Goal: Information Seeking & Learning: Learn about a topic

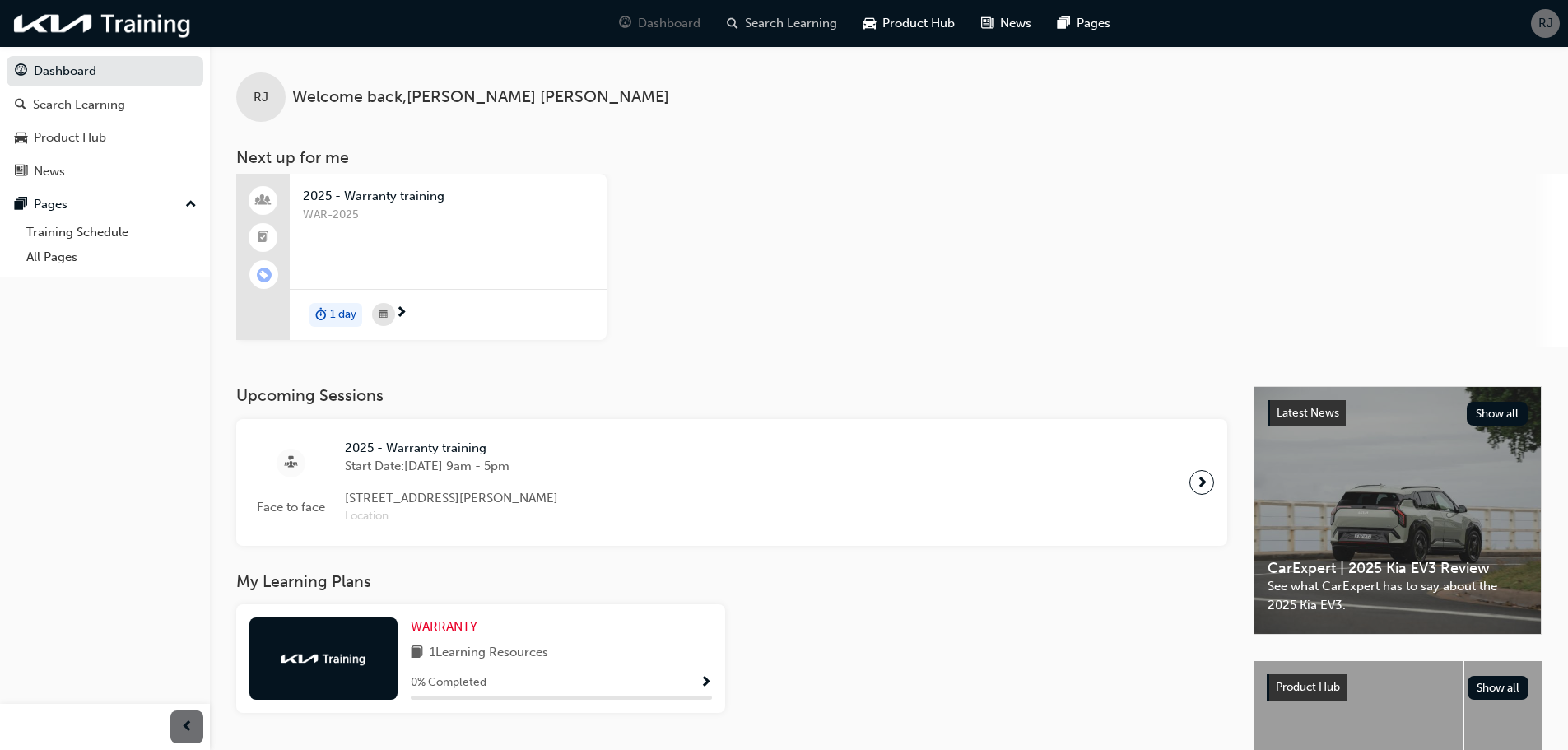
click at [793, 25] on span "Search Learning" at bounding box center [791, 24] width 92 height 19
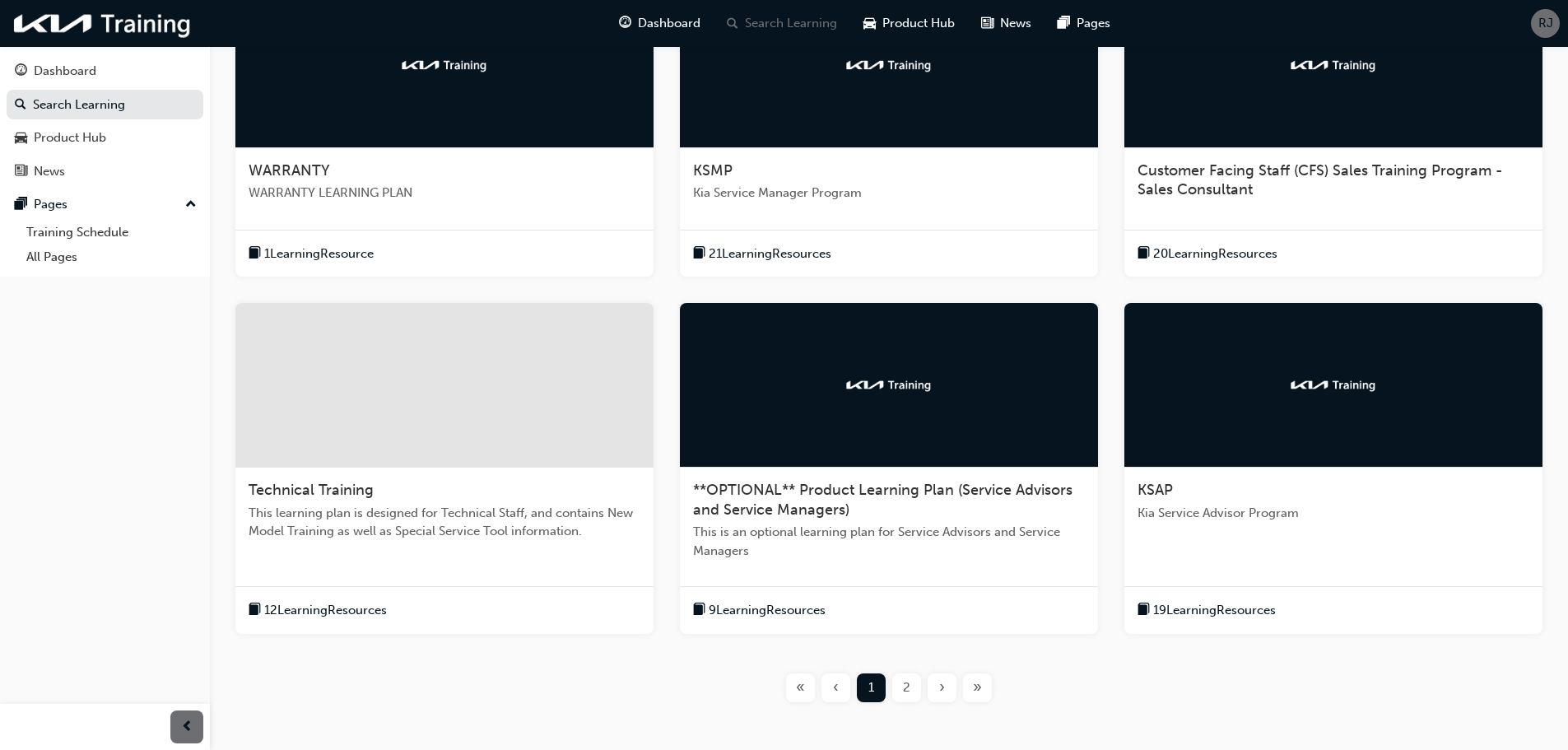
scroll to position [412, 0]
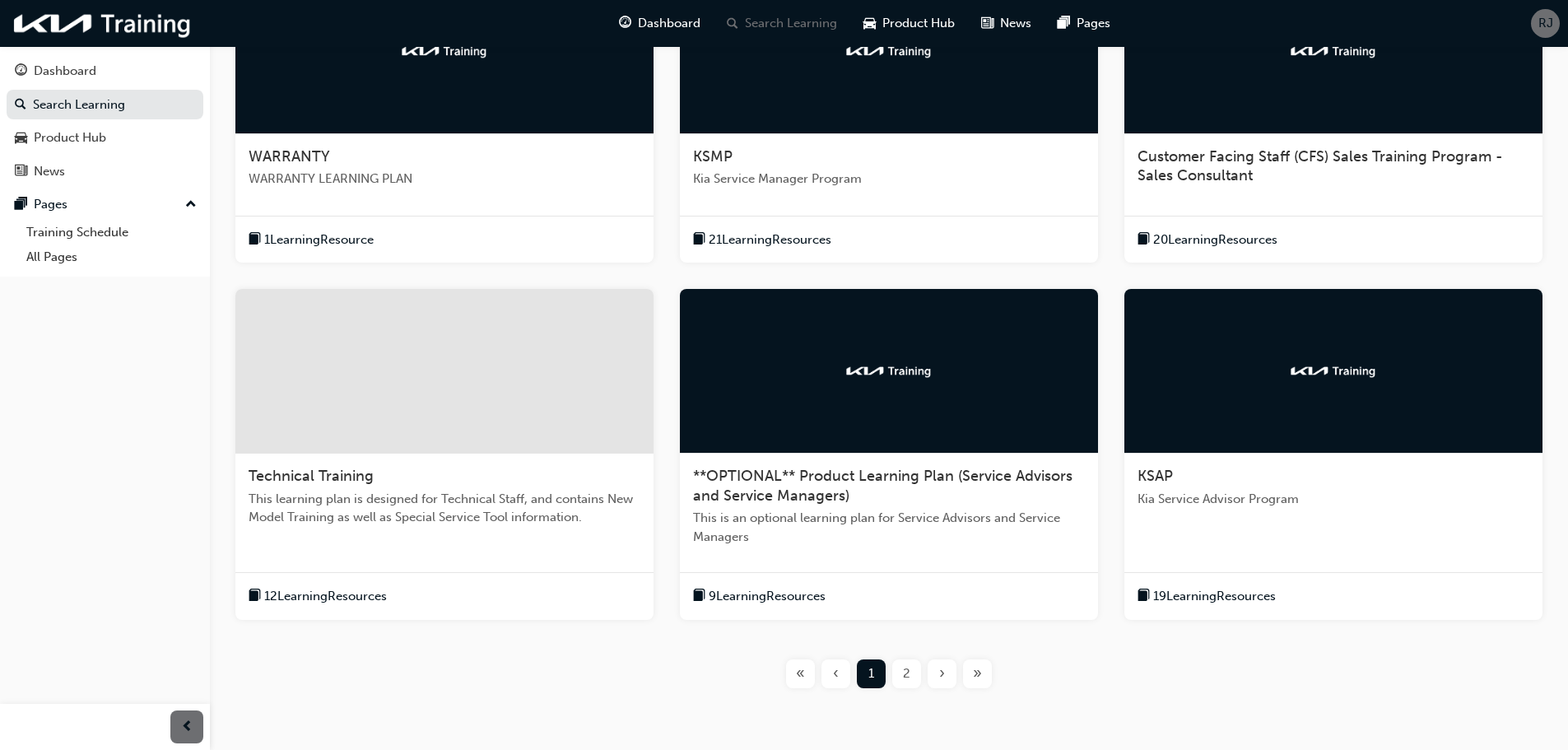
click at [1215, 594] on span "19 Learning Resources" at bounding box center [1215, 596] width 123 height 19
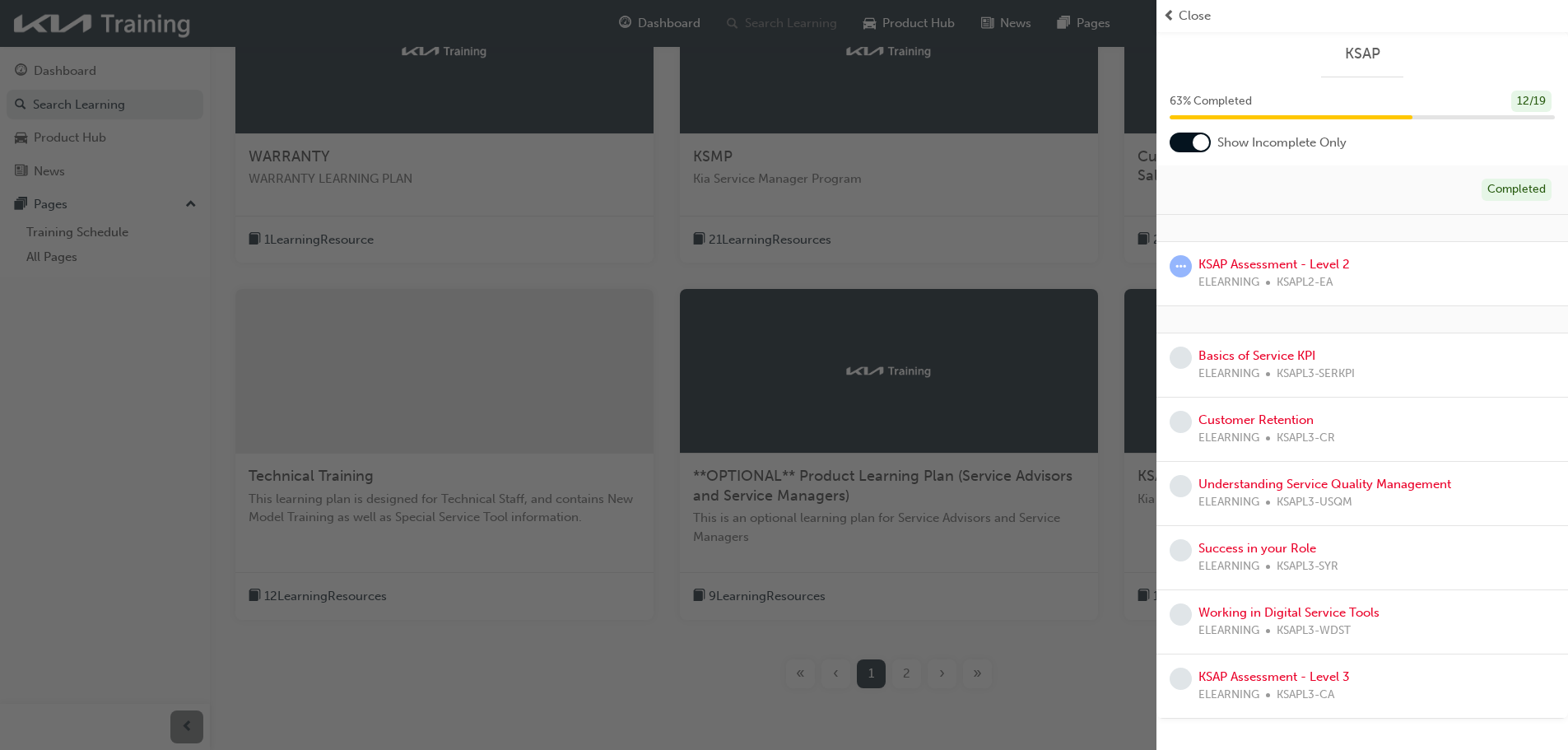
click at [1268, 273] on div "KSAP Assessment - Level 2 ELEARNING KSAPL2-EA" at bounding box center [1273, 274] width 151 height 37
click at [1270, 269] on link "KSAP Assessment - Level 2" at bounding box center [1273, 265] width 151 height 15
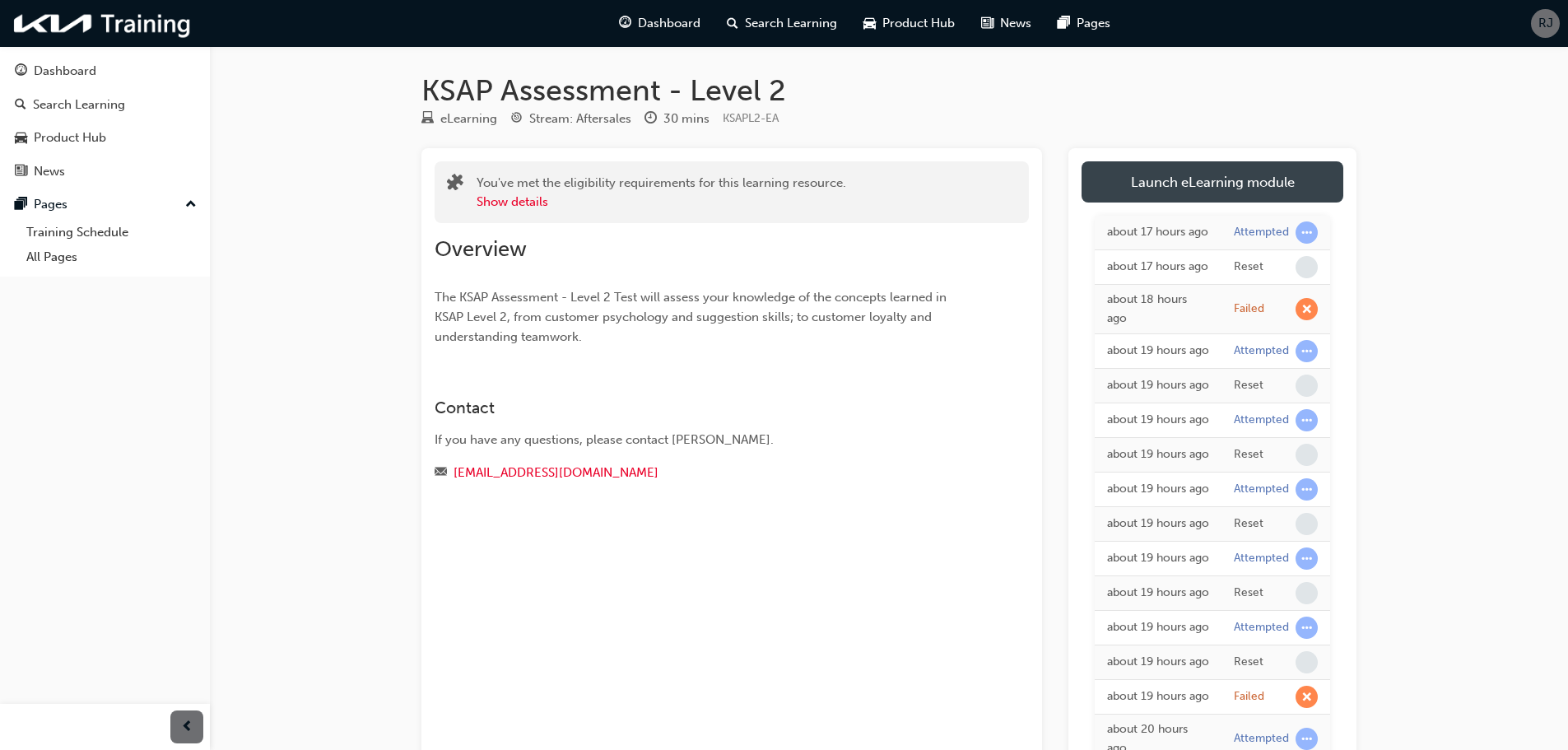
click at [1245, 179] on link "Launch eLearning module" at bounding box center [1212, 181] width 262 height 41
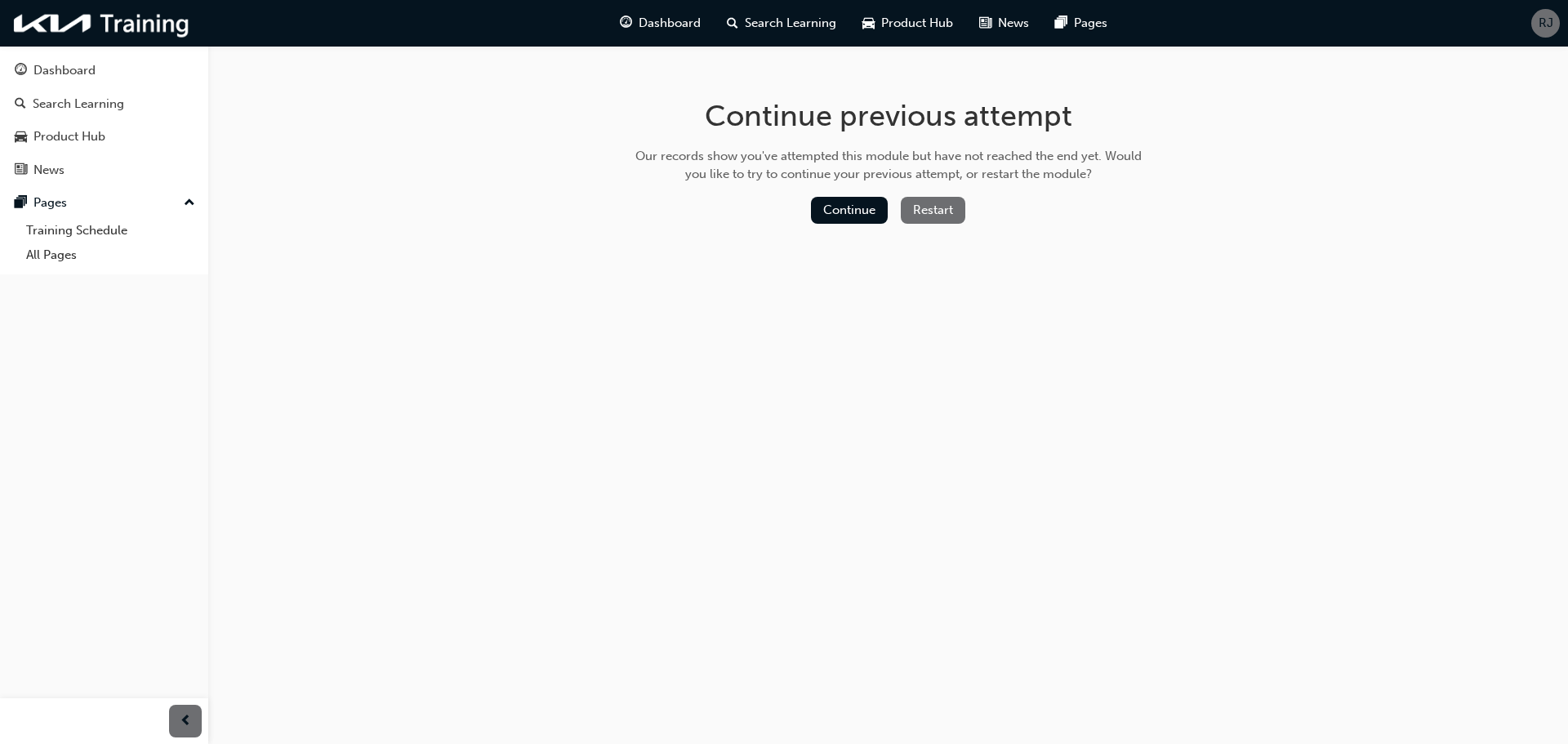
click at [929, 209] on button "Restart" at bounding box center [932, 210] width 64 height 27
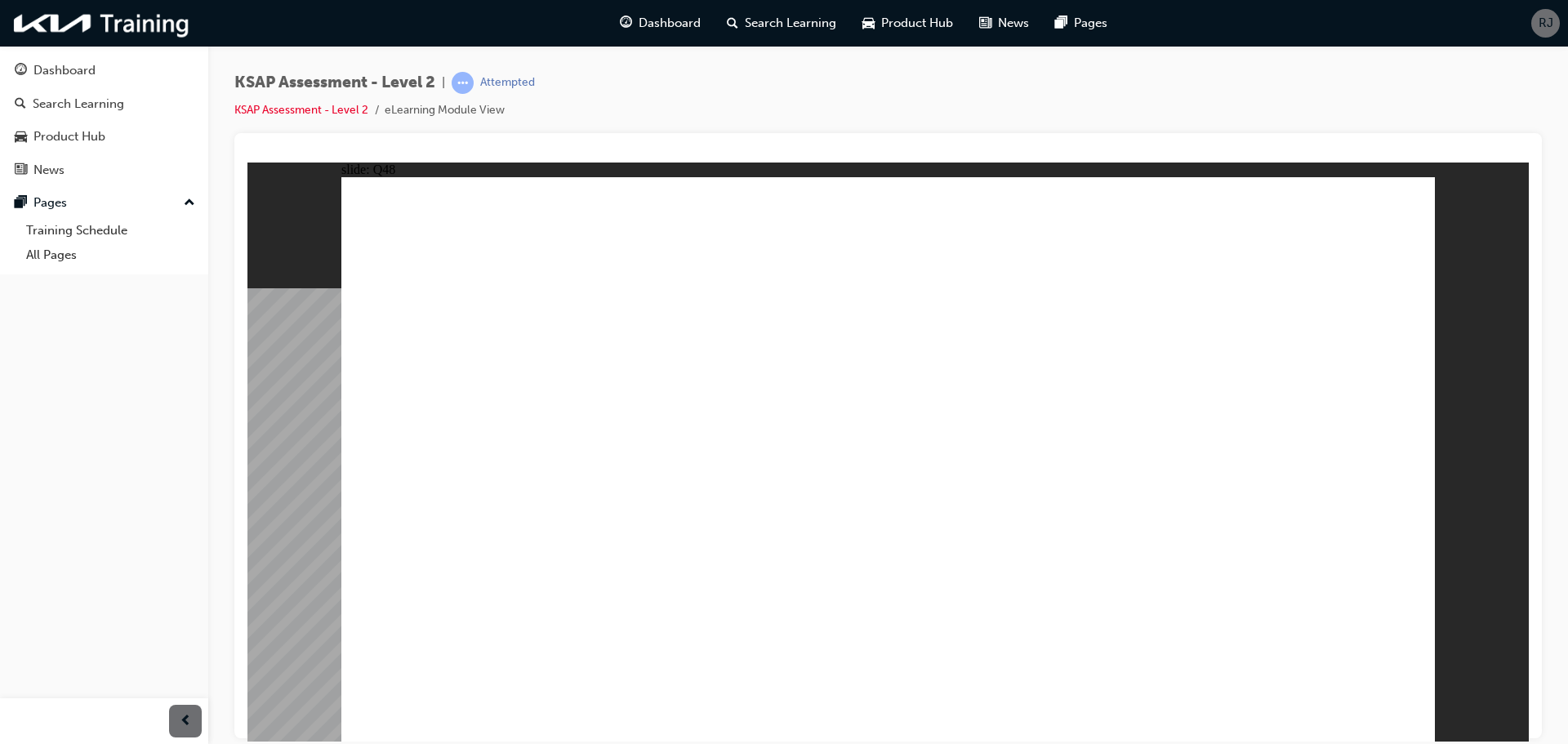
radio input "false"
radio input "true"
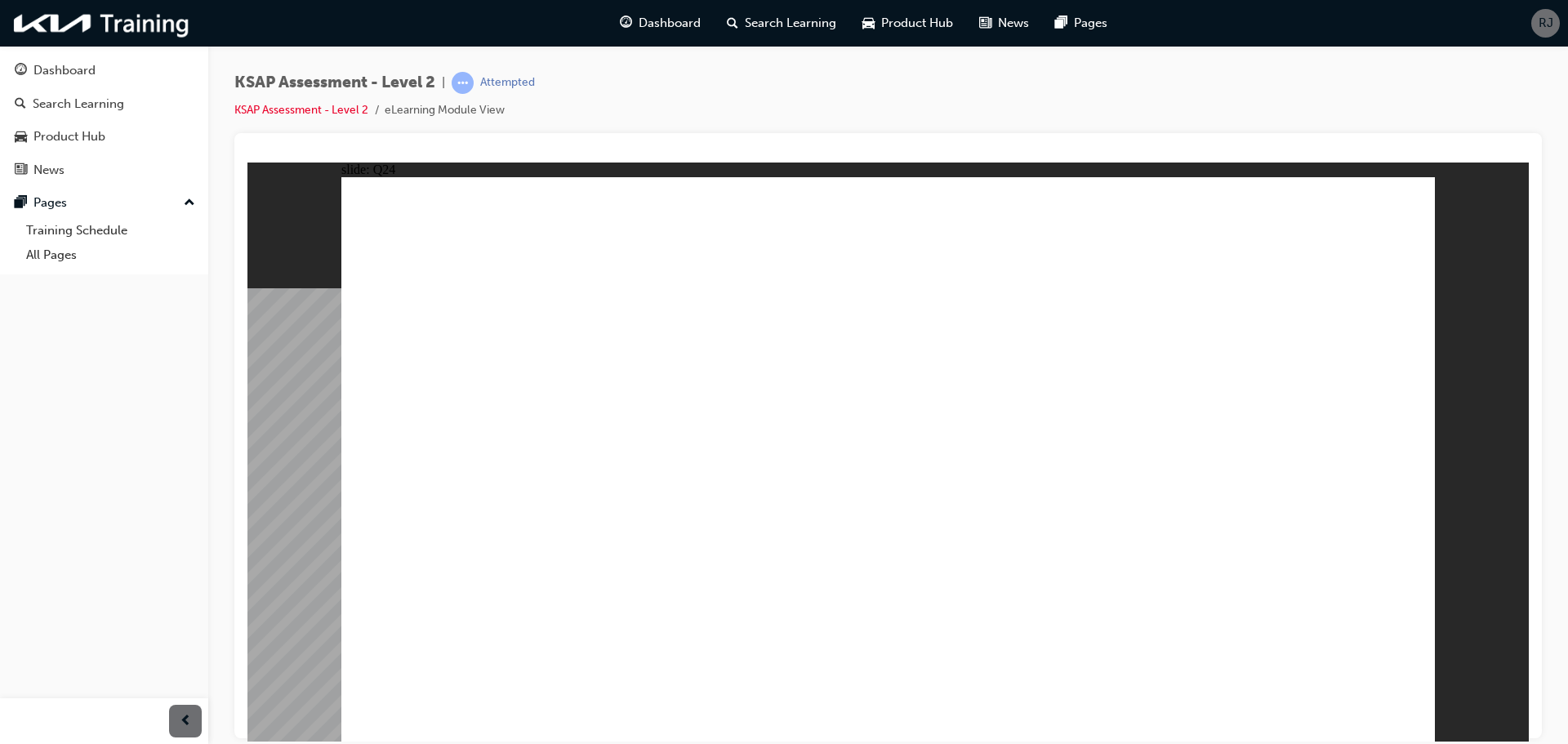
radio input "true"
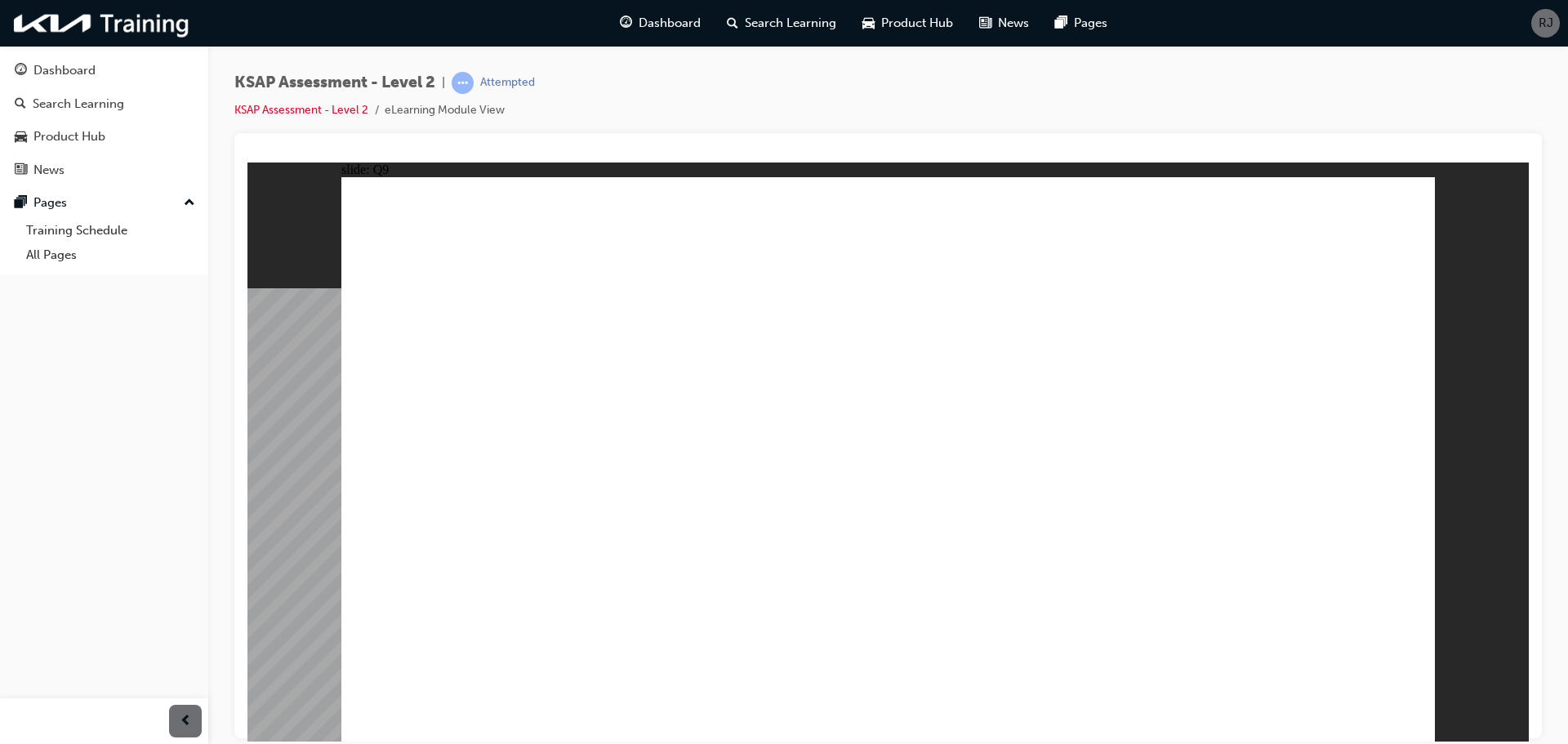
radio input "true"
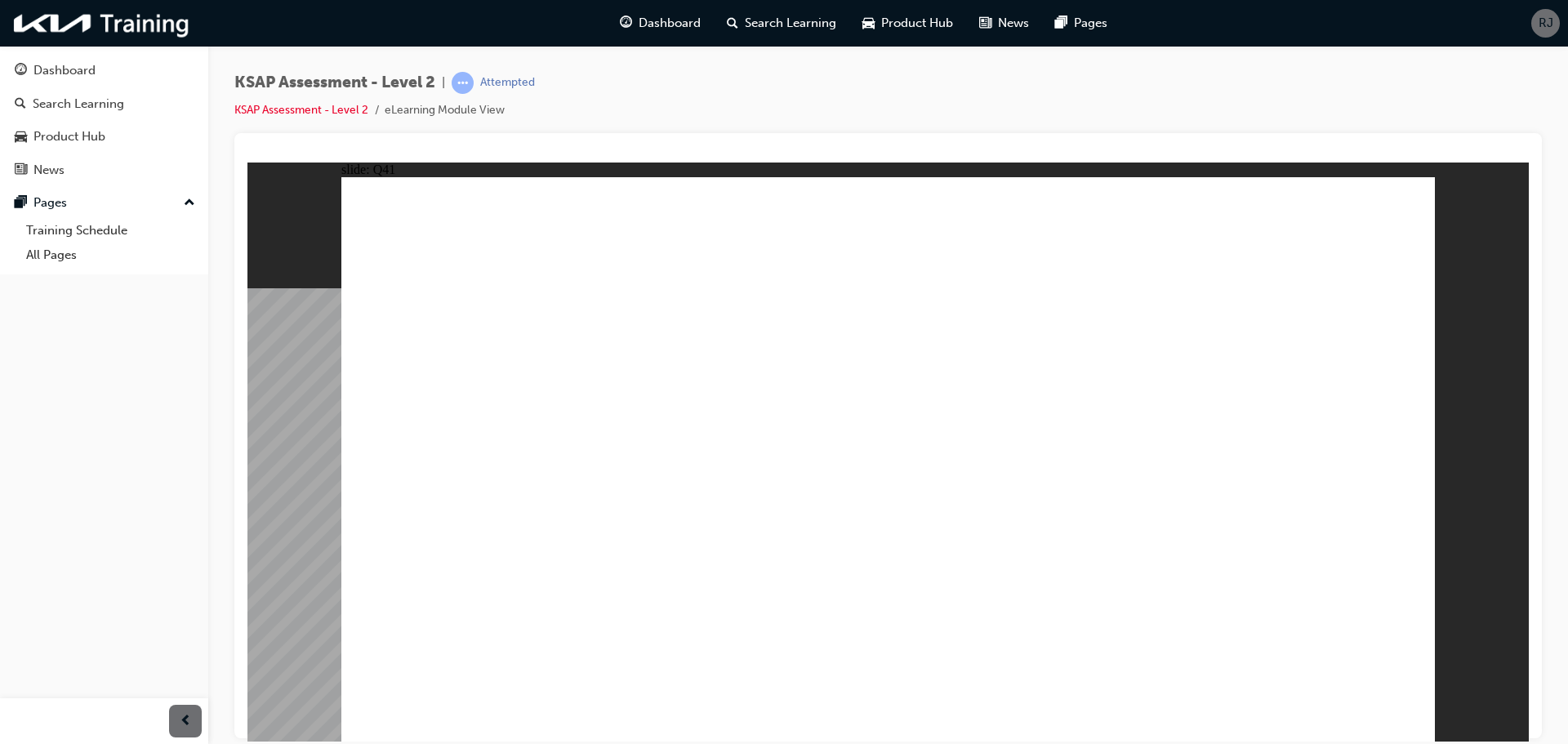
radio input "true"
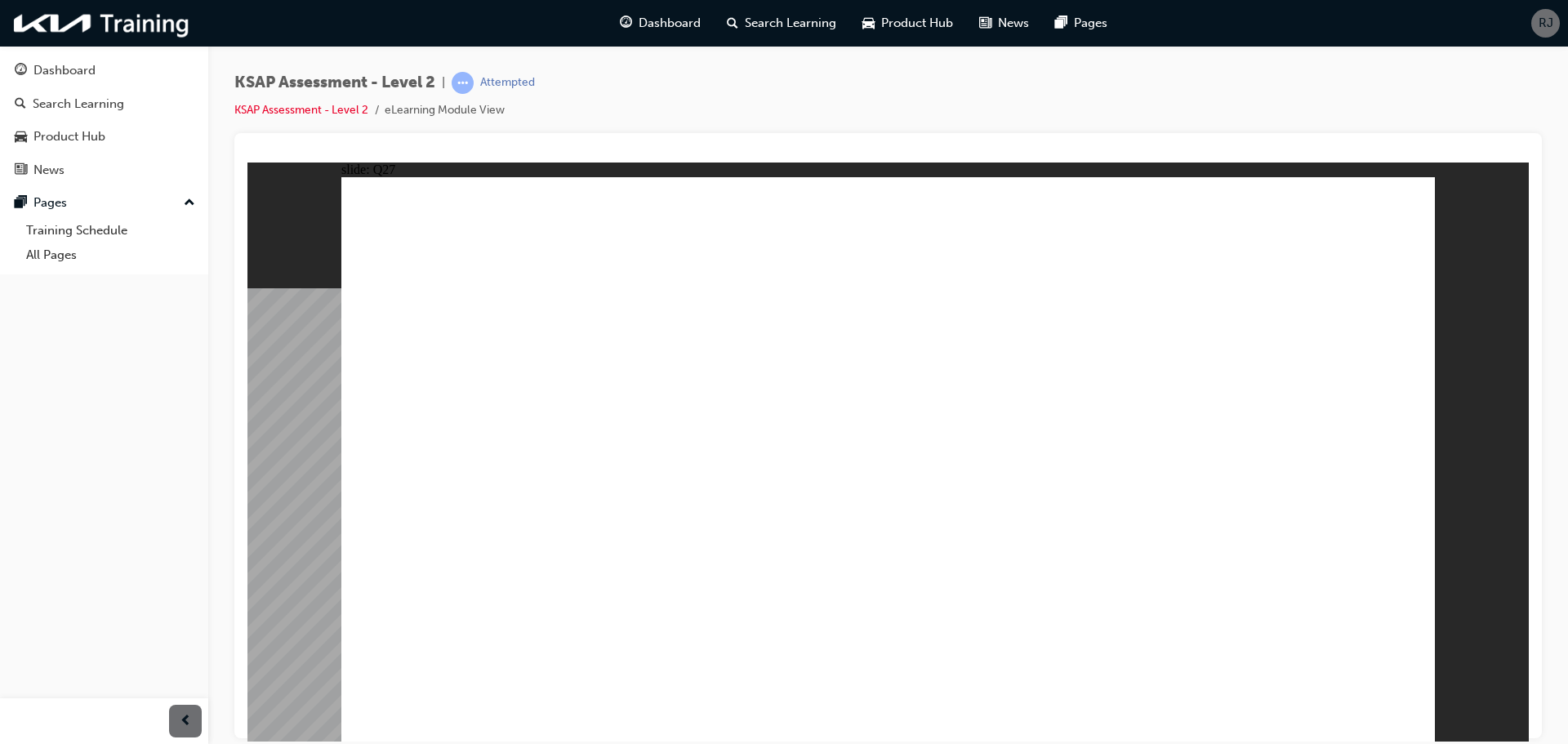
radio input "true"
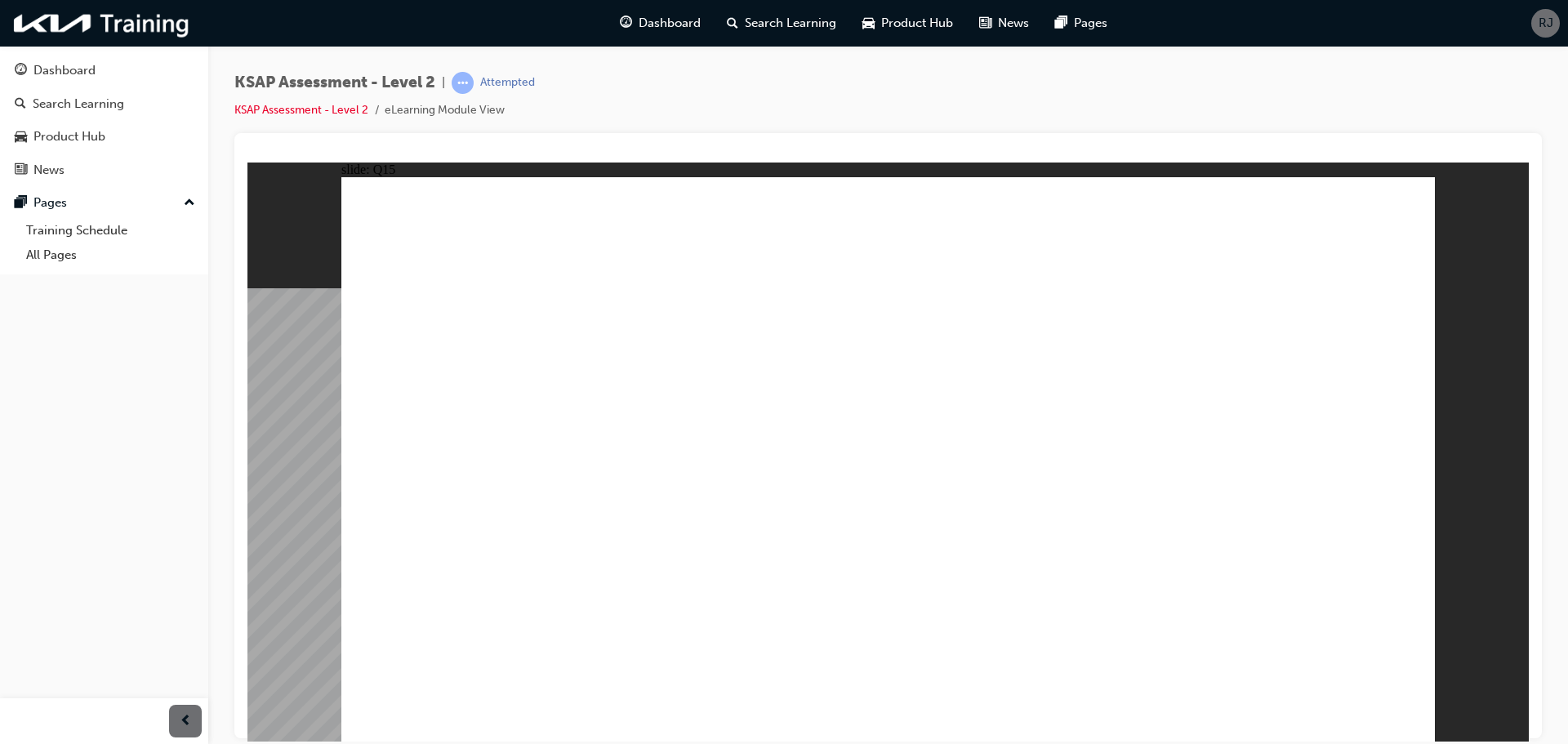
radio input "true"
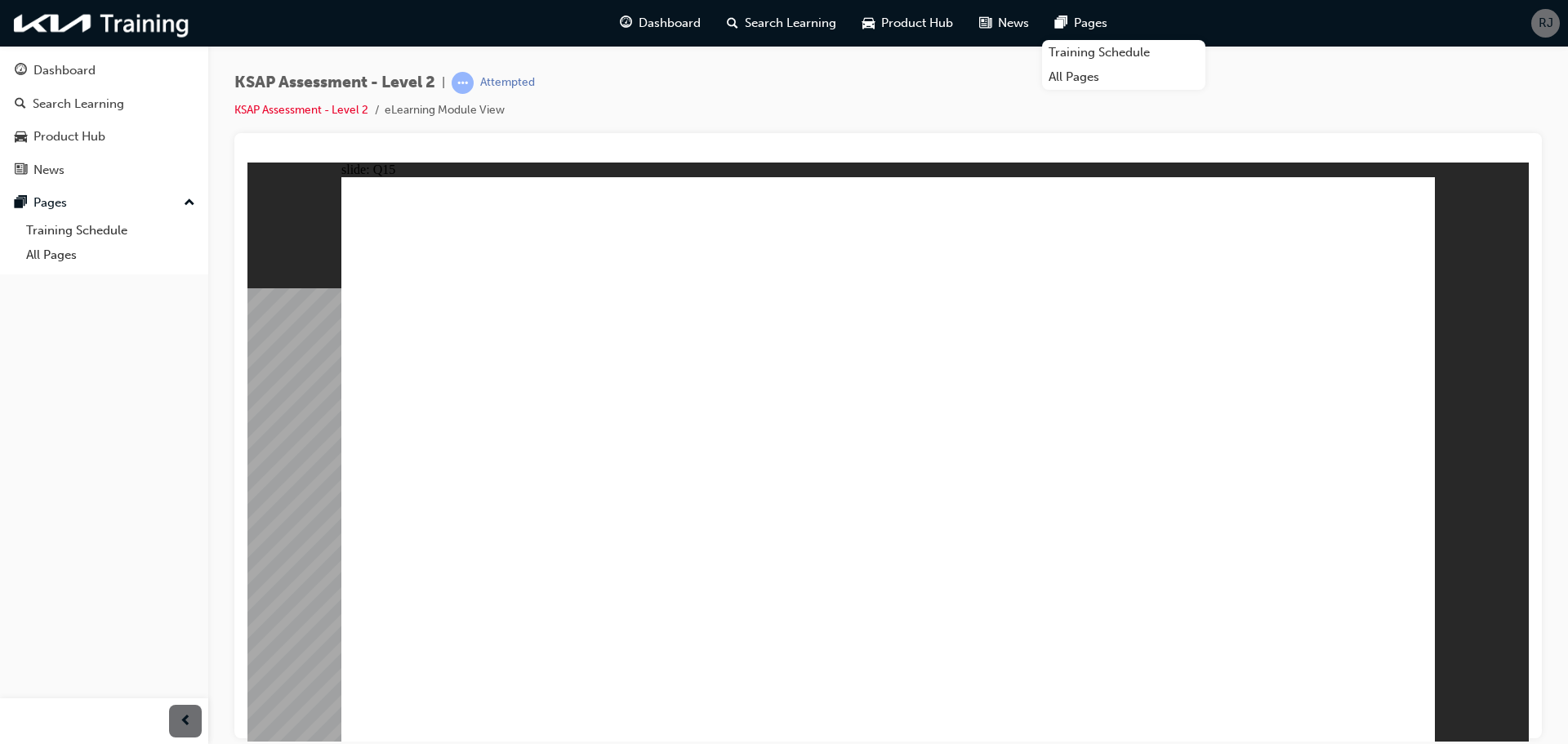
radio input "true"
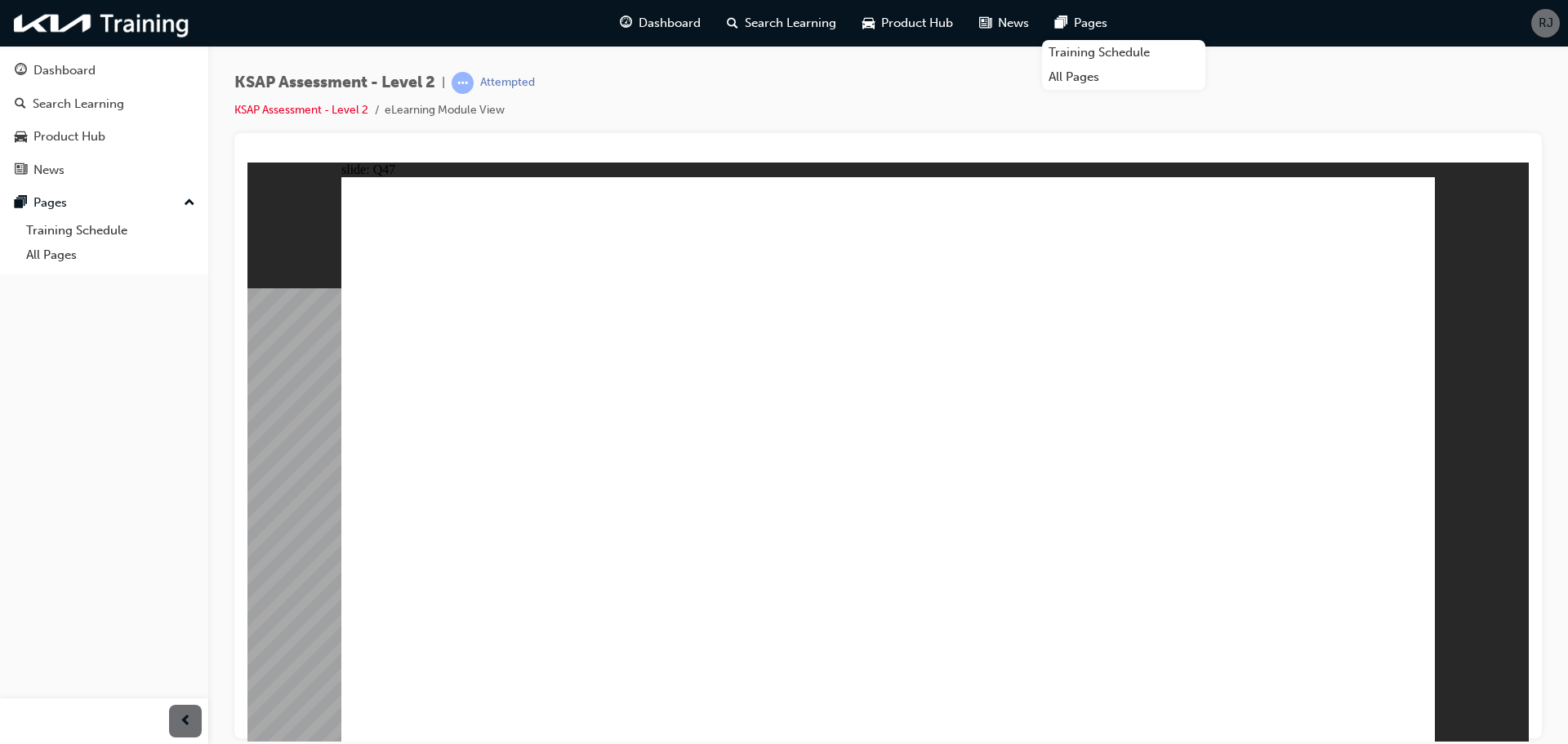
radio input "true"
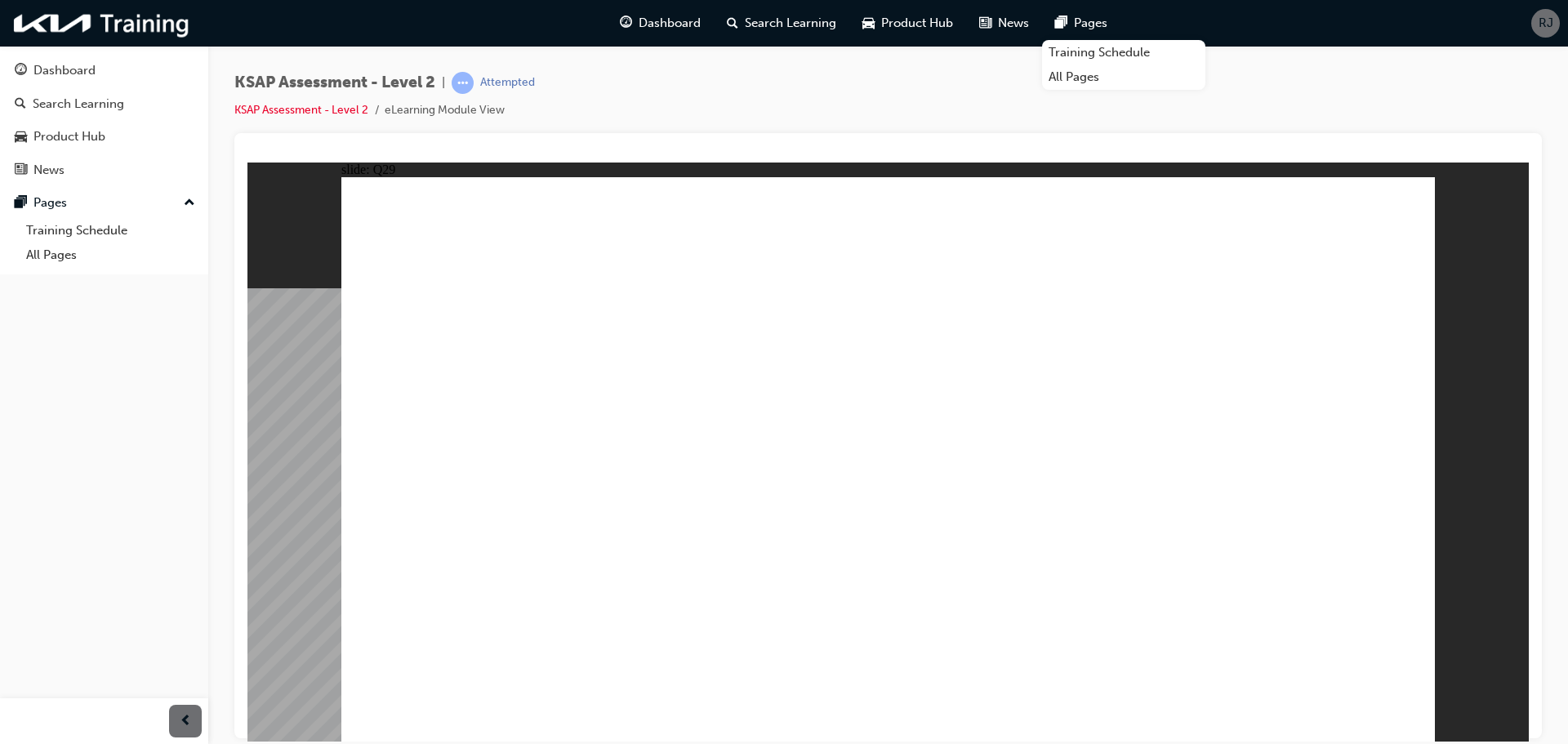
radio input "true"
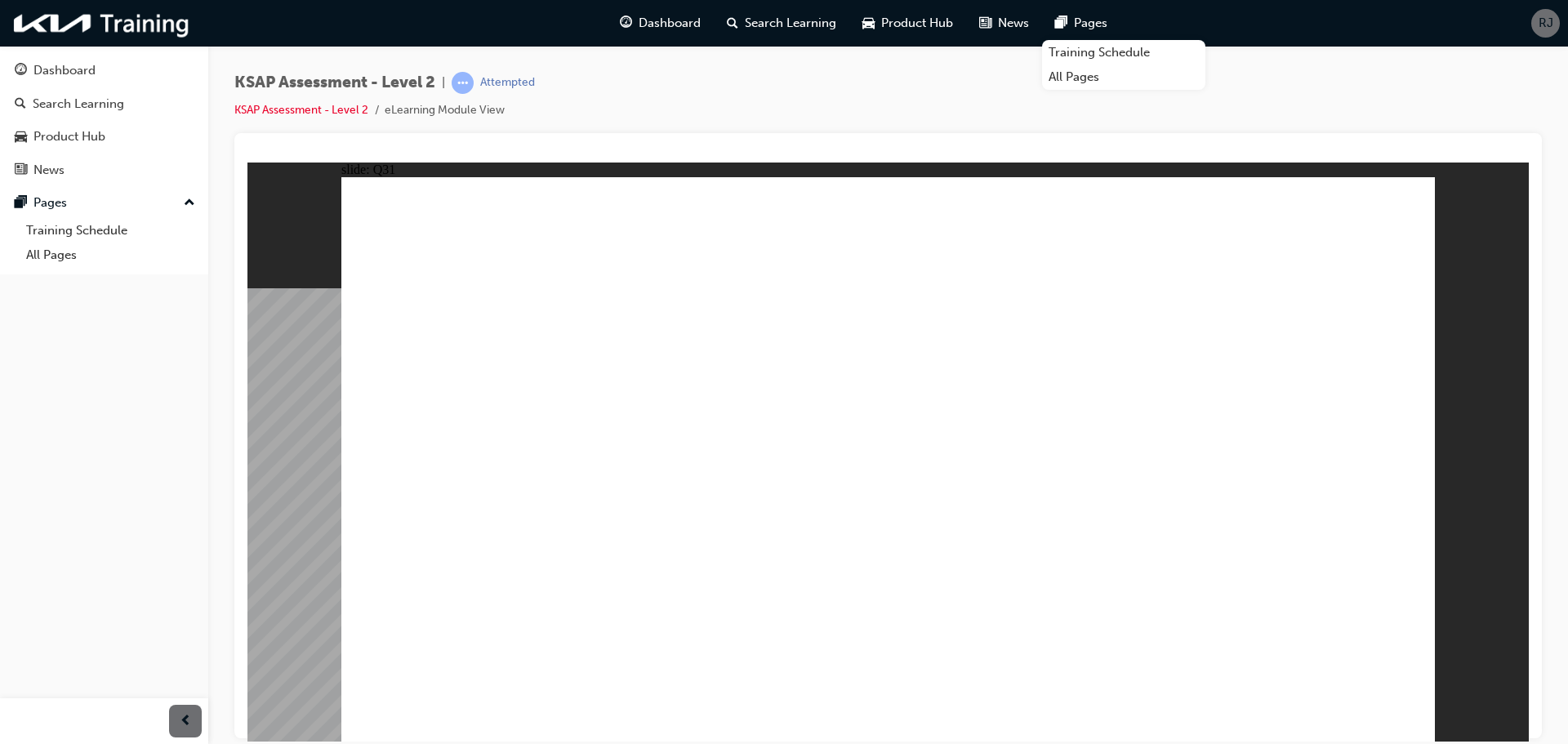
radio input "true"
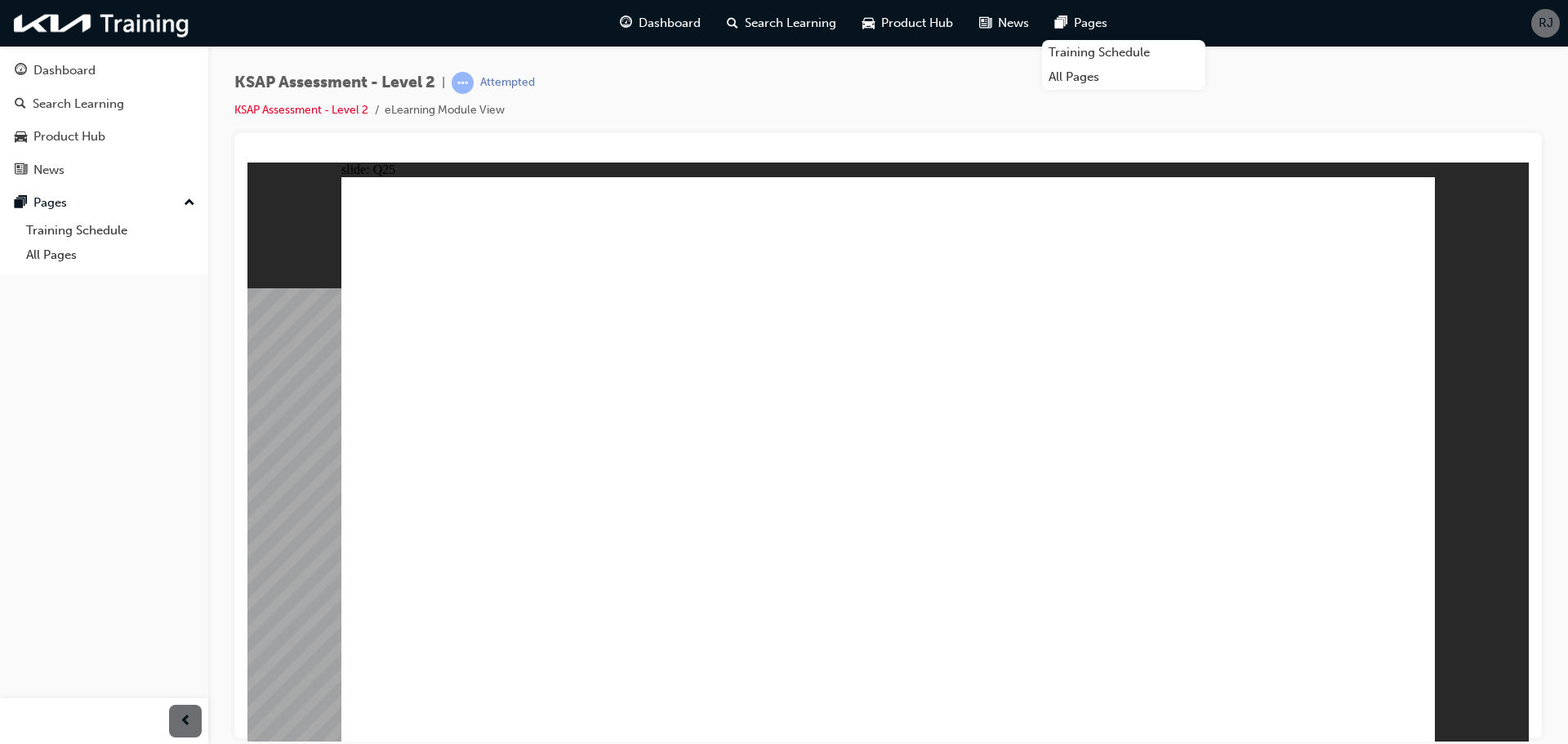
radio input "true"
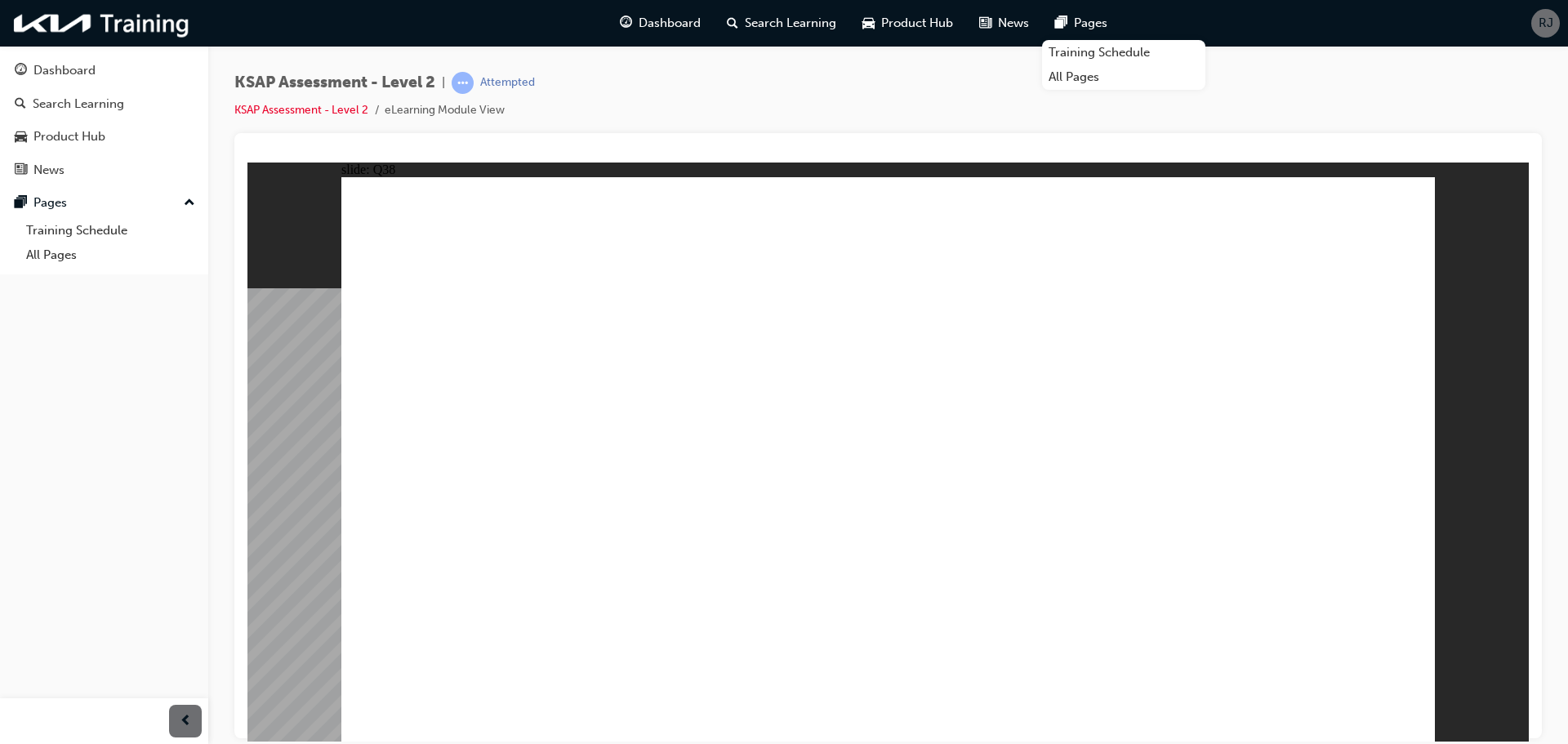
radio input "true"
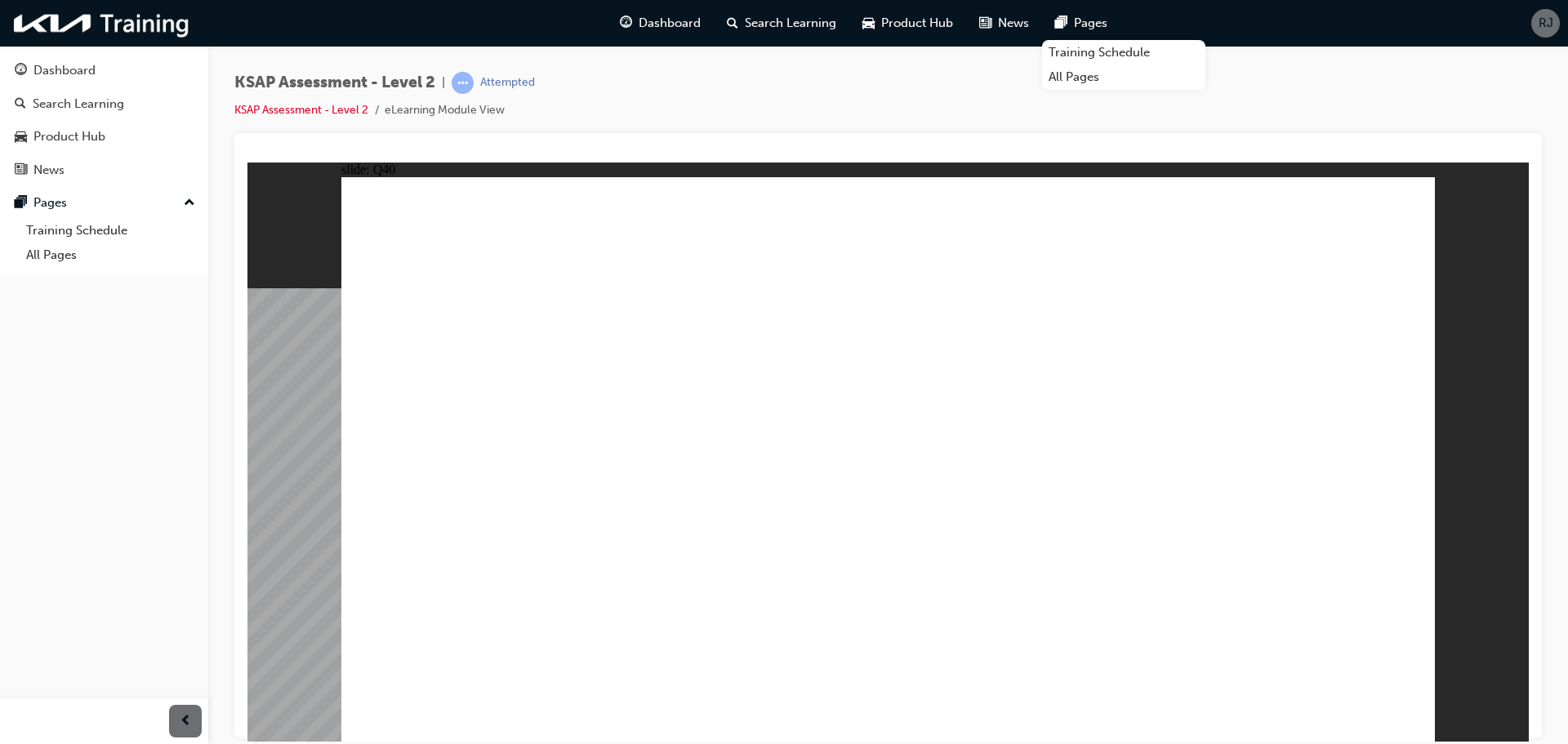
radio input "true"
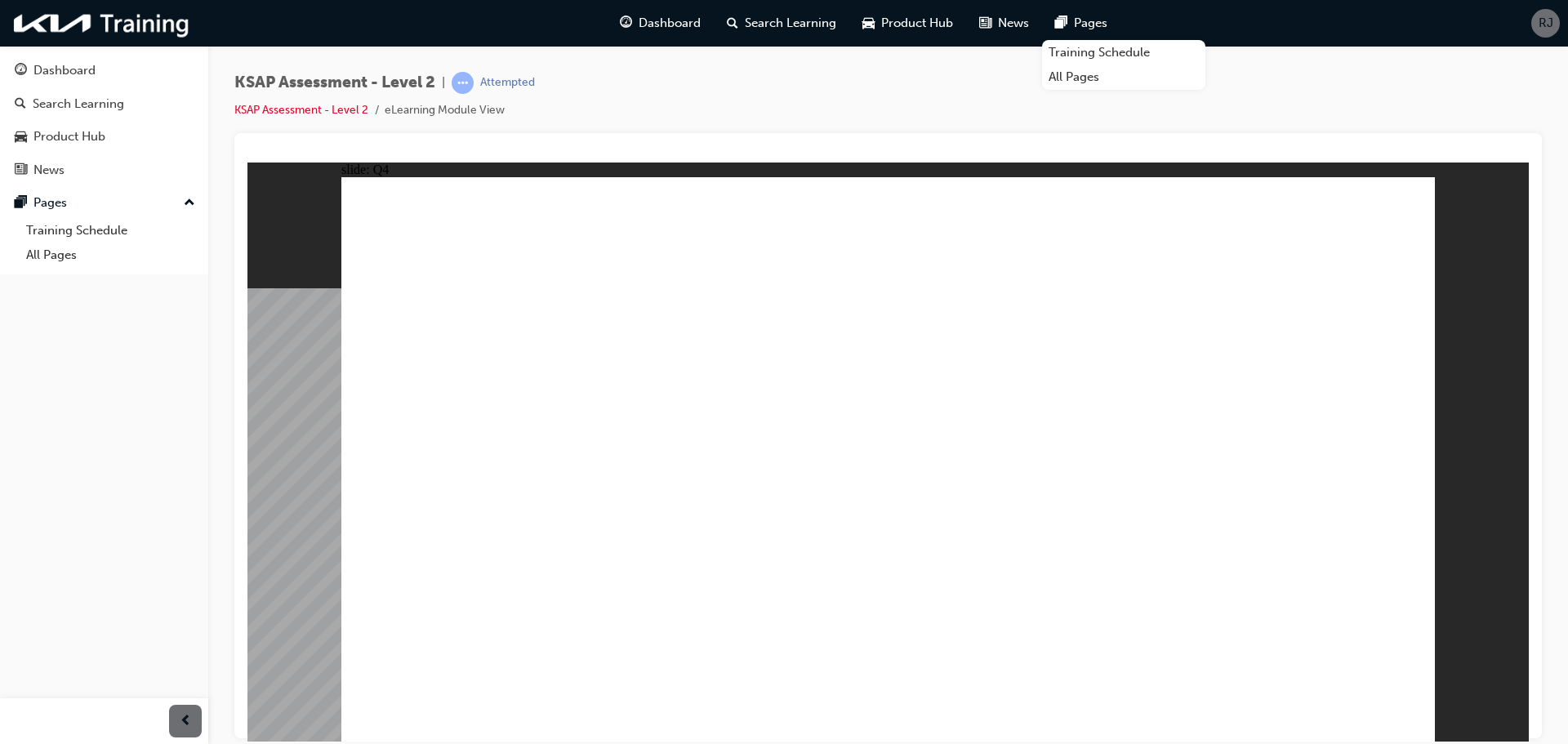
radio input "true"
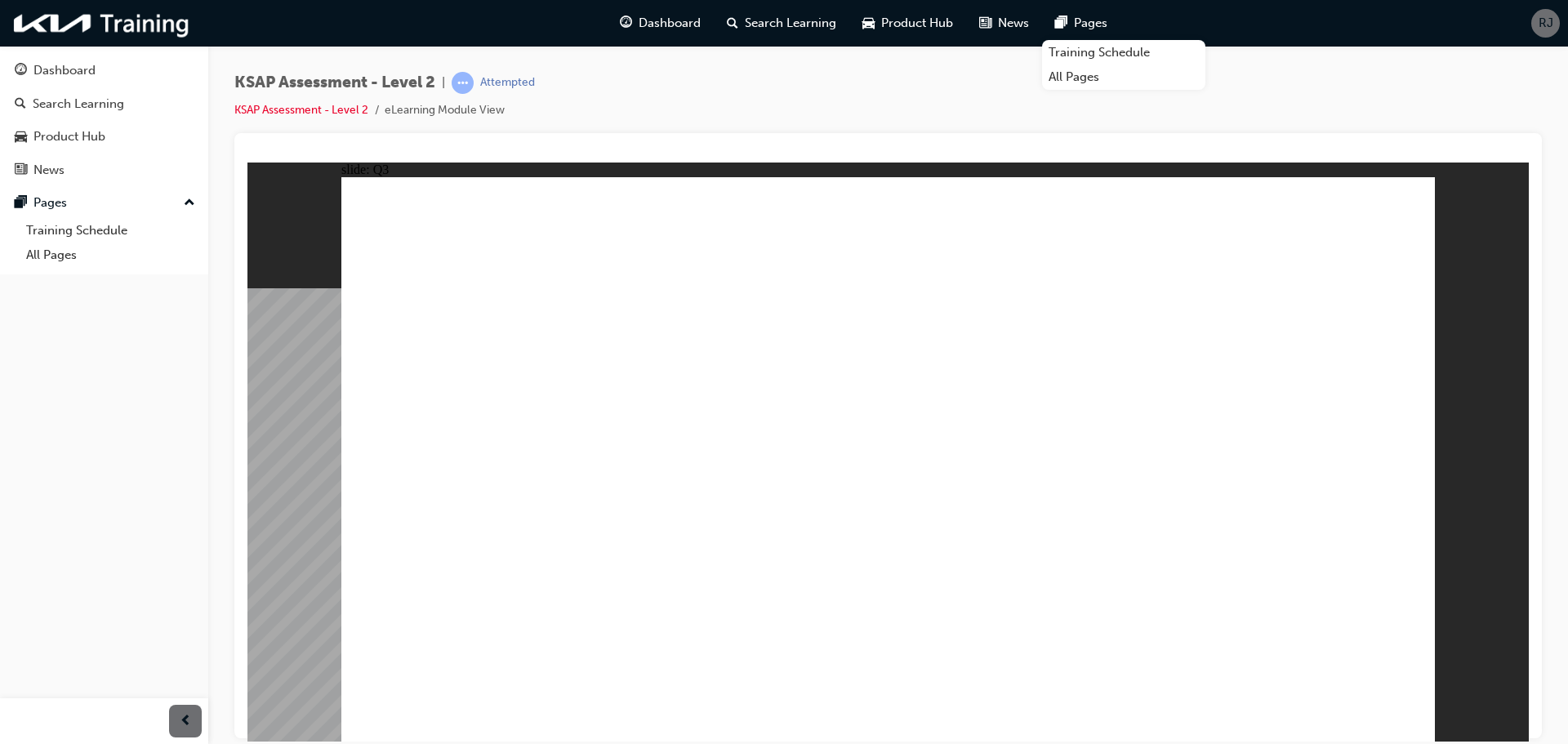
radio input "true"
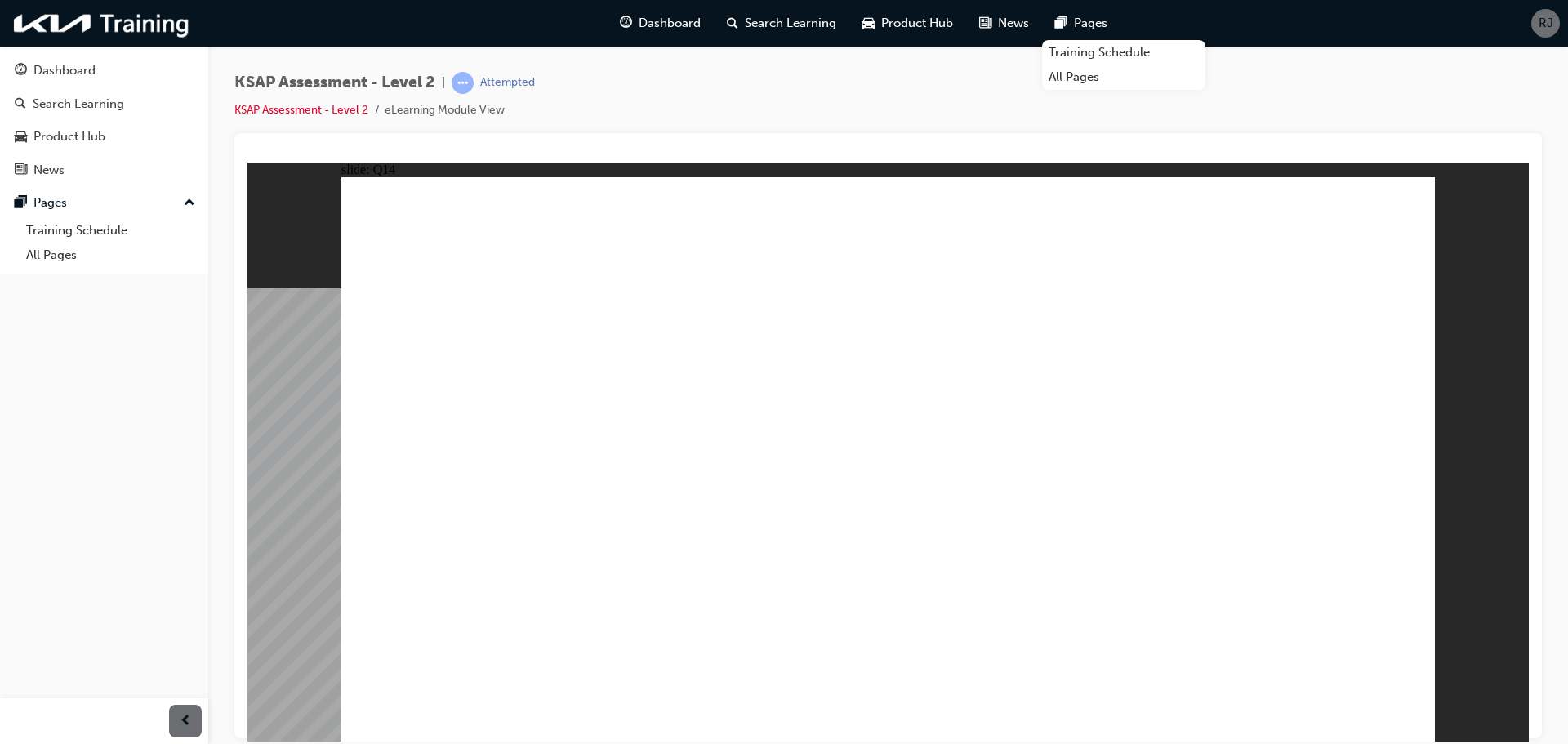
radio input "true"
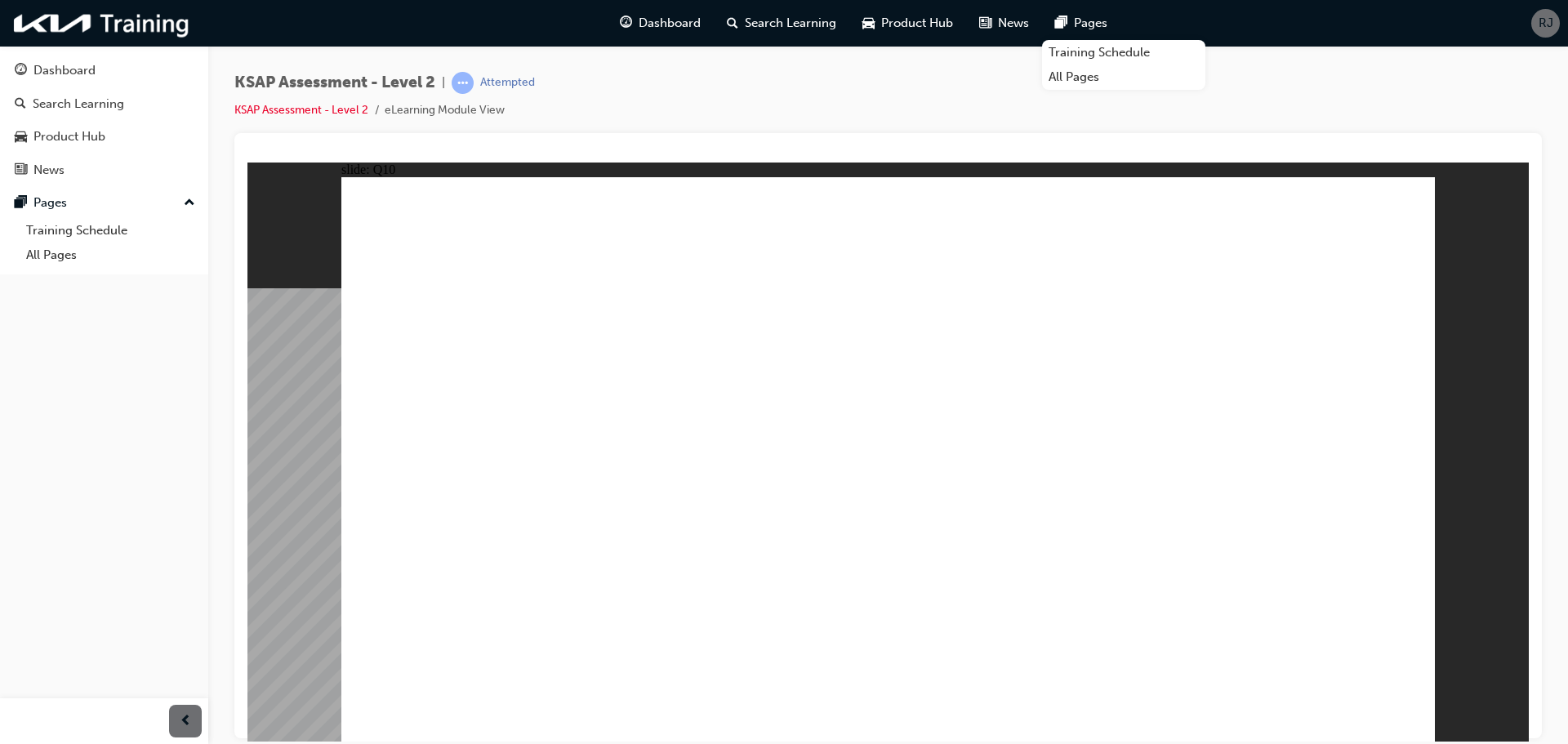
radio input "true"
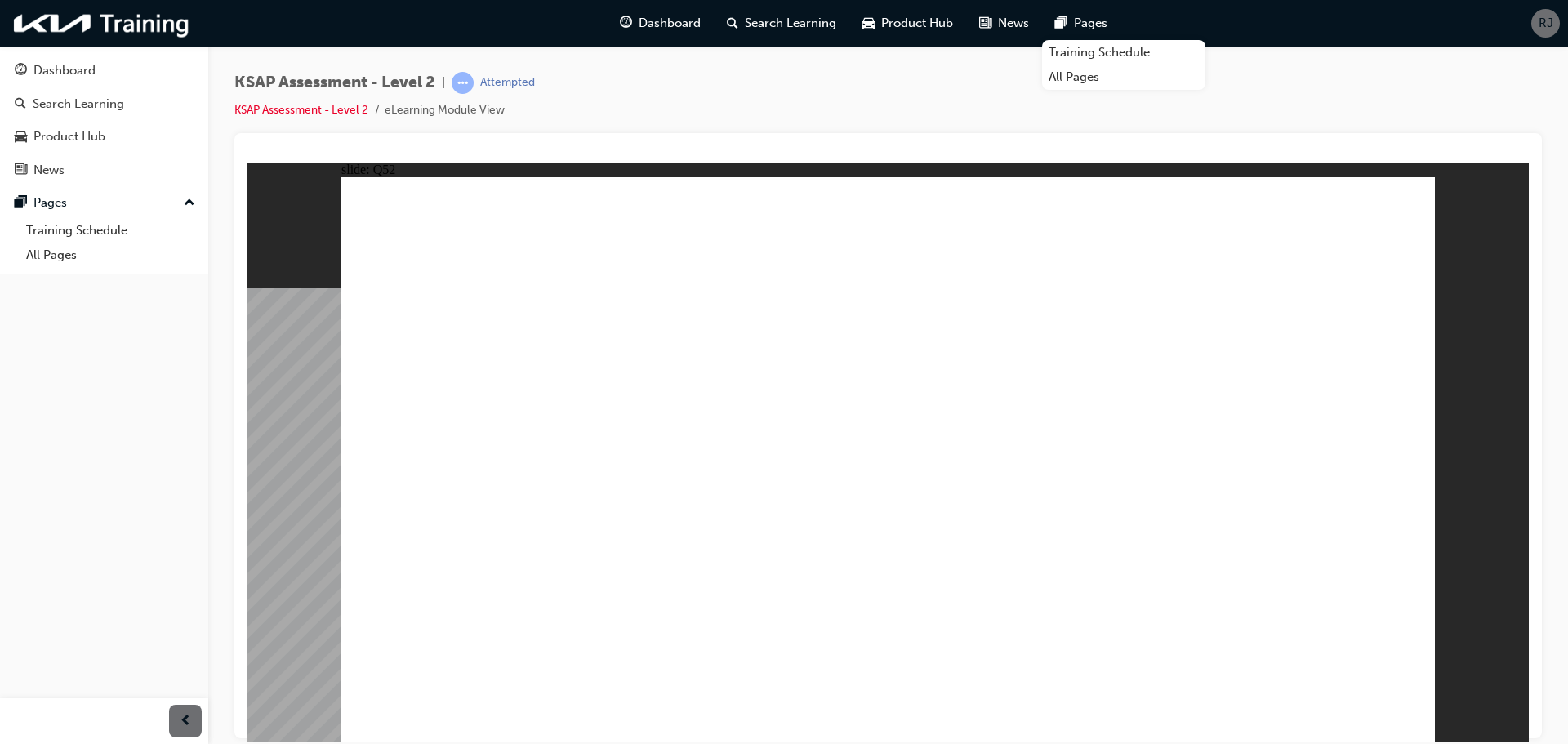
radio input "true"
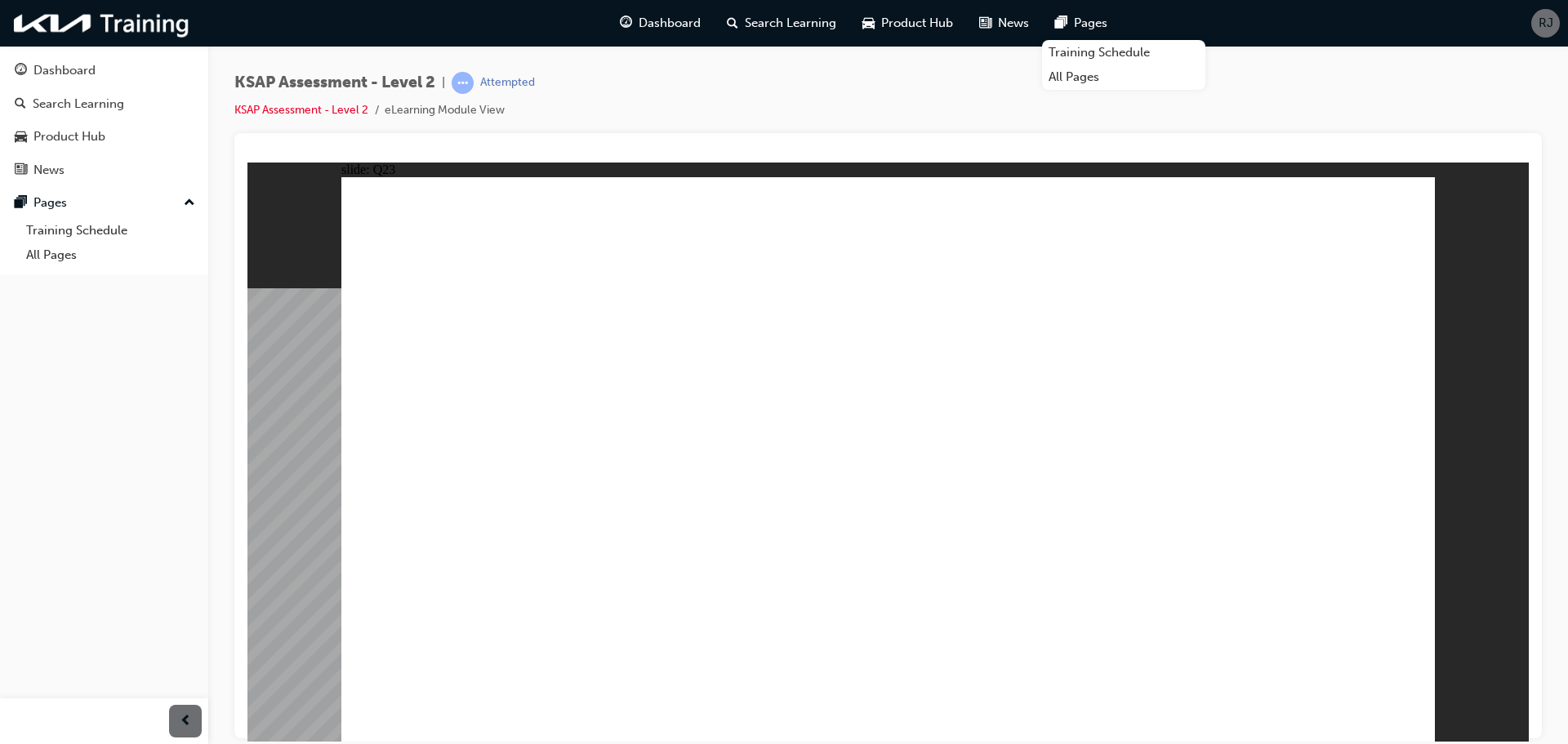
radio input "true"
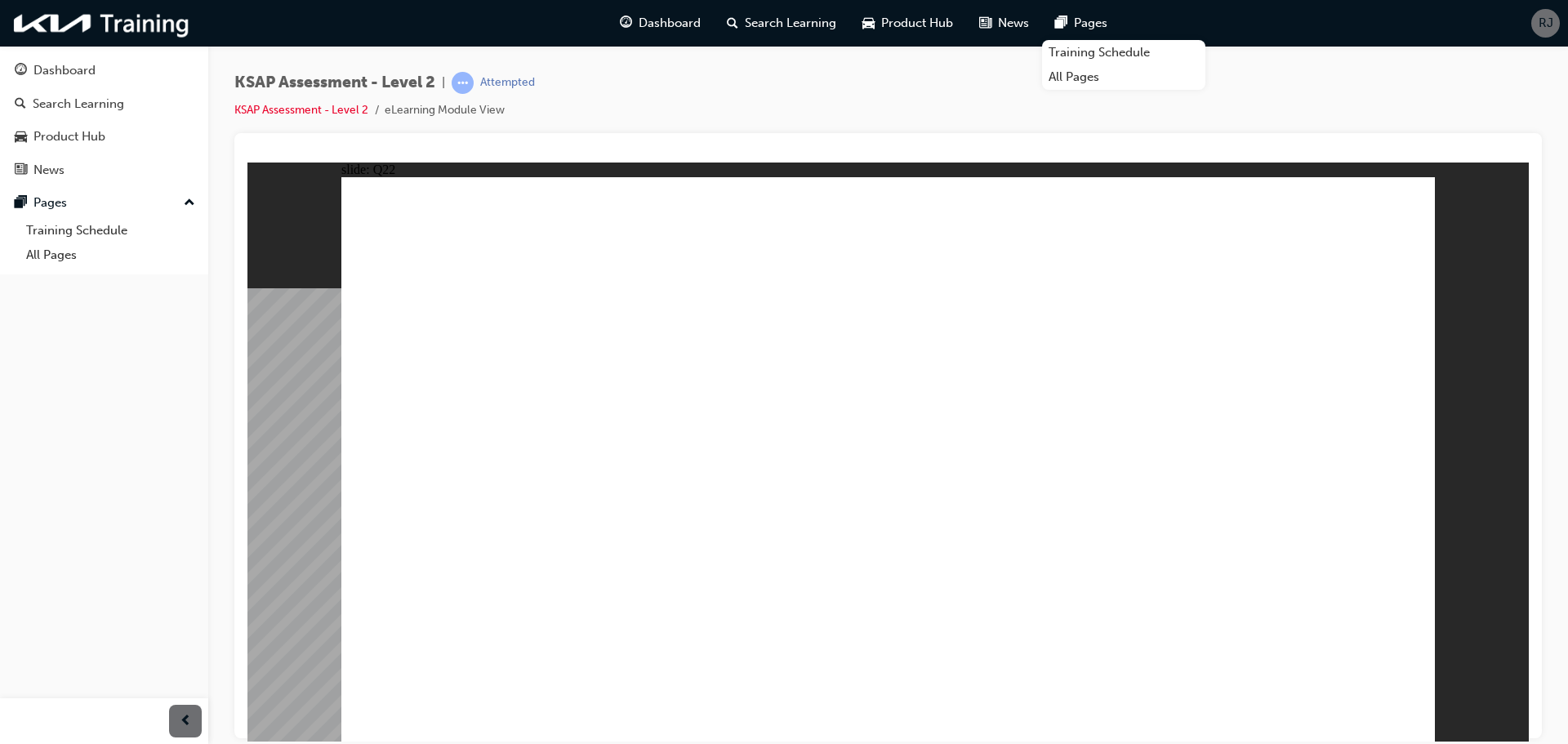
drag, startPoint x: 939, startPoint y: 376, endPoint x: 948, endPoint y: 402, distance: 27.5
radio input "true"
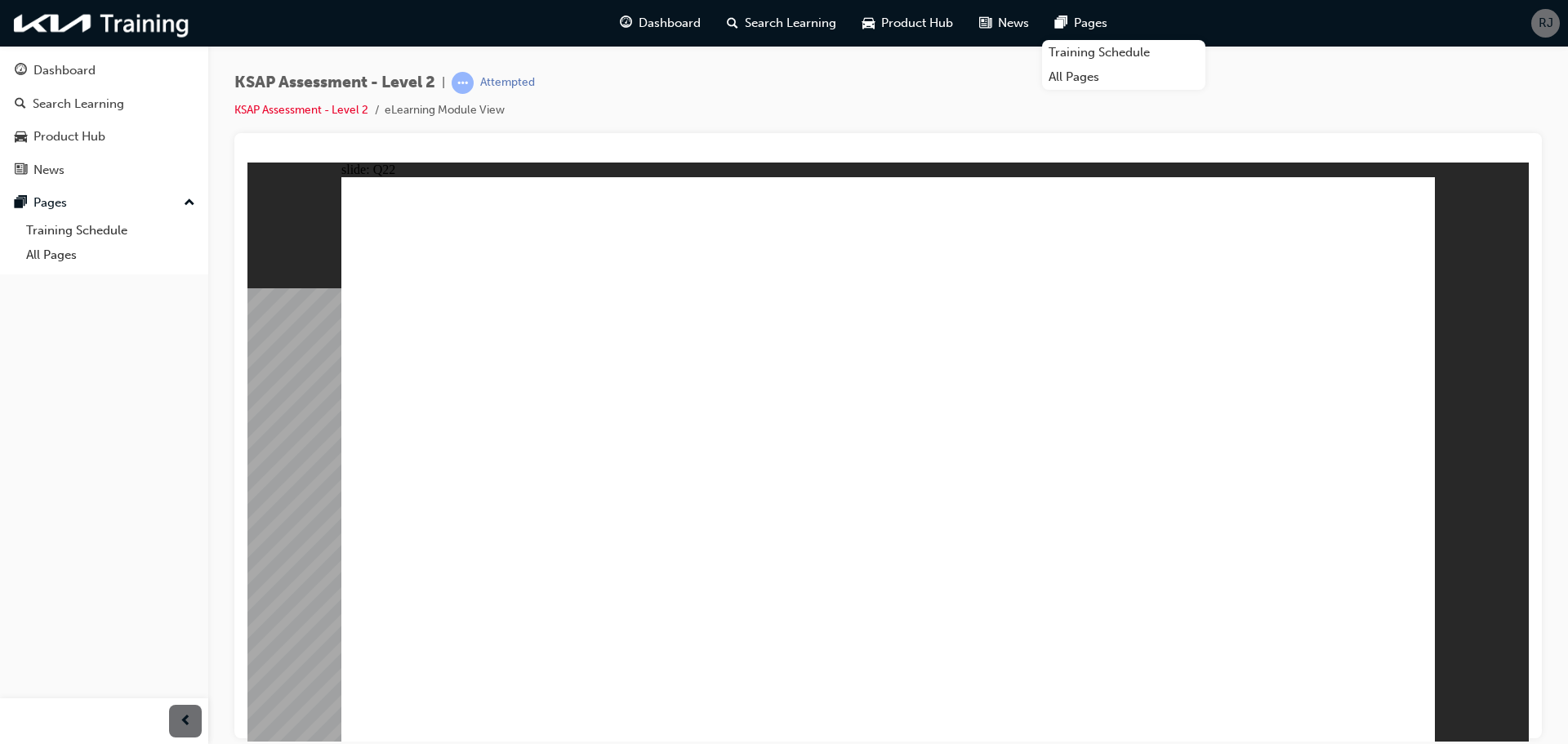
radio input "true"
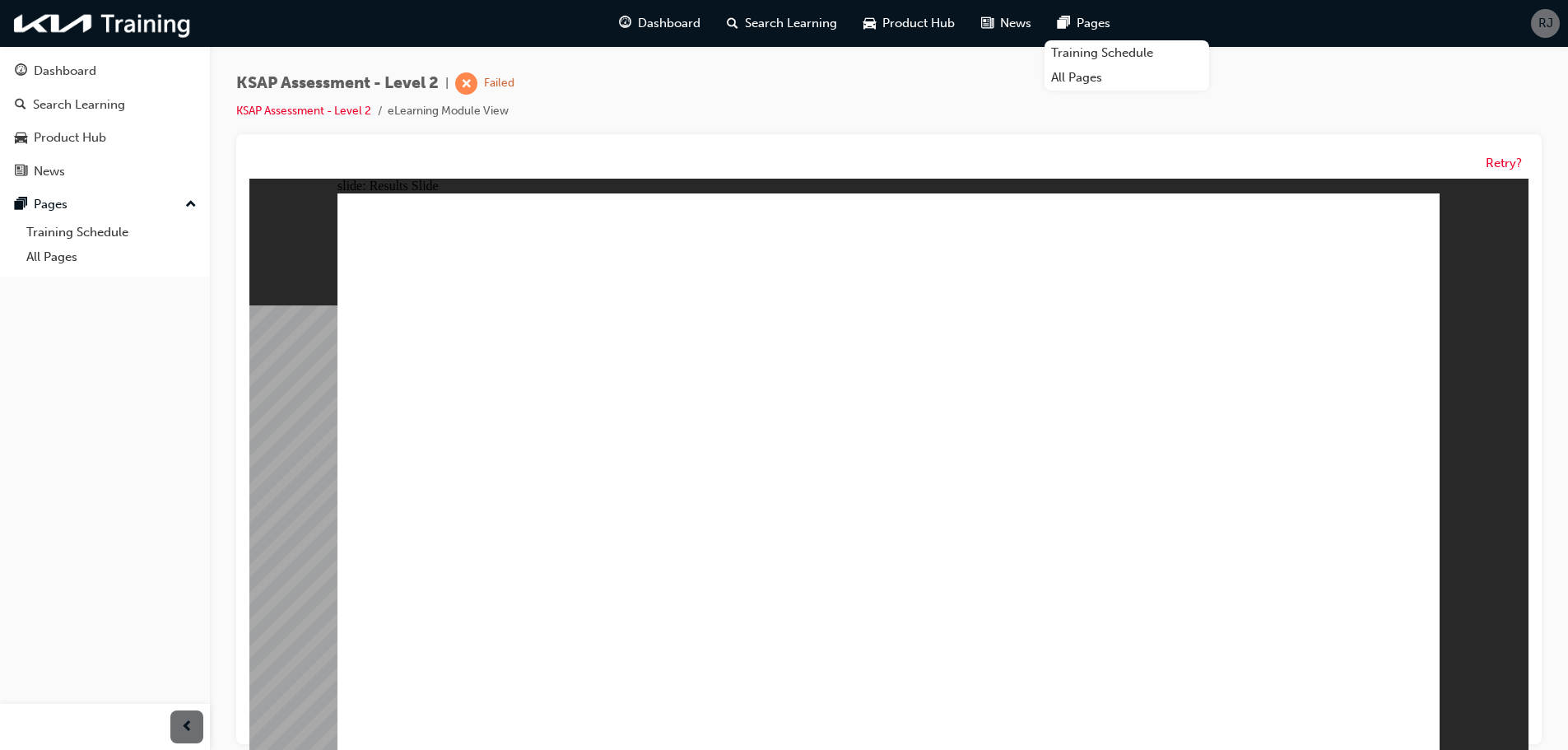
drag, startPoint x: 635, startPoint y: 471, endPoint x: 1232, endPoint y: 635, distance: 619.1
click at [1496, 161] on button "Retry?" at bounding box center [1503, 163] width 36 height 19
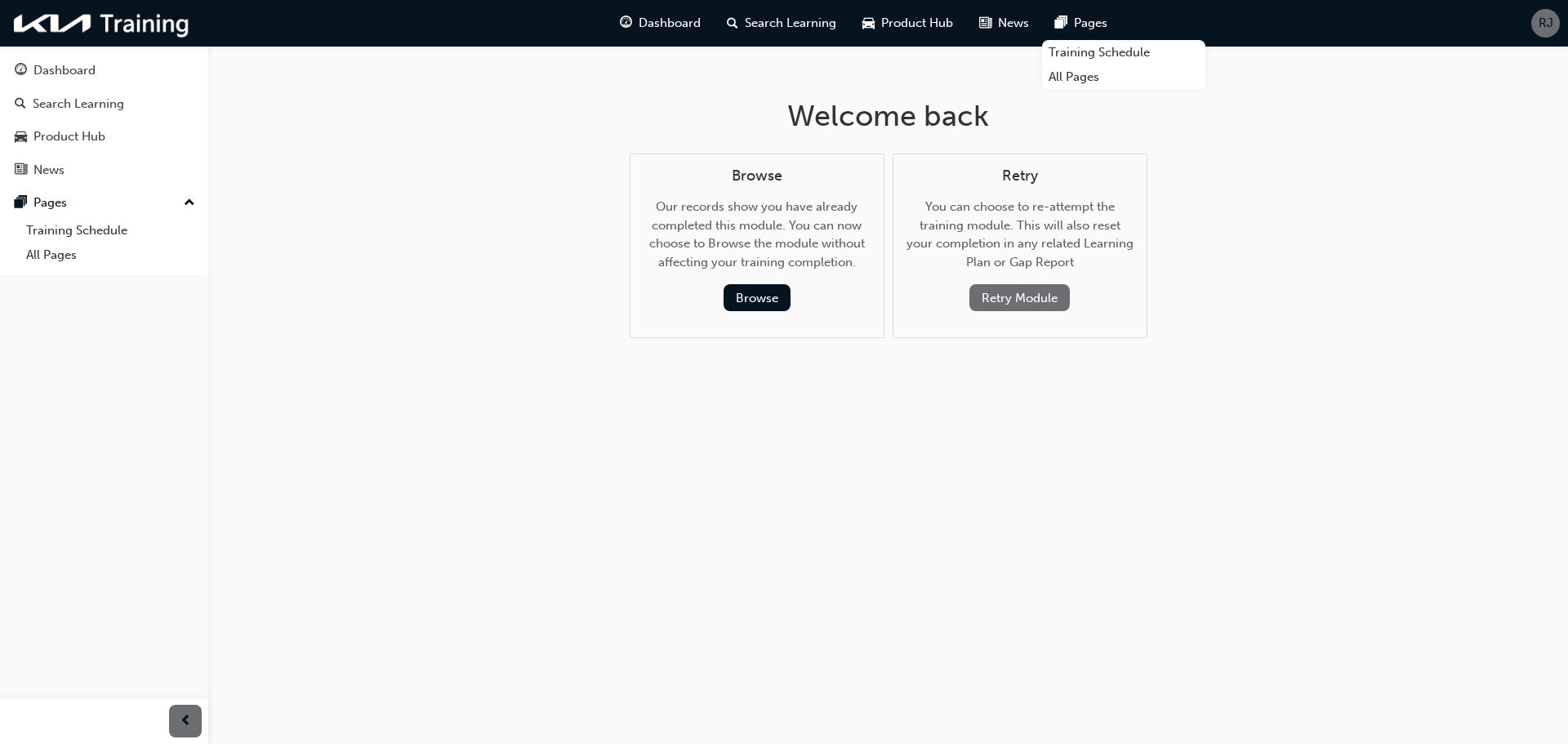
click at [1025, 298] on button "Retry Module" at bounding box center [1020, 297] width 101 height 27
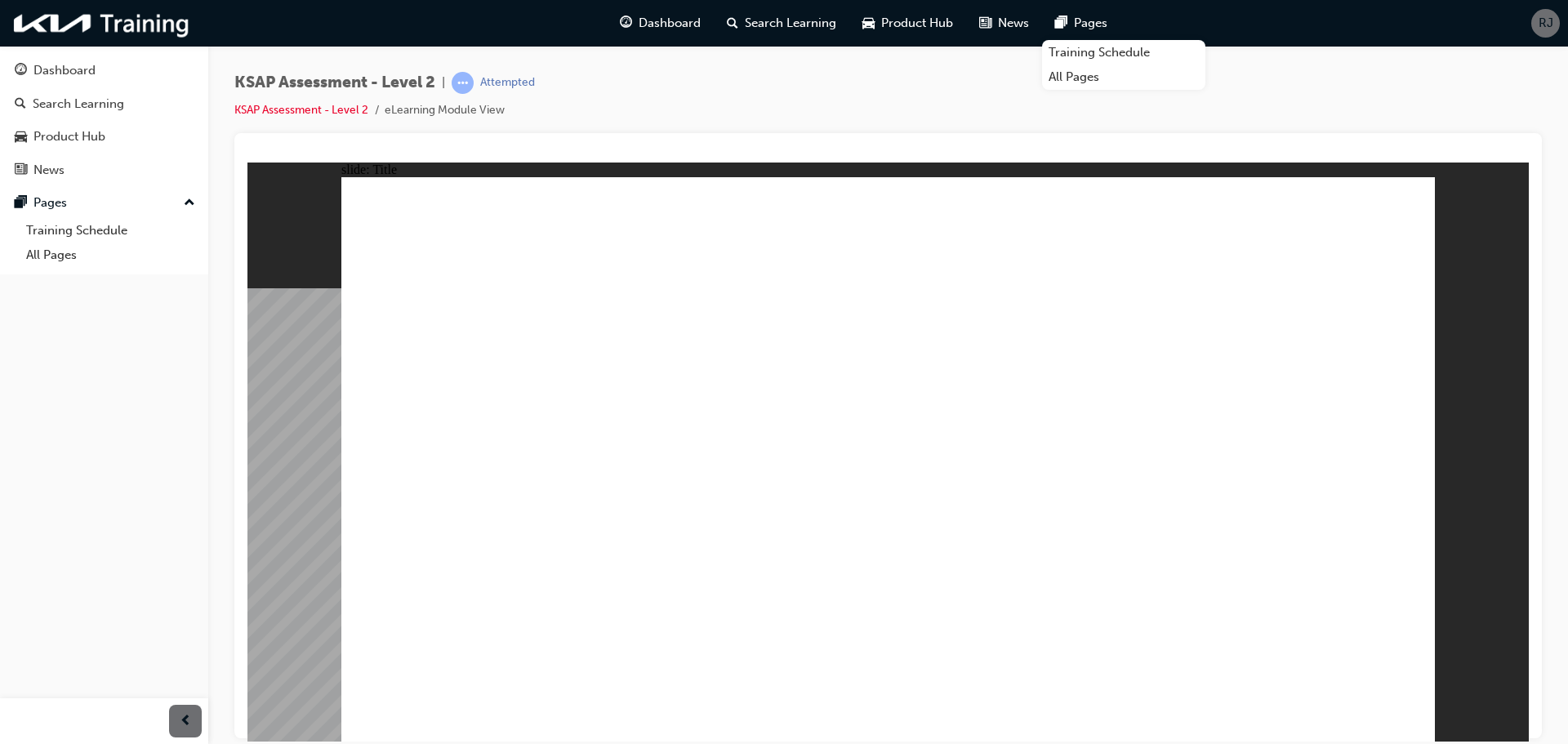
drag, startPoint x: 1401, startPoint y: 700, endPoint x: 1395, endPoint y: 705, distance: 7.8
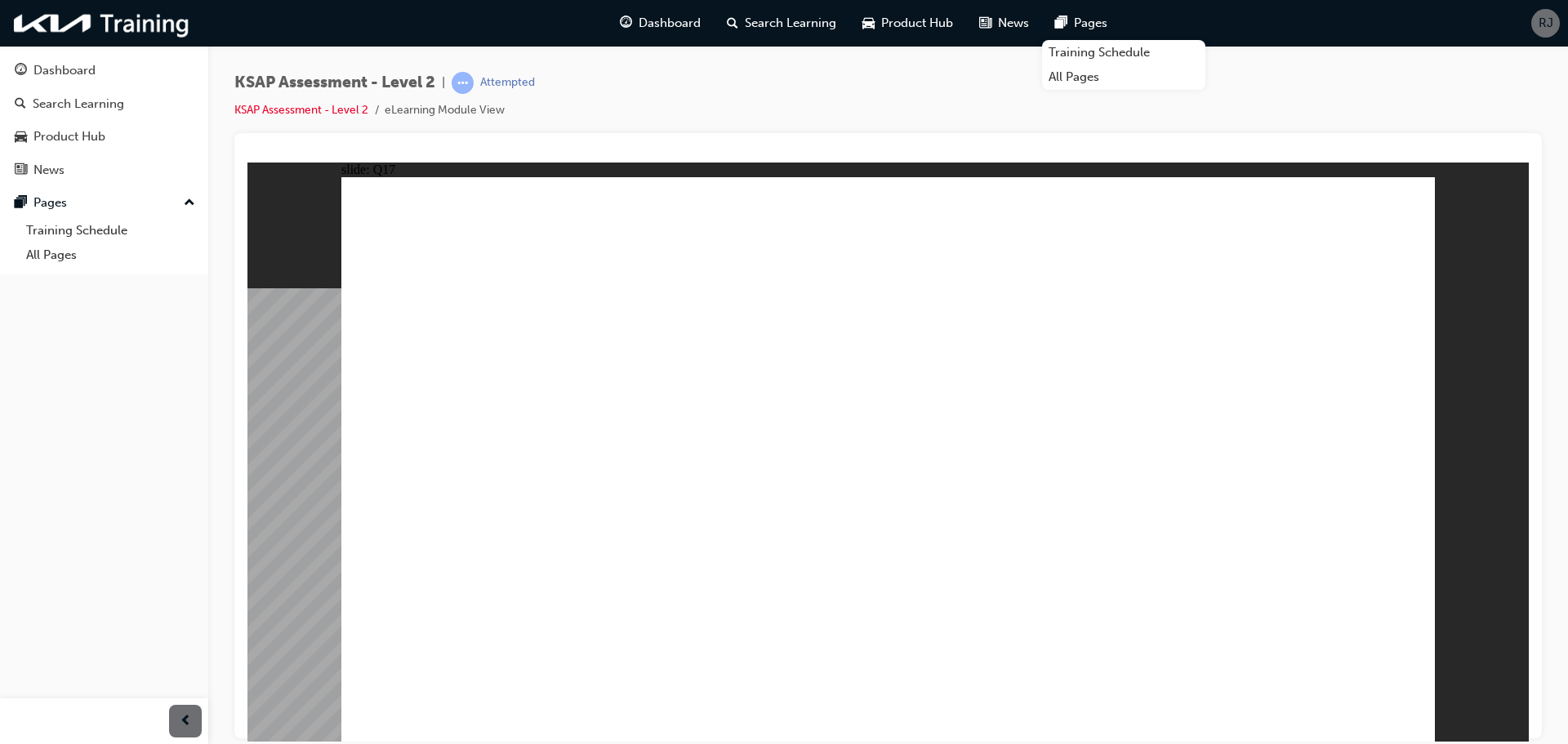
radio input "true"
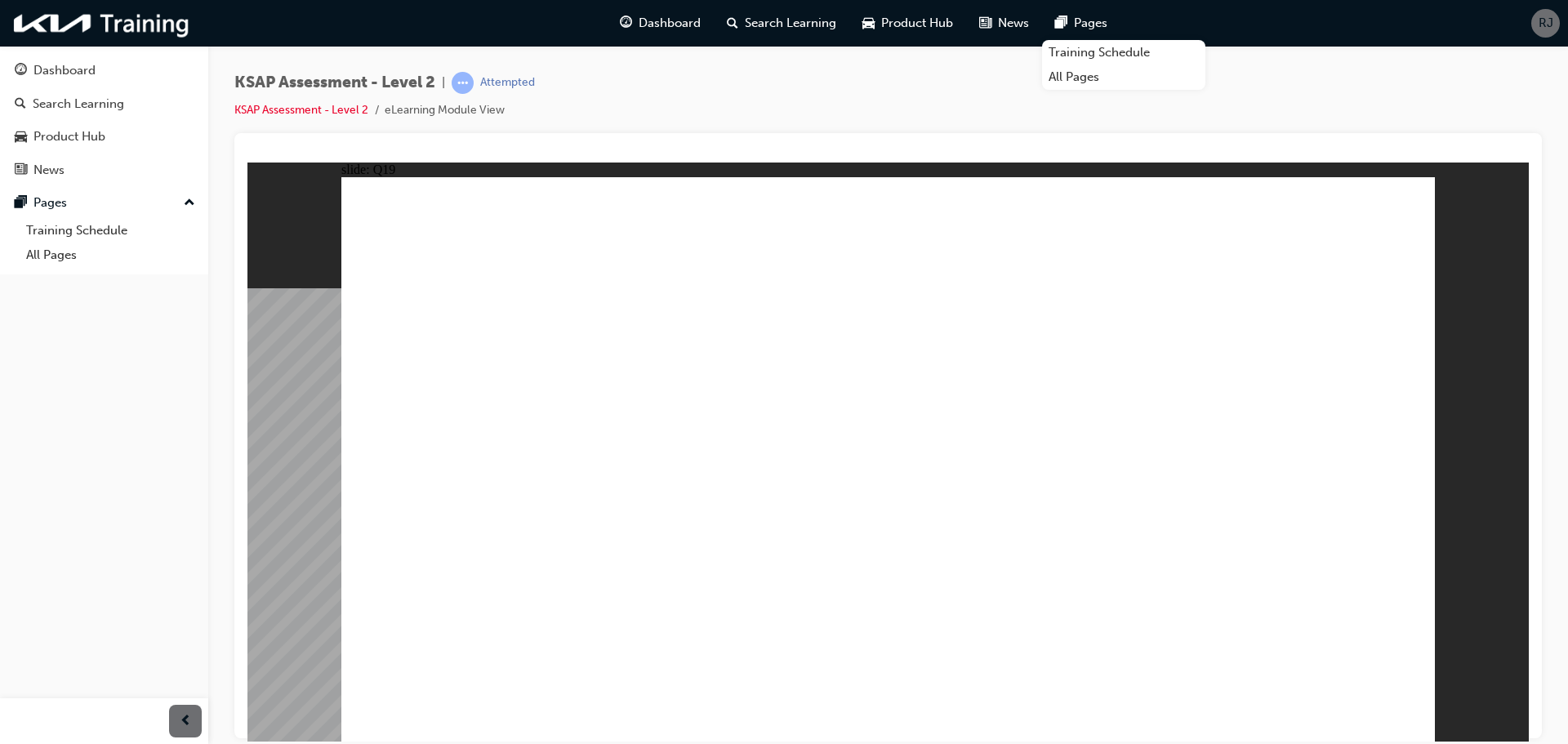
radio input "true"
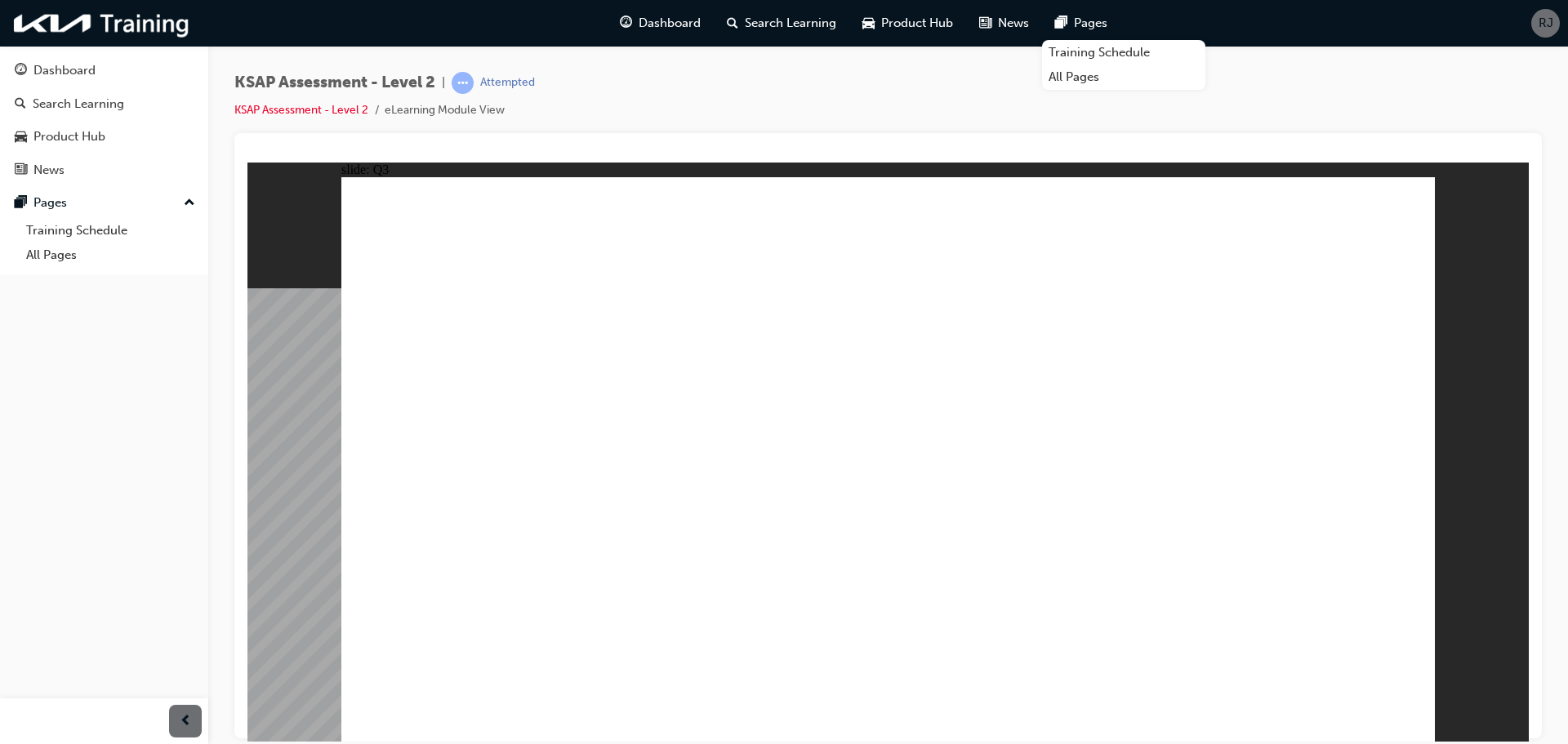
radio input "true"
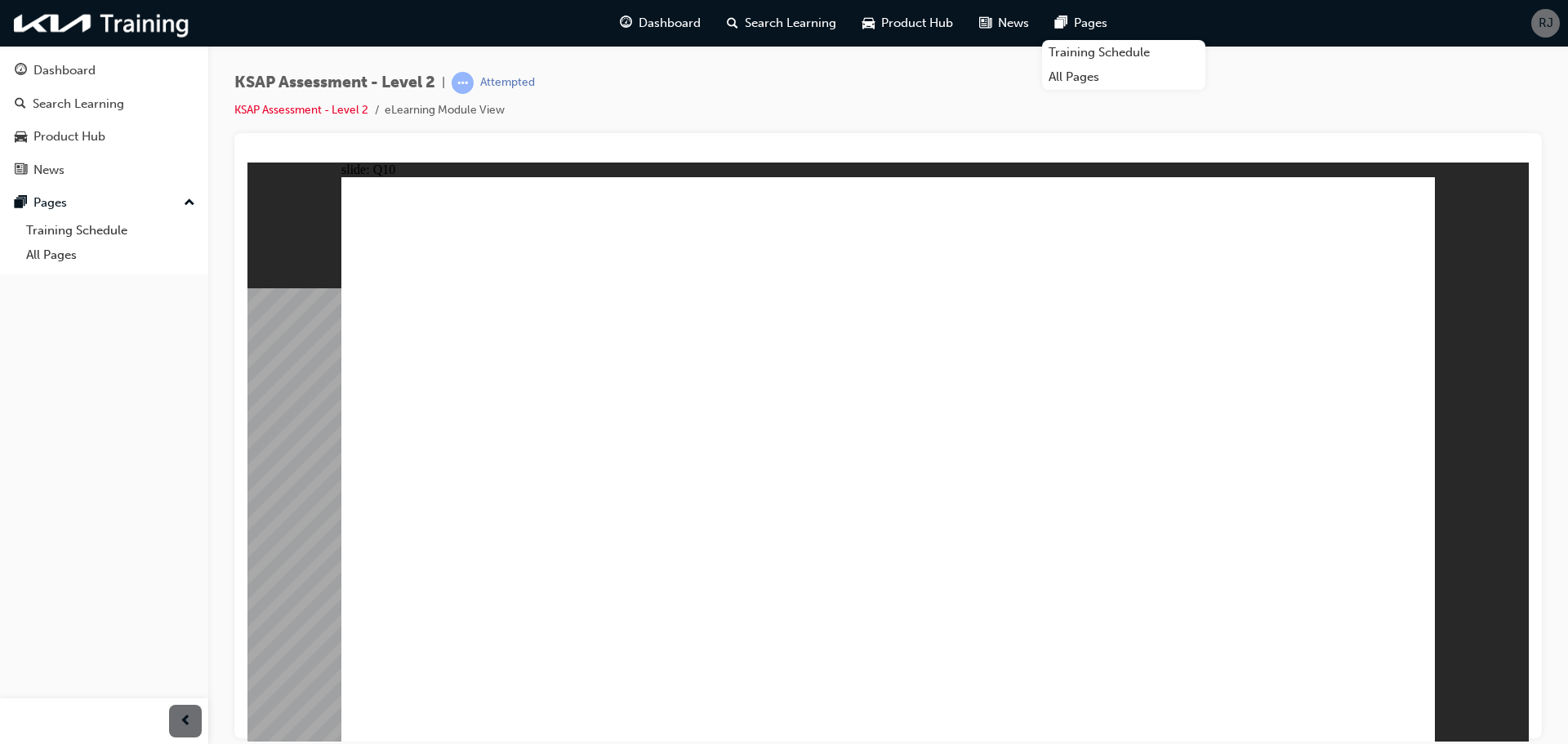
radio input "true"
drag, startPoint x: 966, startPoint y: 520, endPoint x: 1220, endPoint y: 651, distance: 285.8
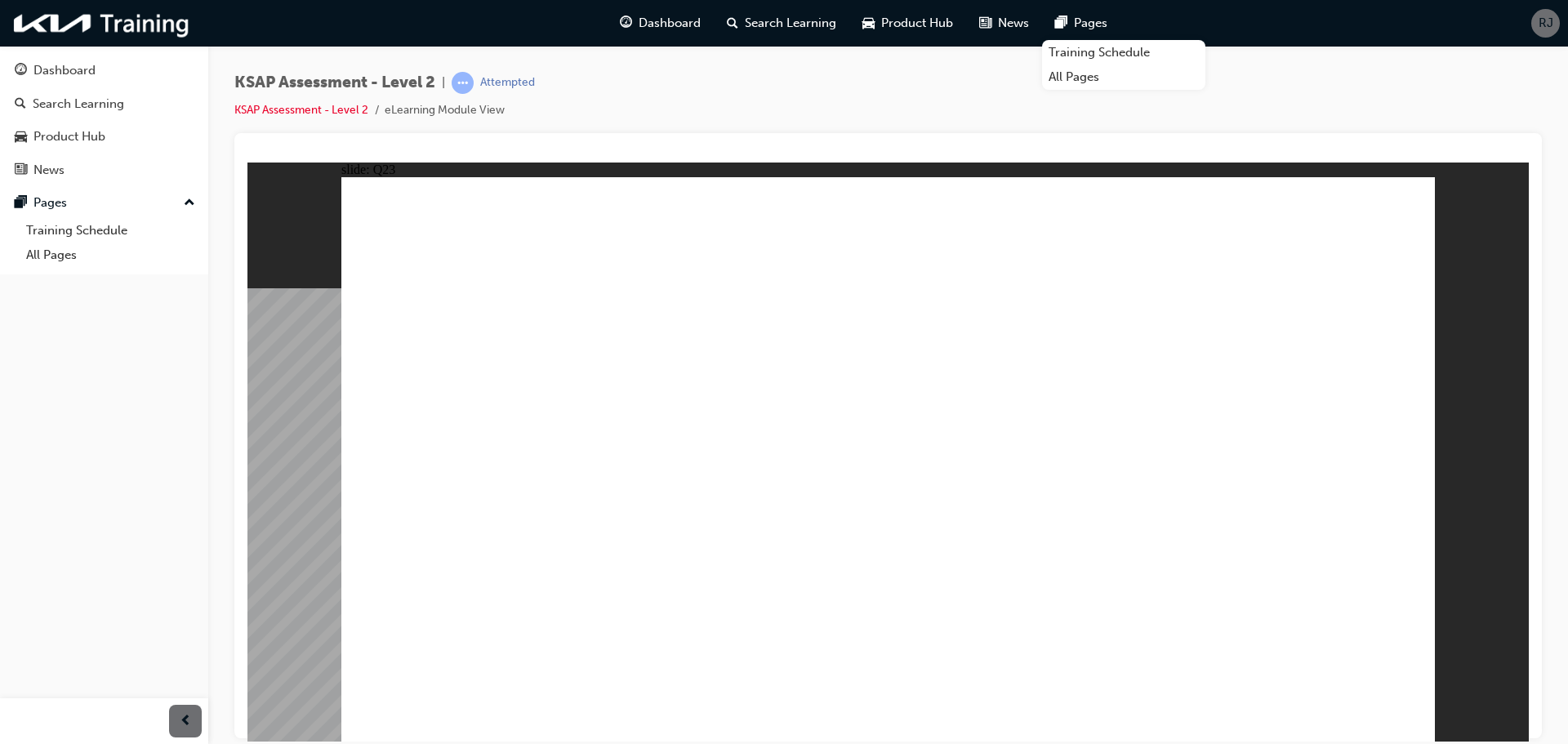
radio input "true"
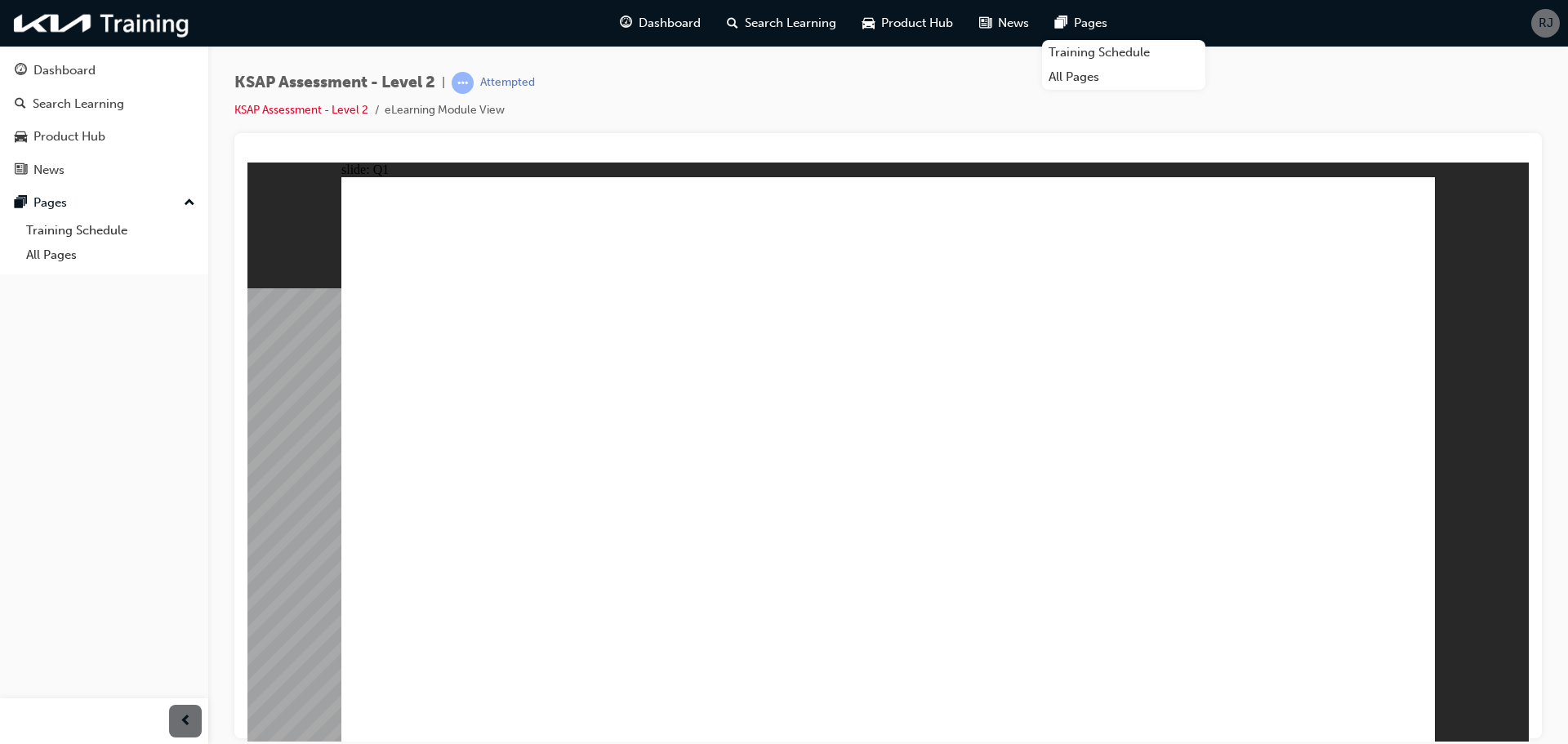
radio input "true"
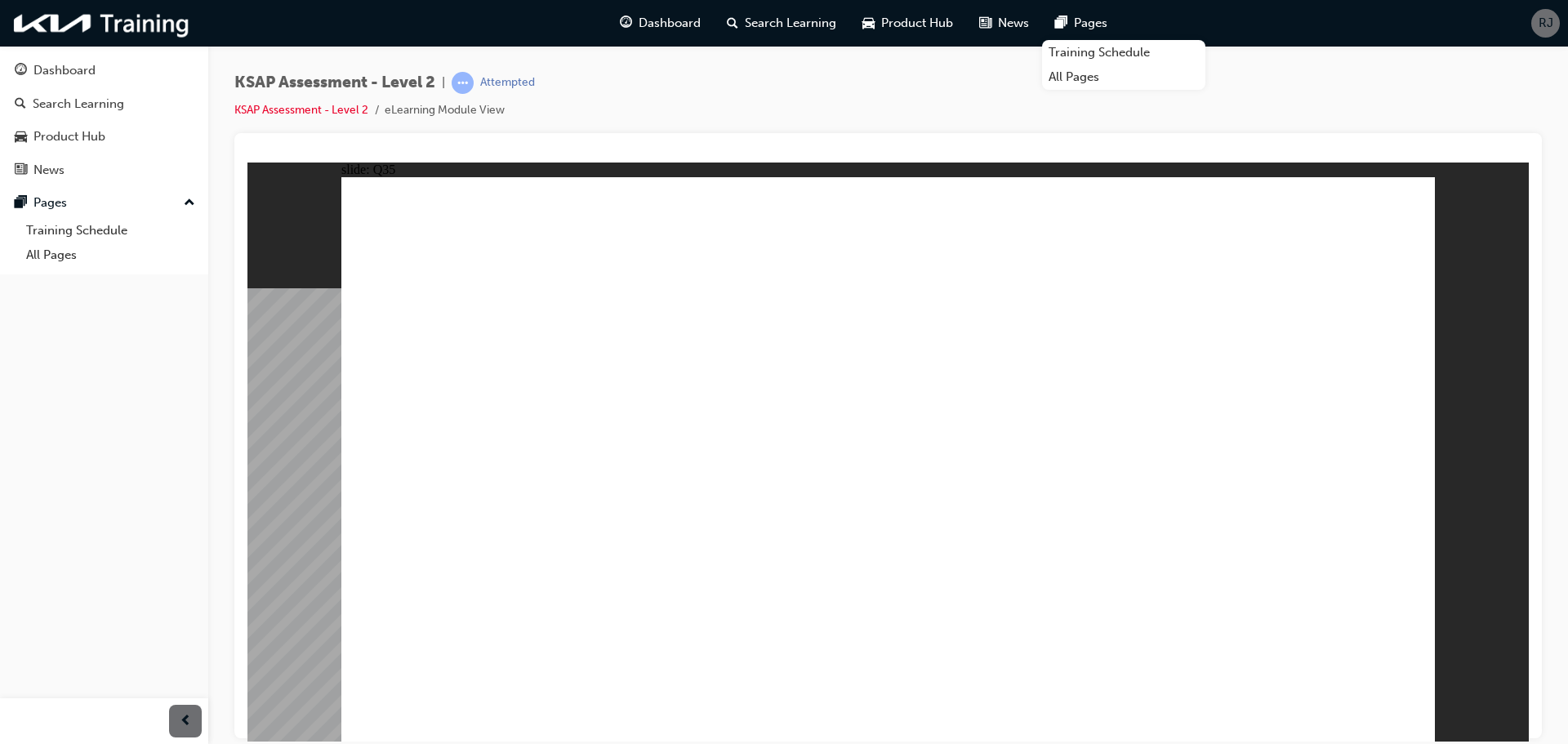
radio input "true"
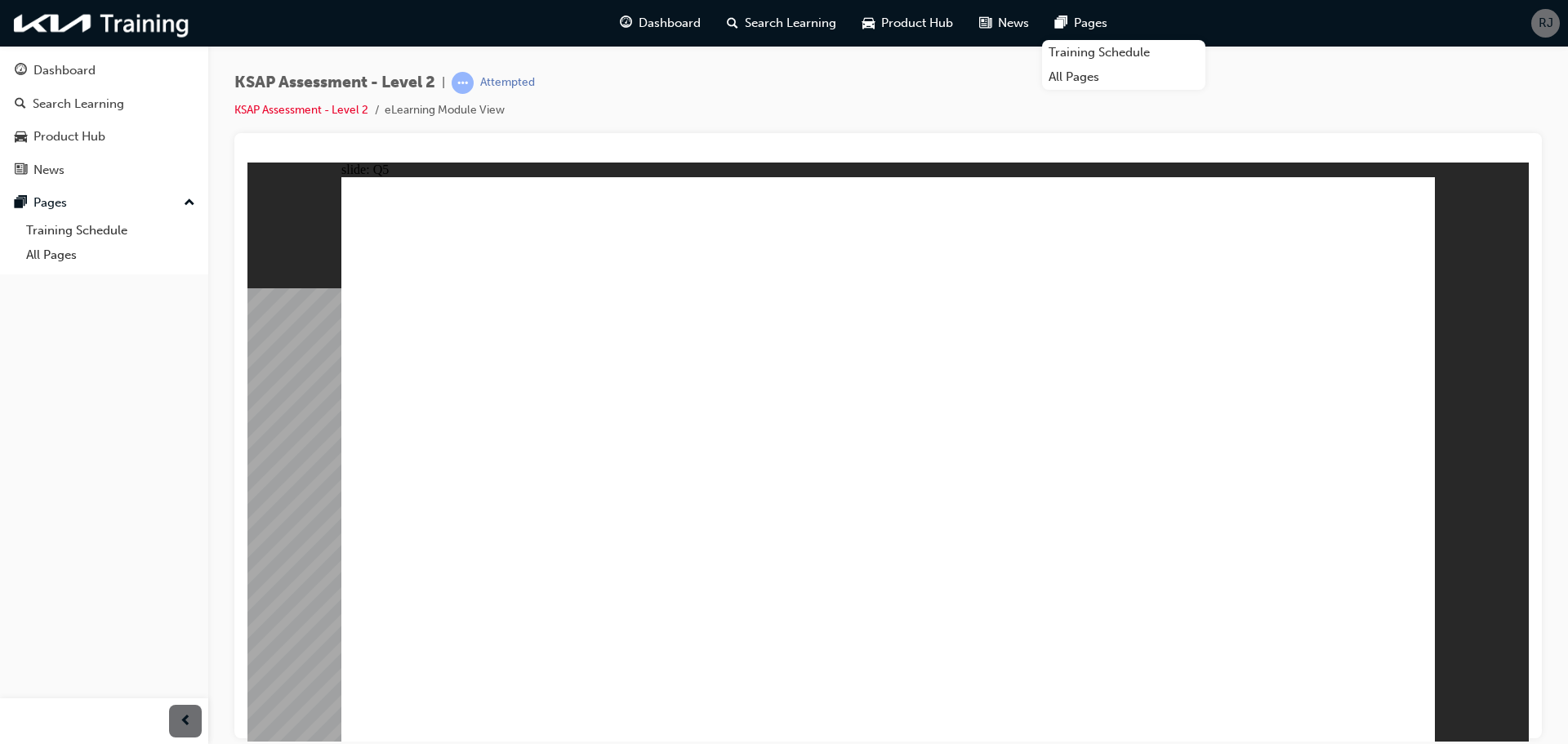
radio input "true"
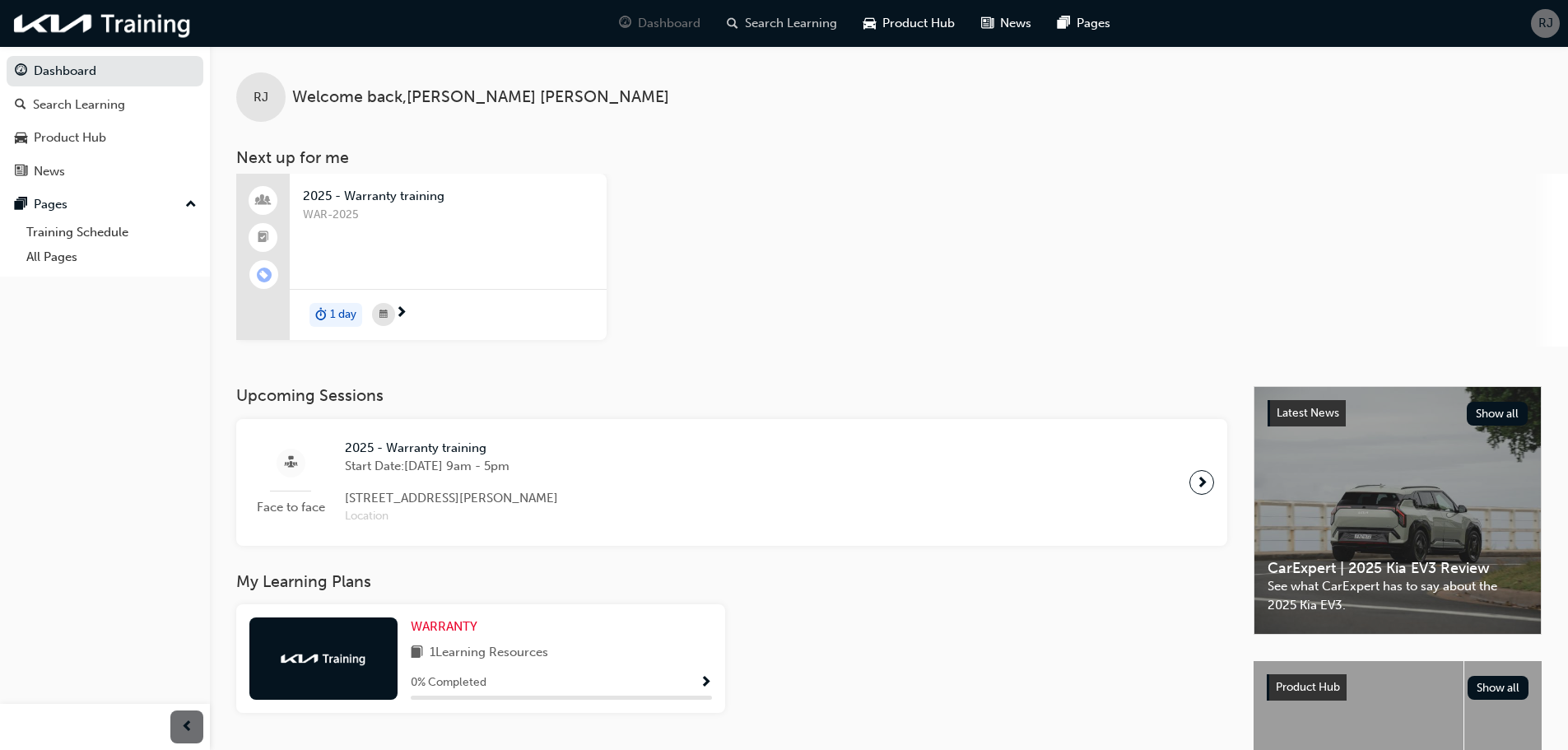
click at [804, 22] on span "Search Learning" at bounding box center [791, 24] width 92 height 19
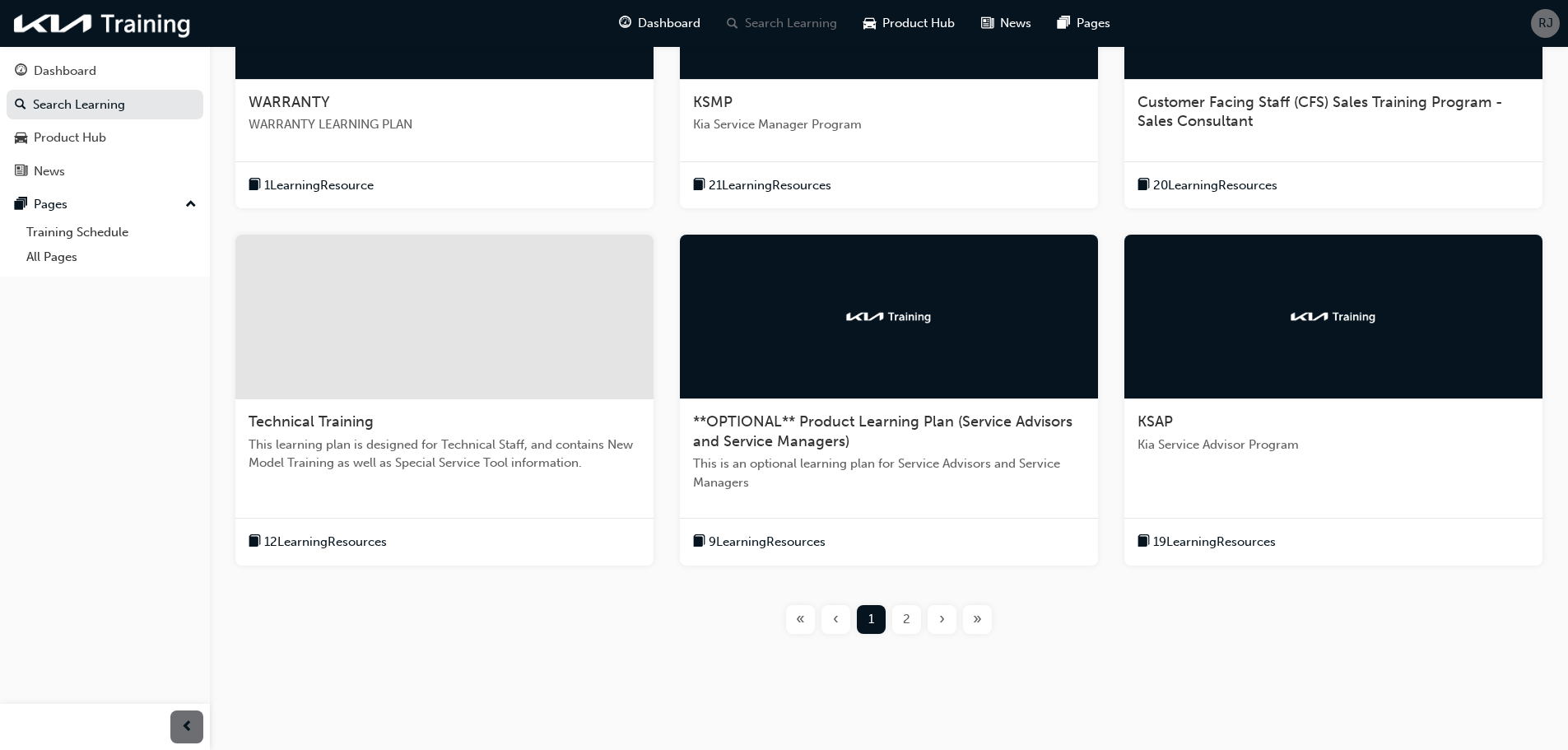
scroll to position [483, 0]
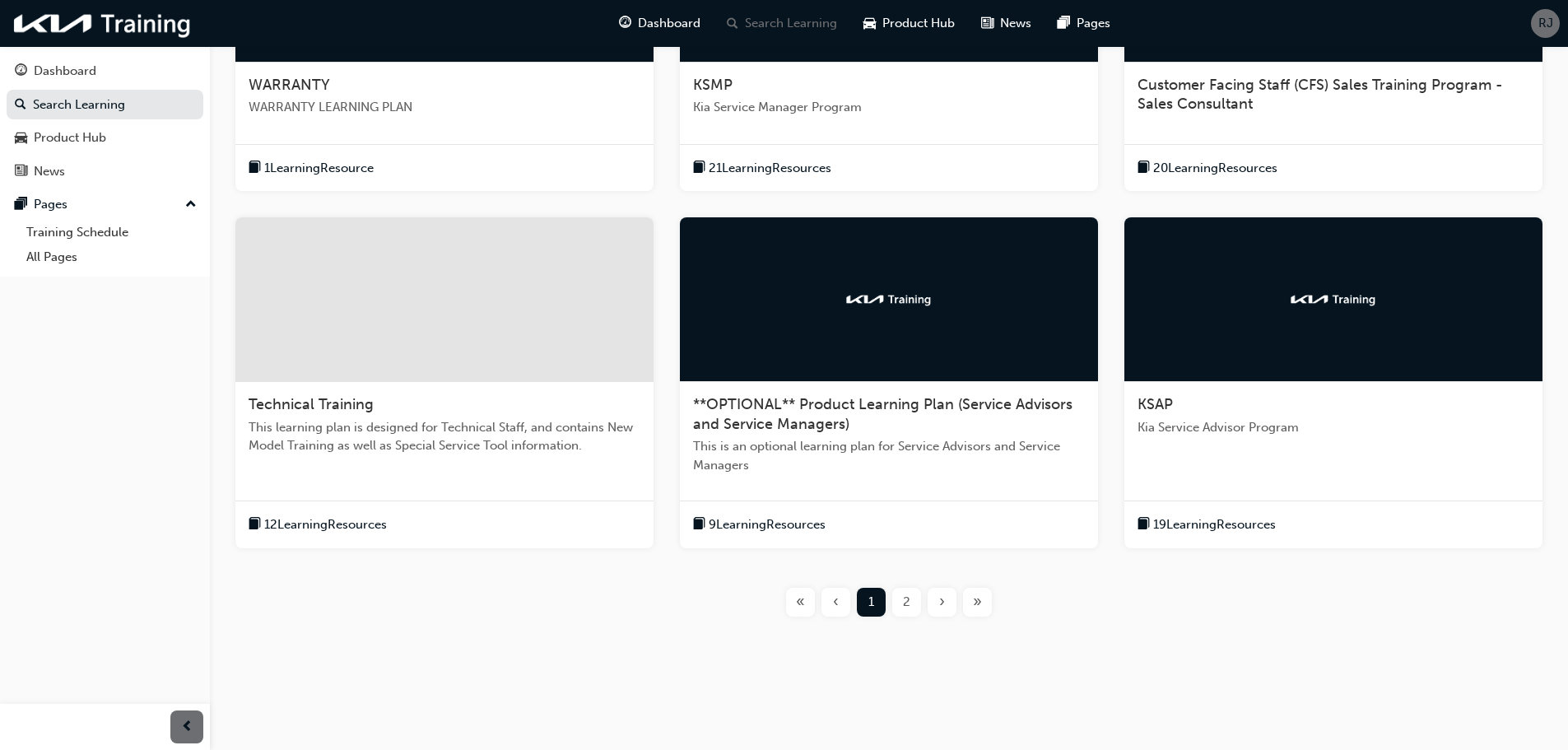
click at [1210, 523] on span "19 Learning Resources" at bounding box center [1215, 525] width 123 height 19
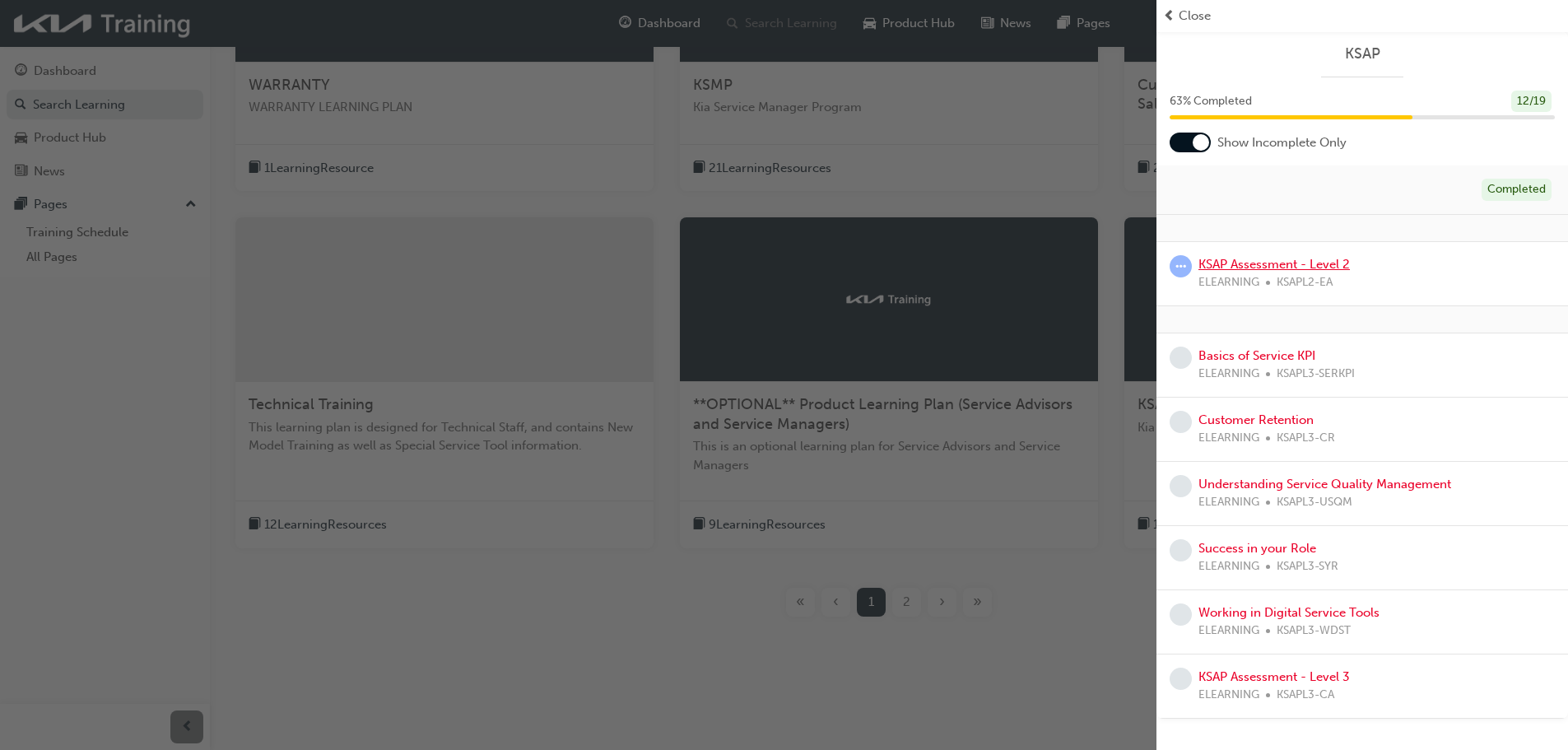
click at [1278, 264] on link "KSAP Assessment - Level 2" at bounding box center [1273, 265] width 151 height 15
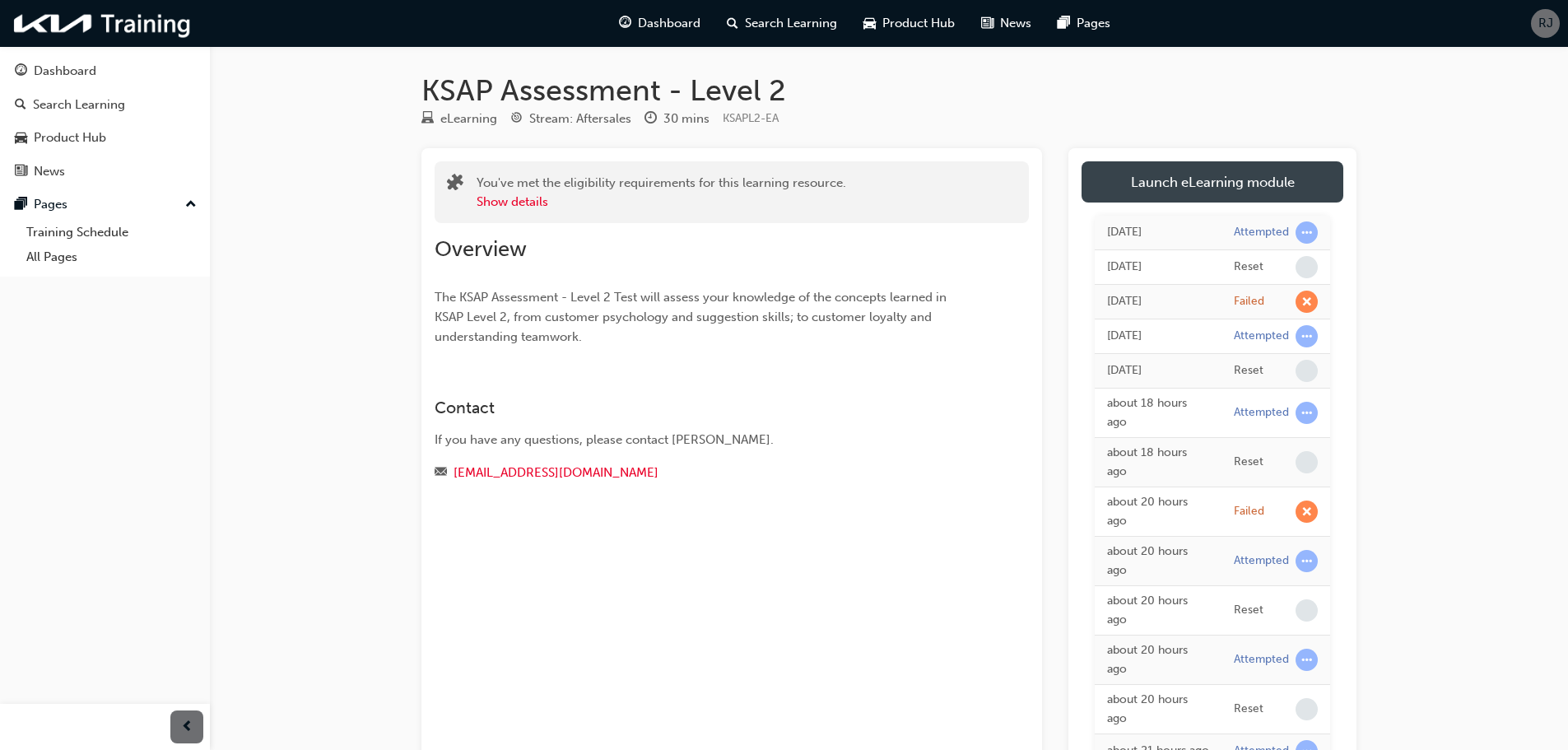
click at [1197, 181] on link "Launch eLearning module" at bounding box center [1212, 181] width 262 height 41
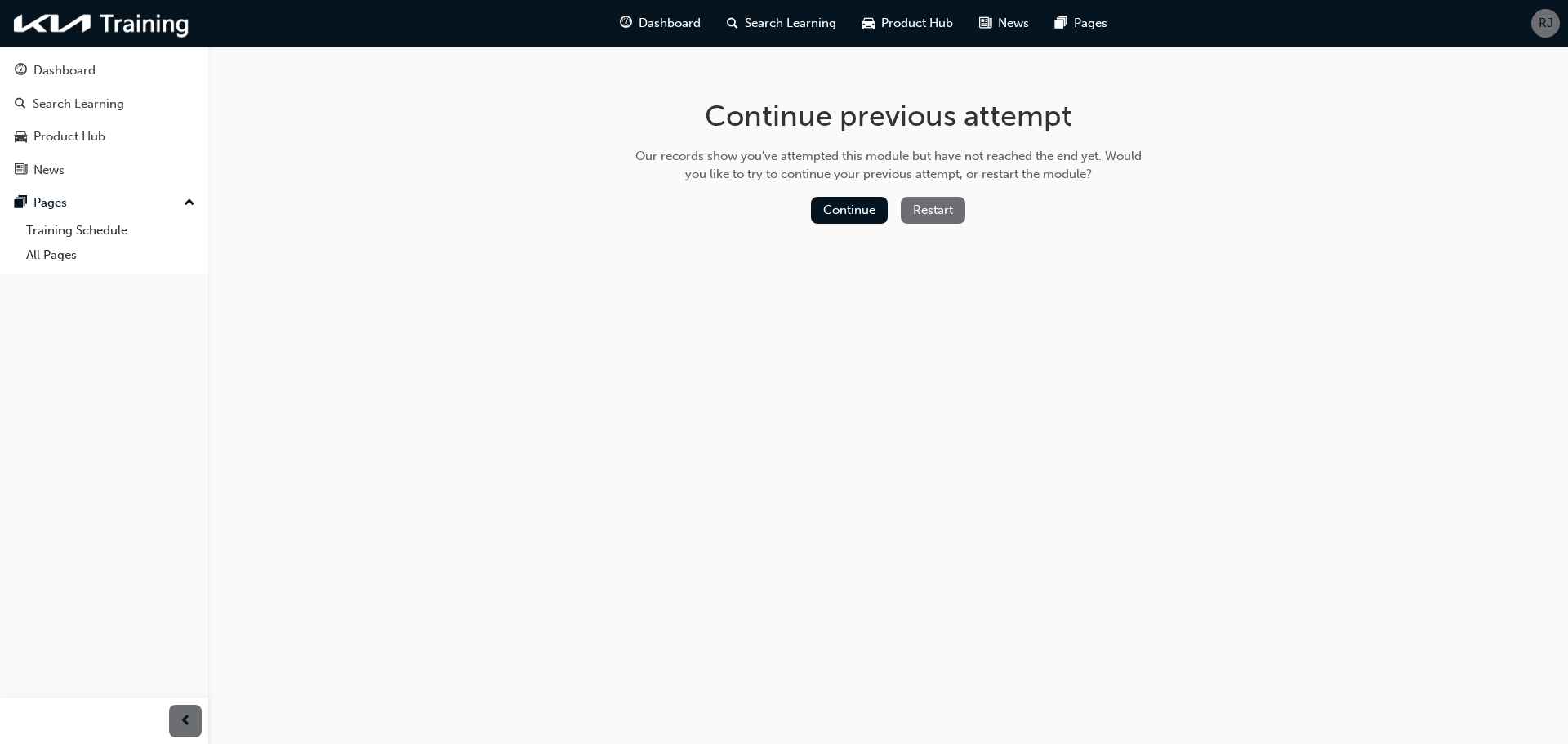
click at [929, 218] on button "Restart" at bounding box center [932, 210] width 64 height 27
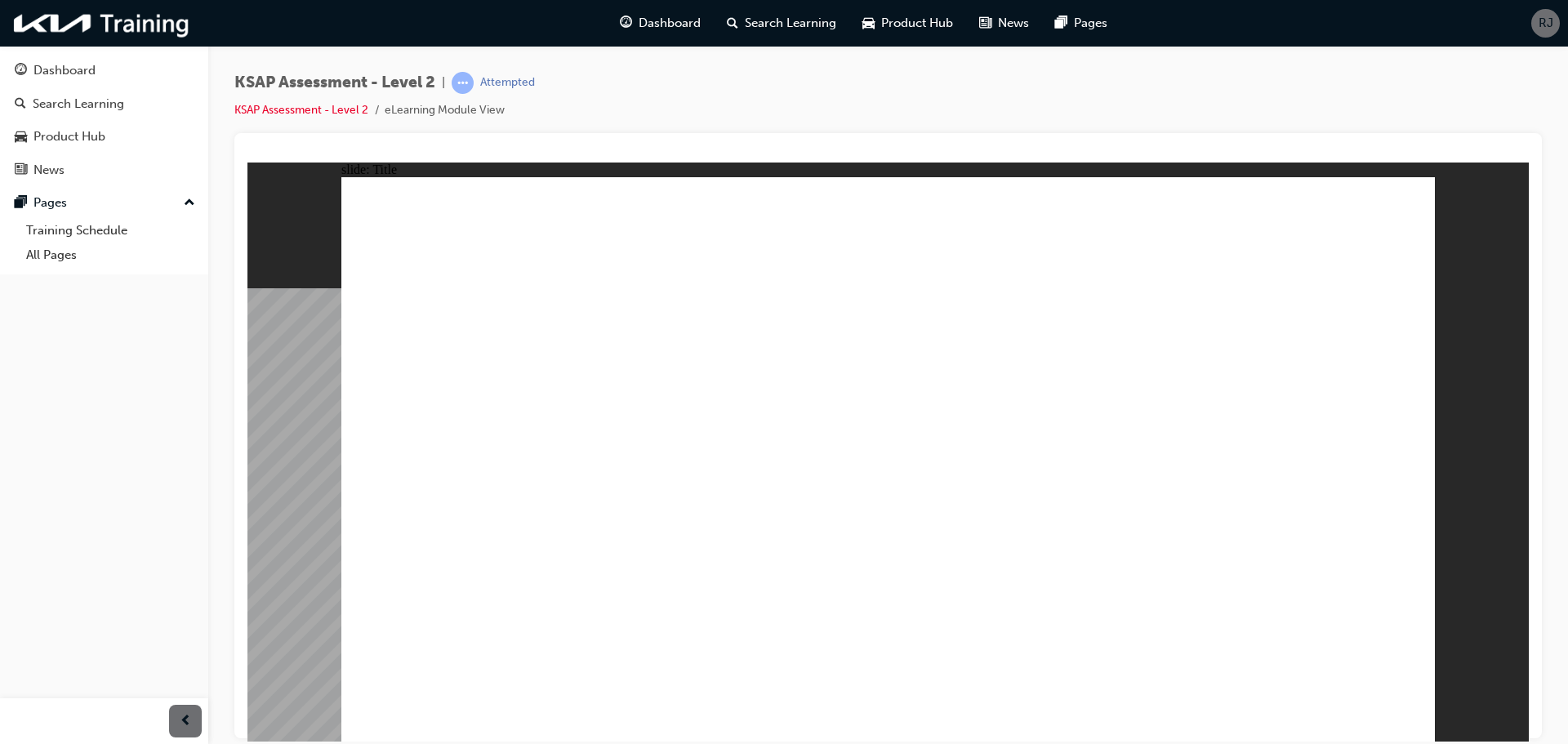
radio input "true"
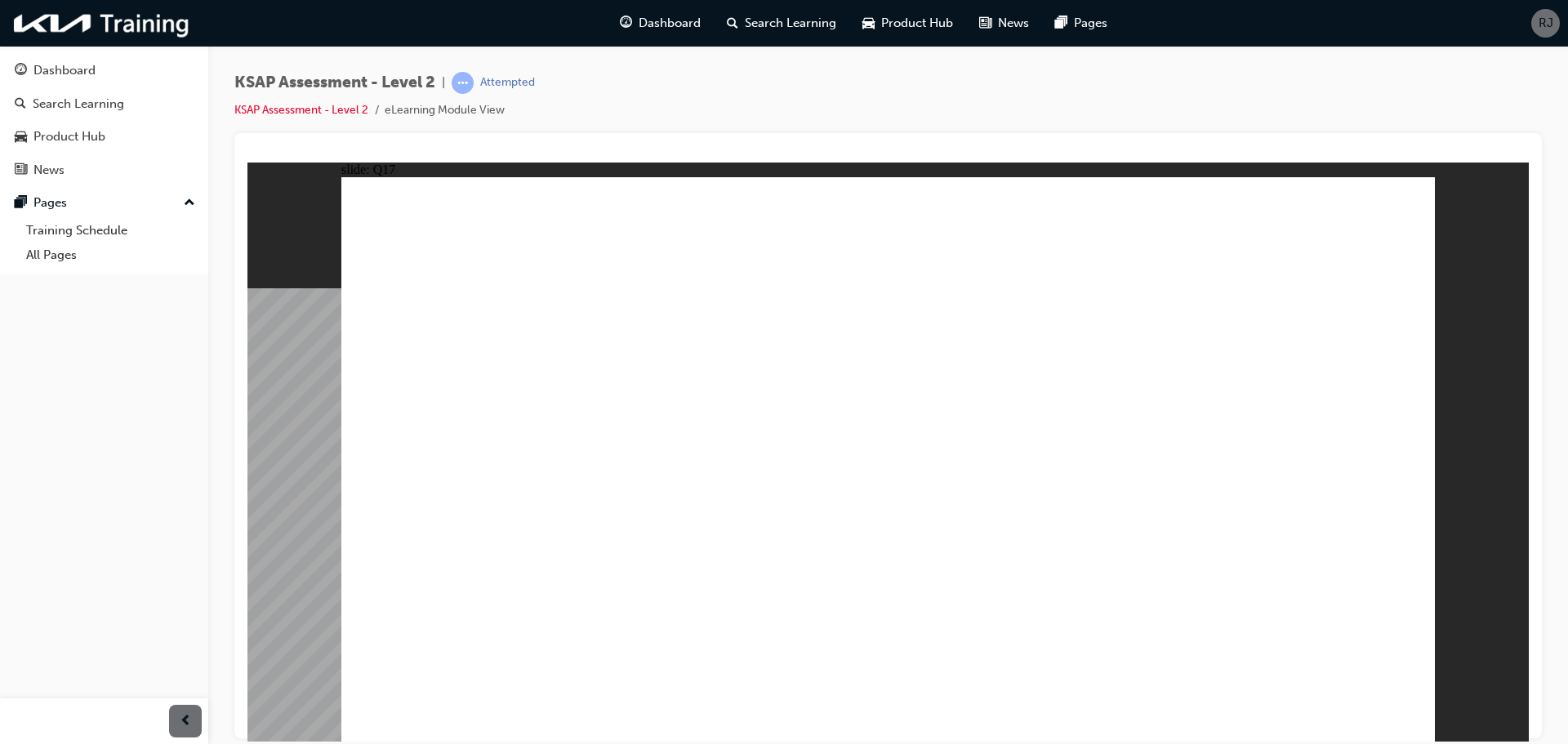
radio input "true"
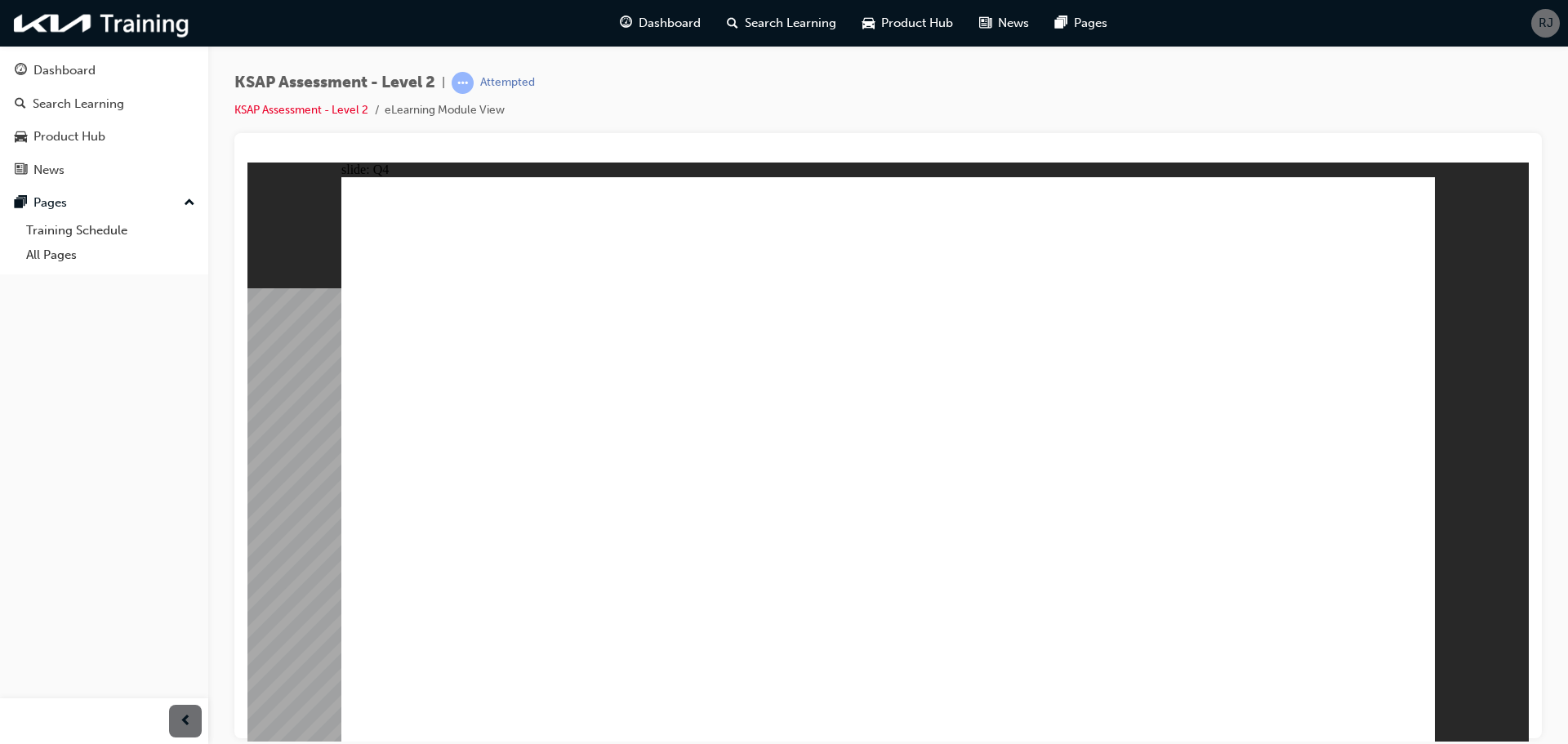
radio input "true"
drag, startPoint x: 1321, startPoint y: 703, endPoint x: 1307, endPoint y: 703, distance: 14.0
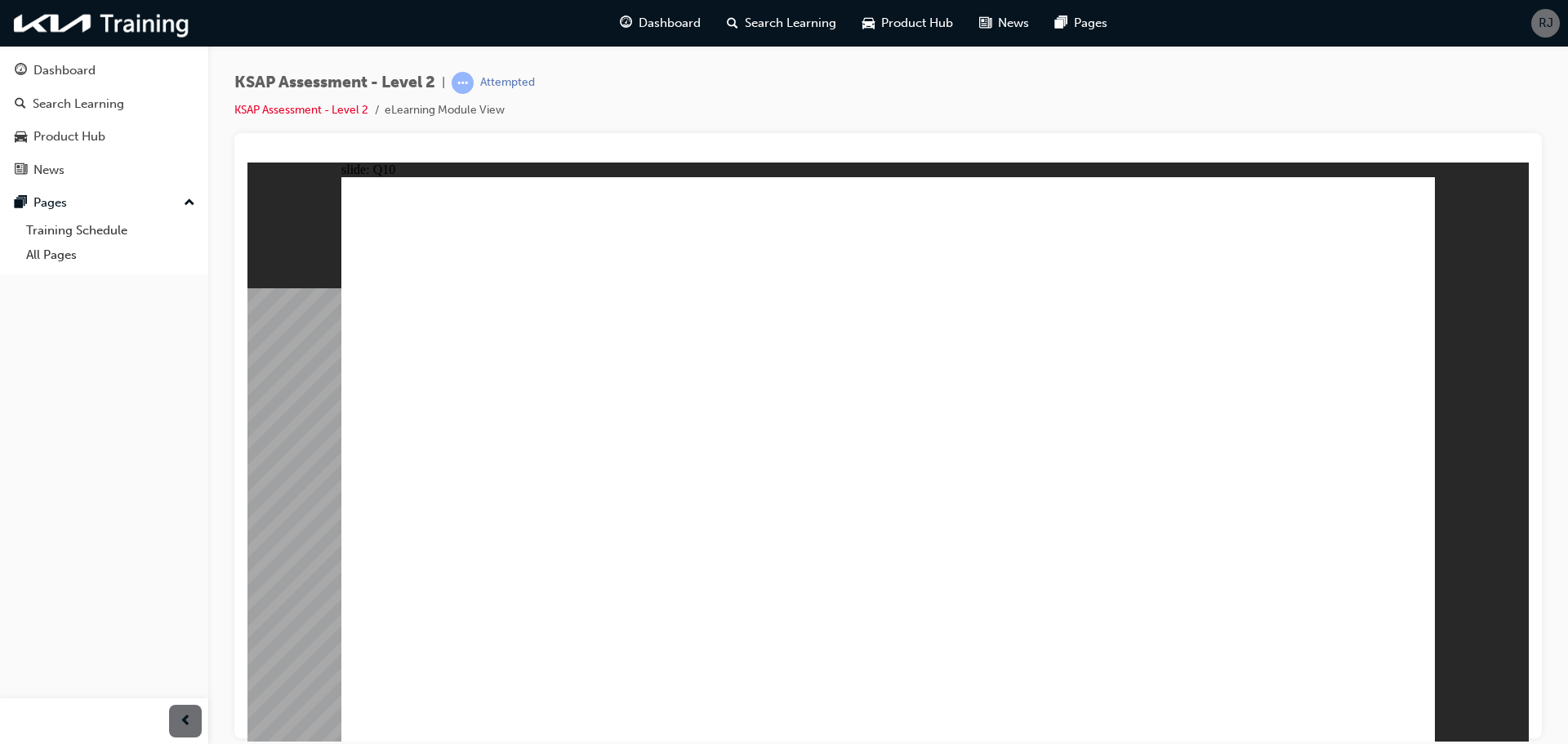
radio input "true"
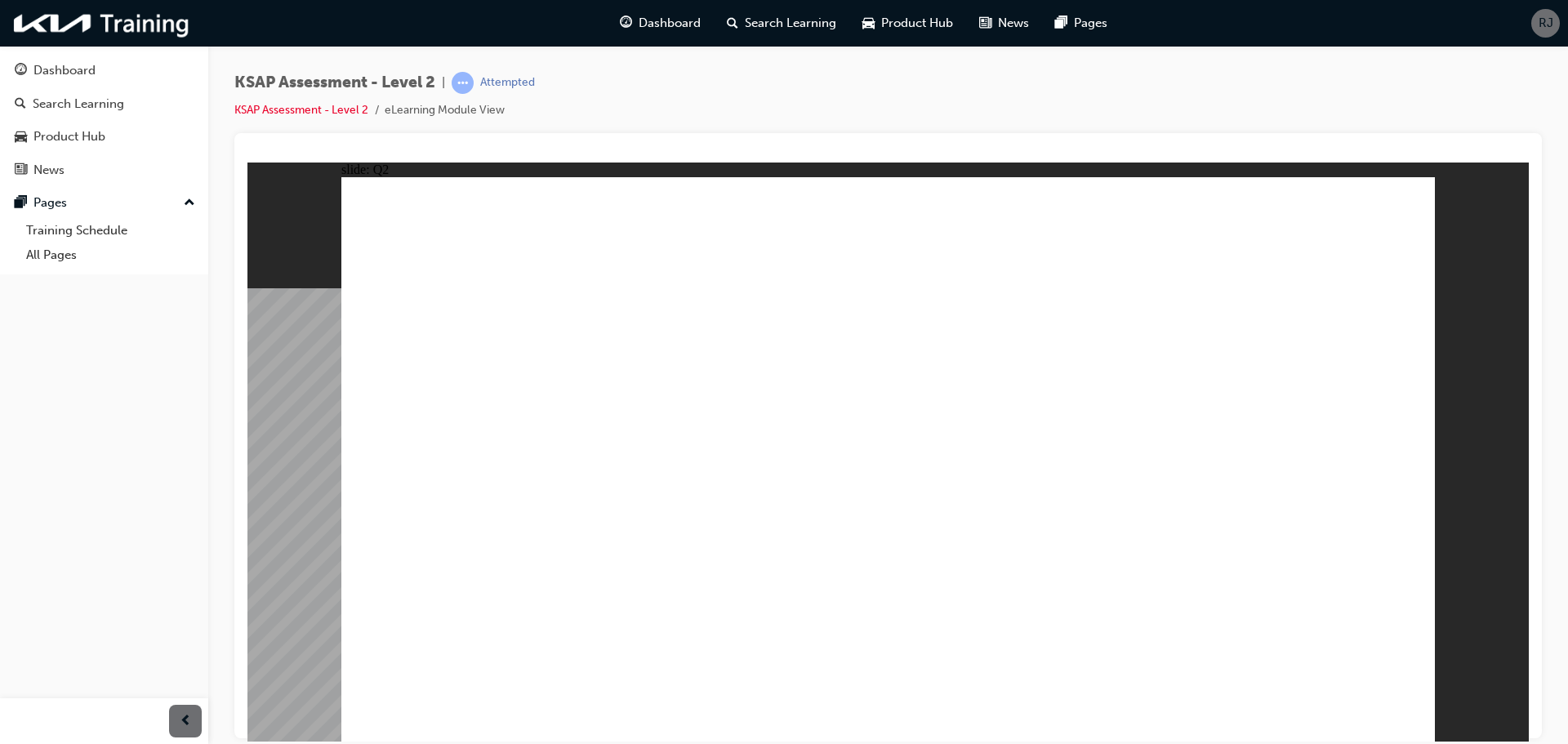
radio input "true"
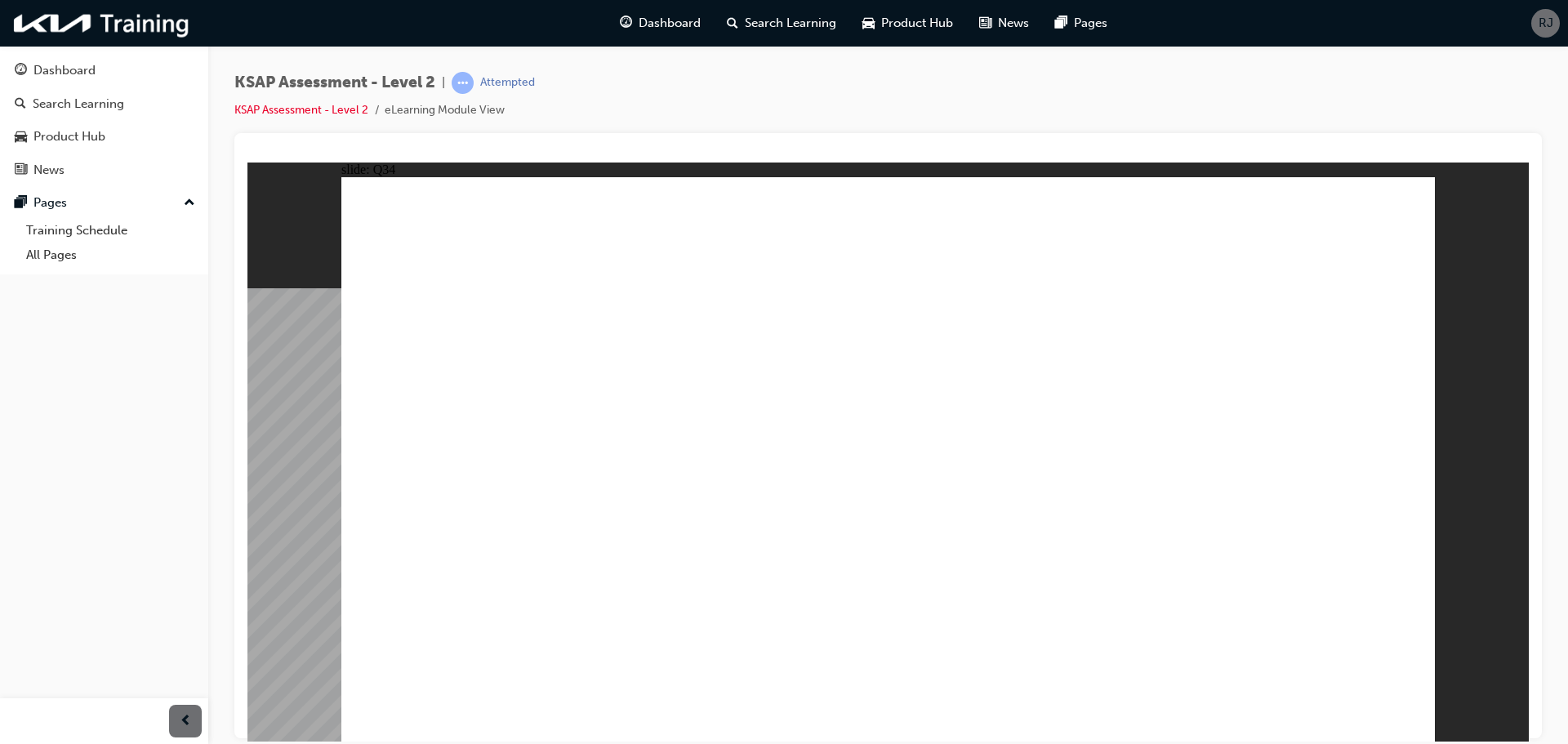
radio input "true"
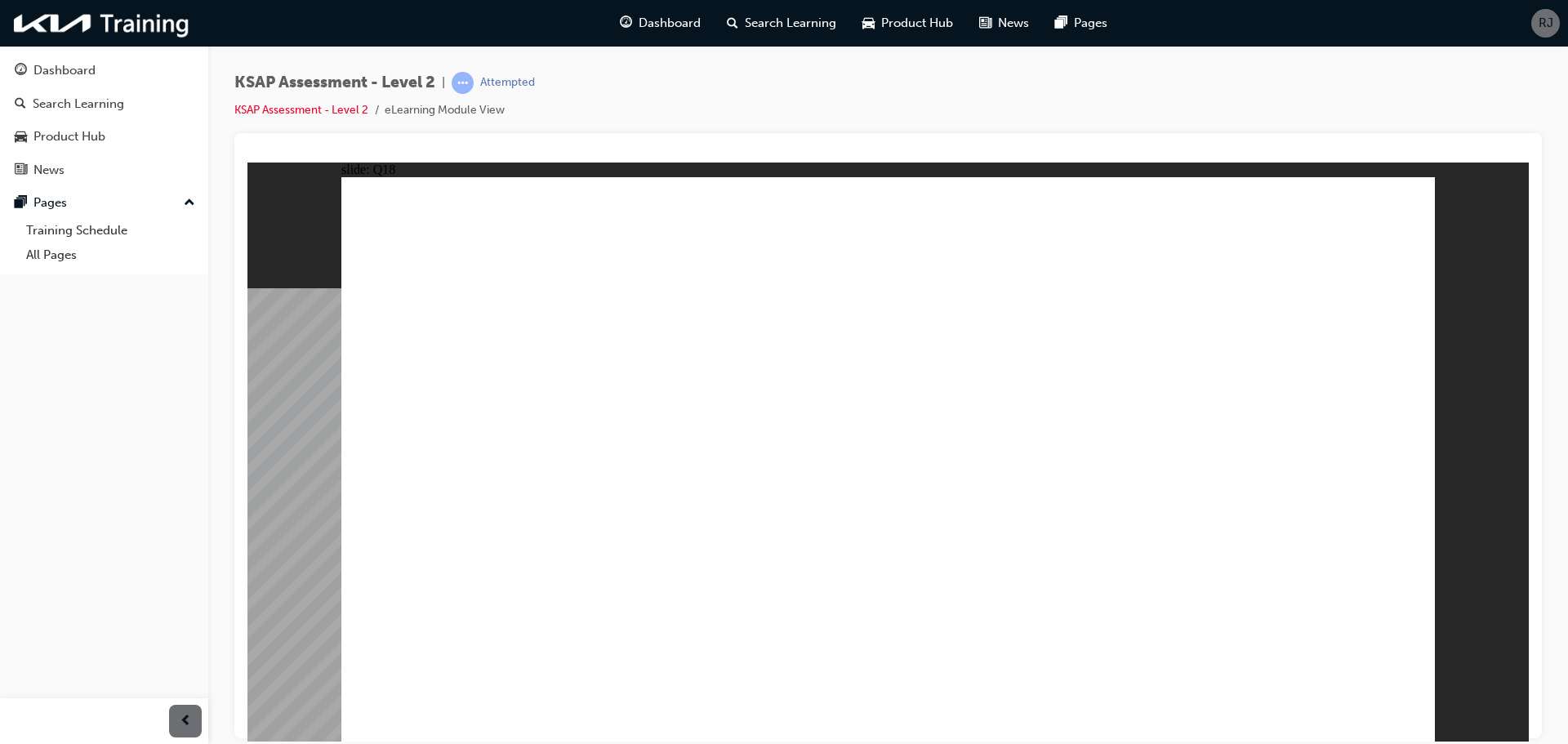
radio input "true"
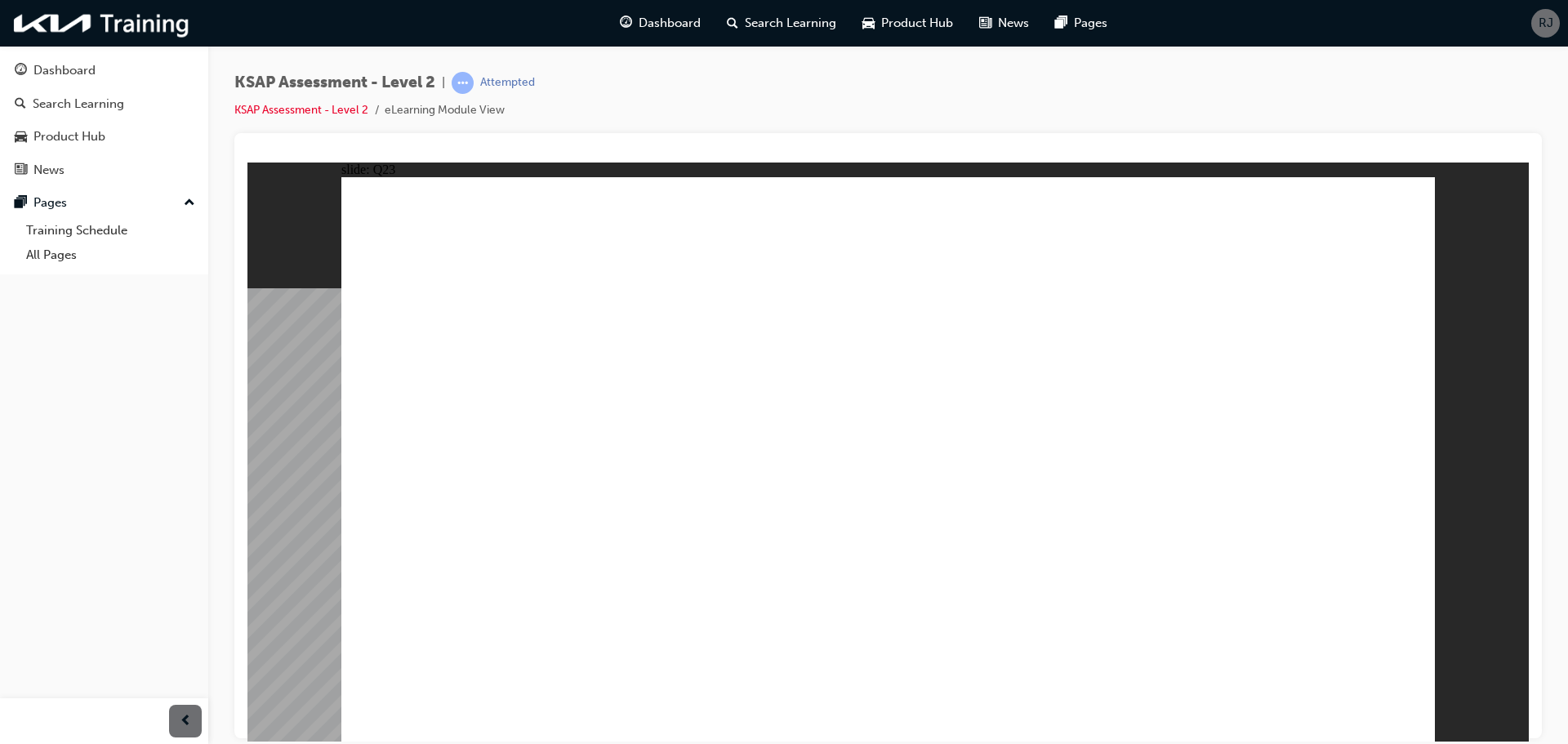
radio input "true"
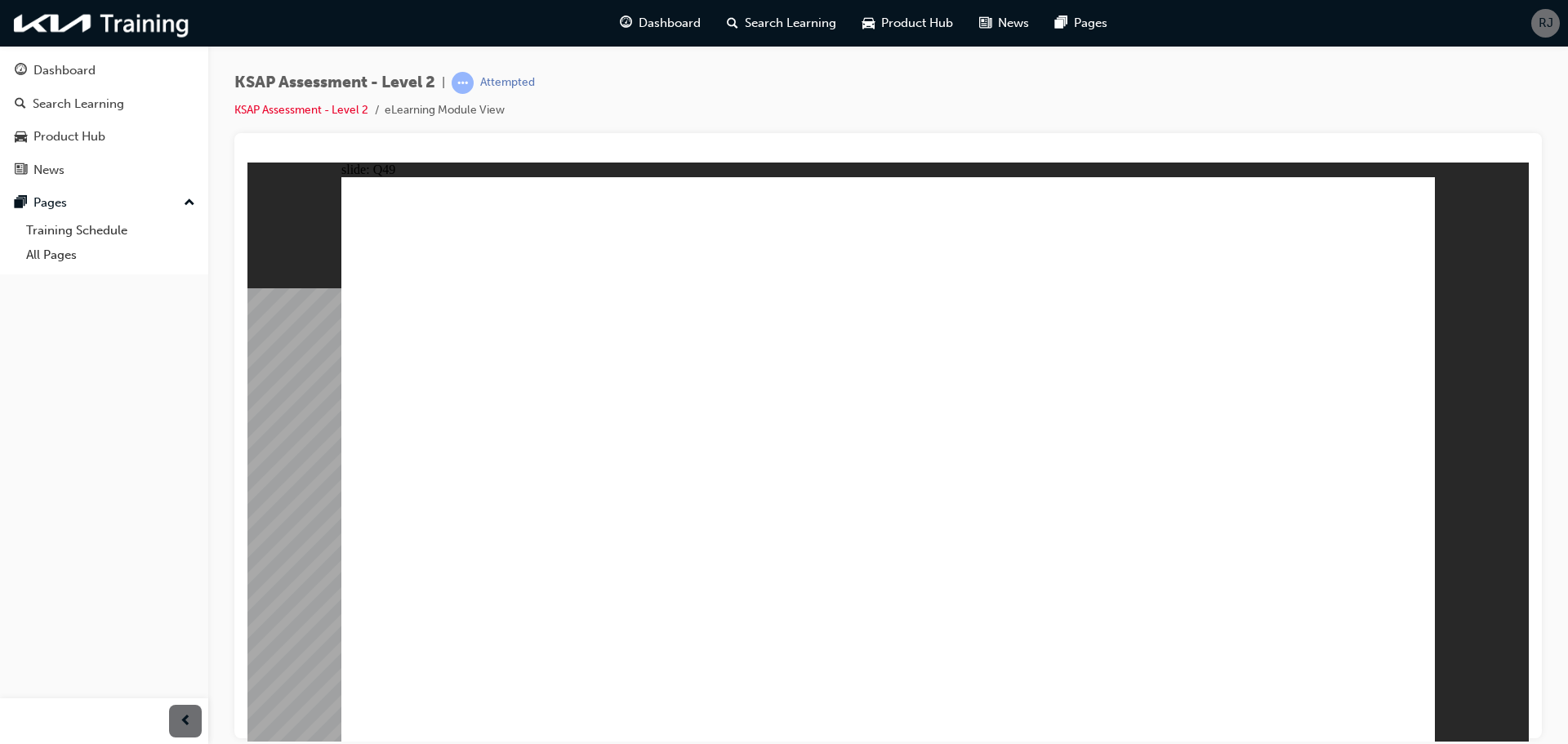
radio input "true"
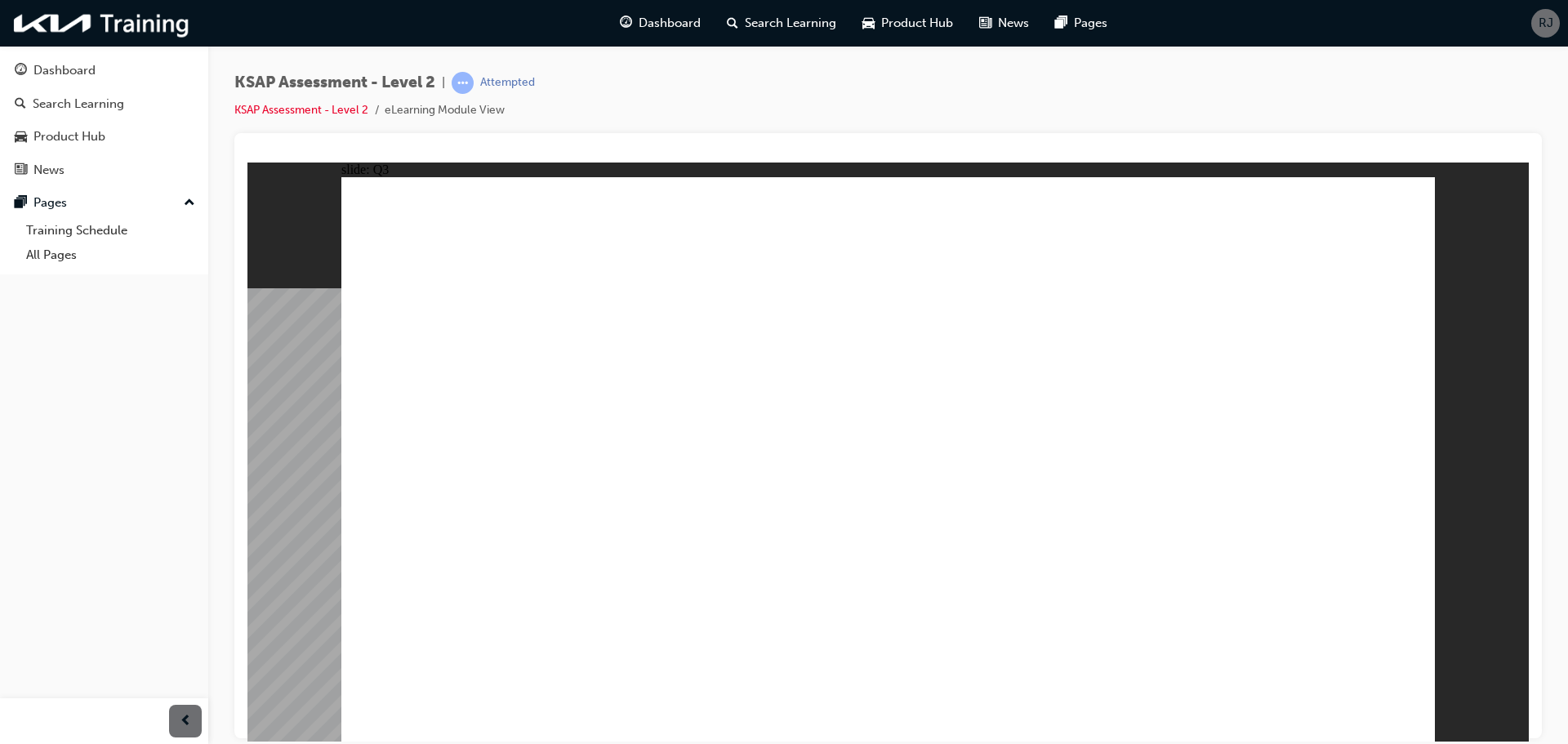
radio input "true"
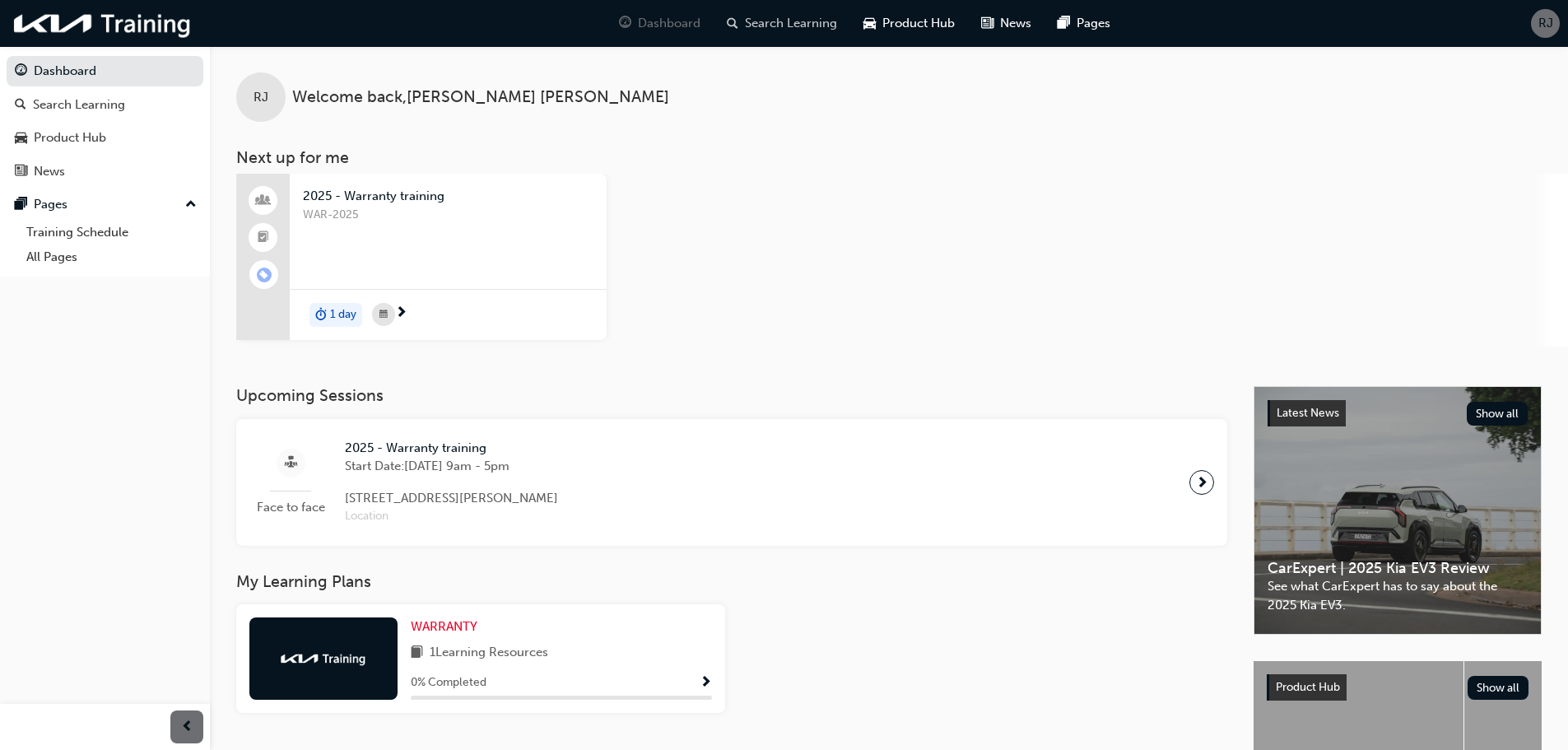
click at [819, 28] on span "Search Learning" at bounding box center [791, 24] width 92 height 19
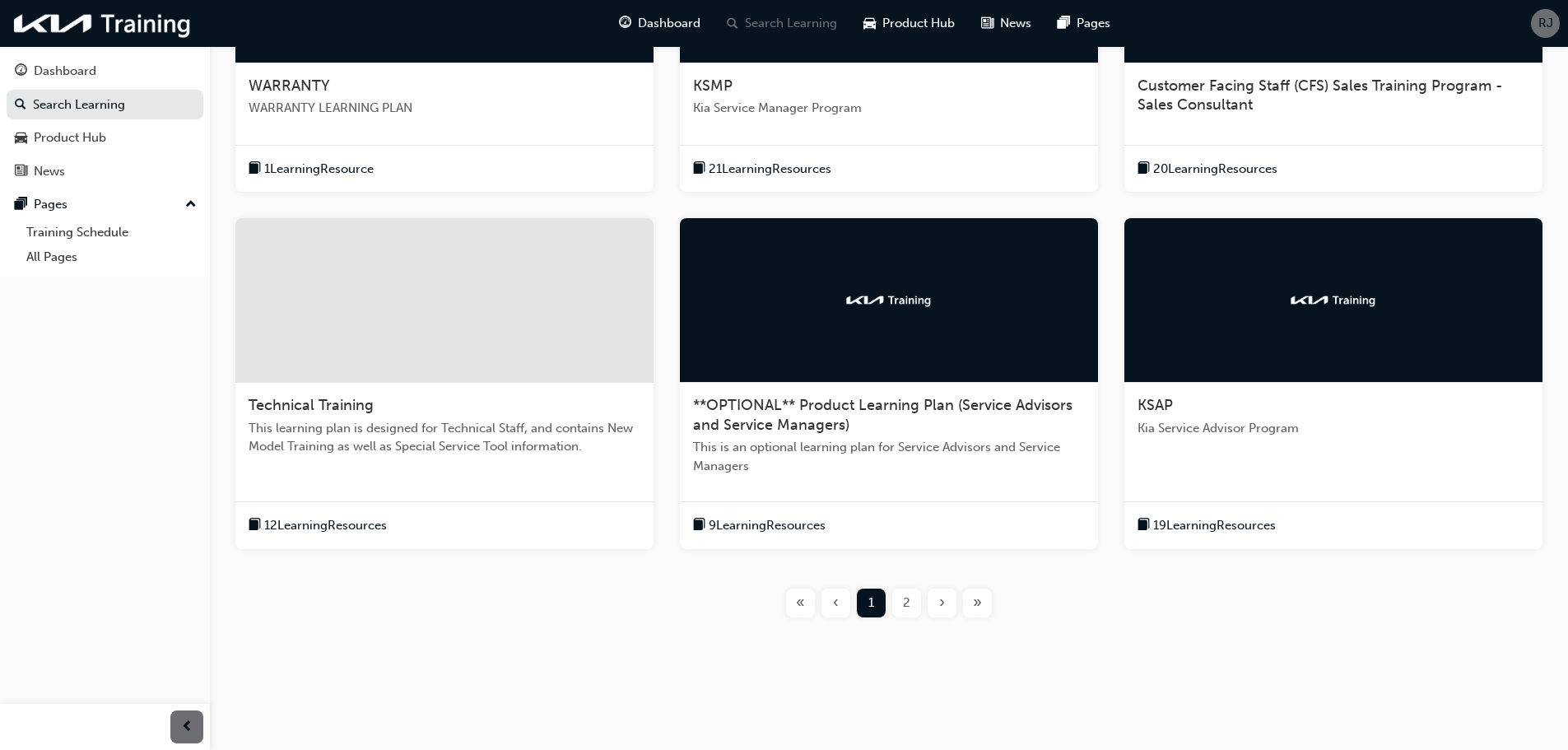
scroll to position [483, 0]
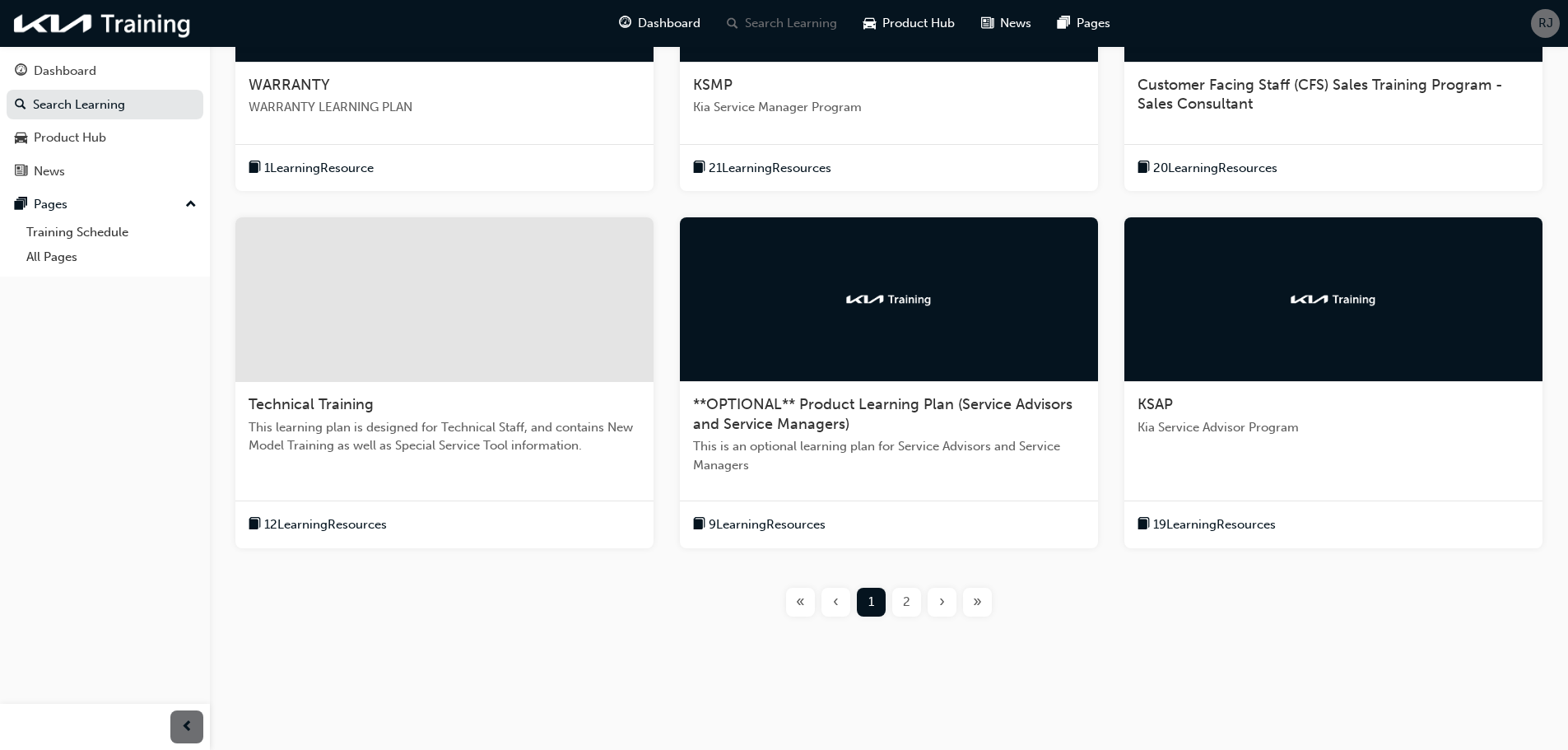
click at [1209, 523] on span "19 Learning Resources" at bounding box center [1215, 525] width 123 height 19
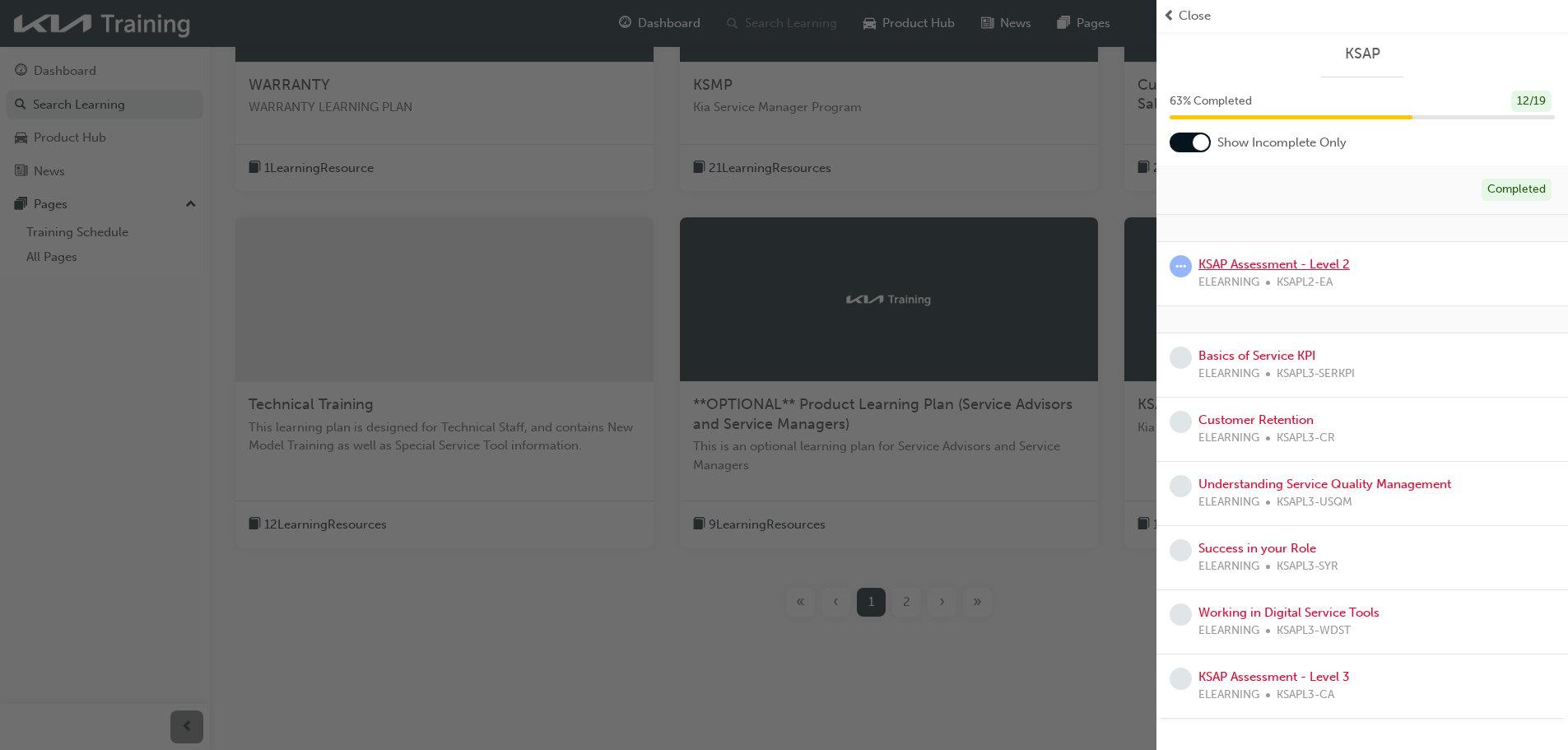
click at [1268, 264] on link "KSAP Assessment - Level 2" at bounding box center [1273, 265] width 151 height 15
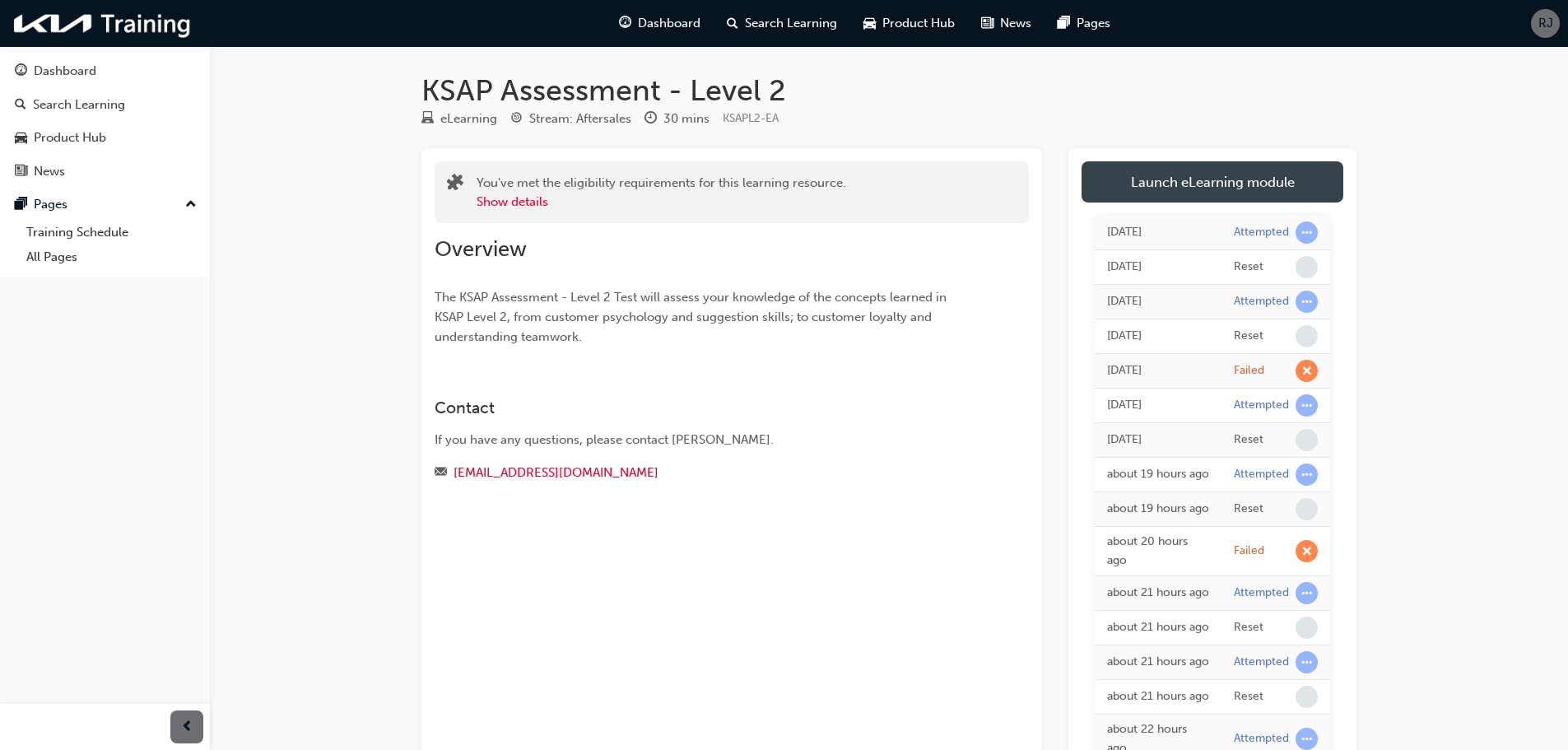
click at [1241, 186] on link "Launch eLearning module" at bounding box center [1212, 181] width 262 height 41
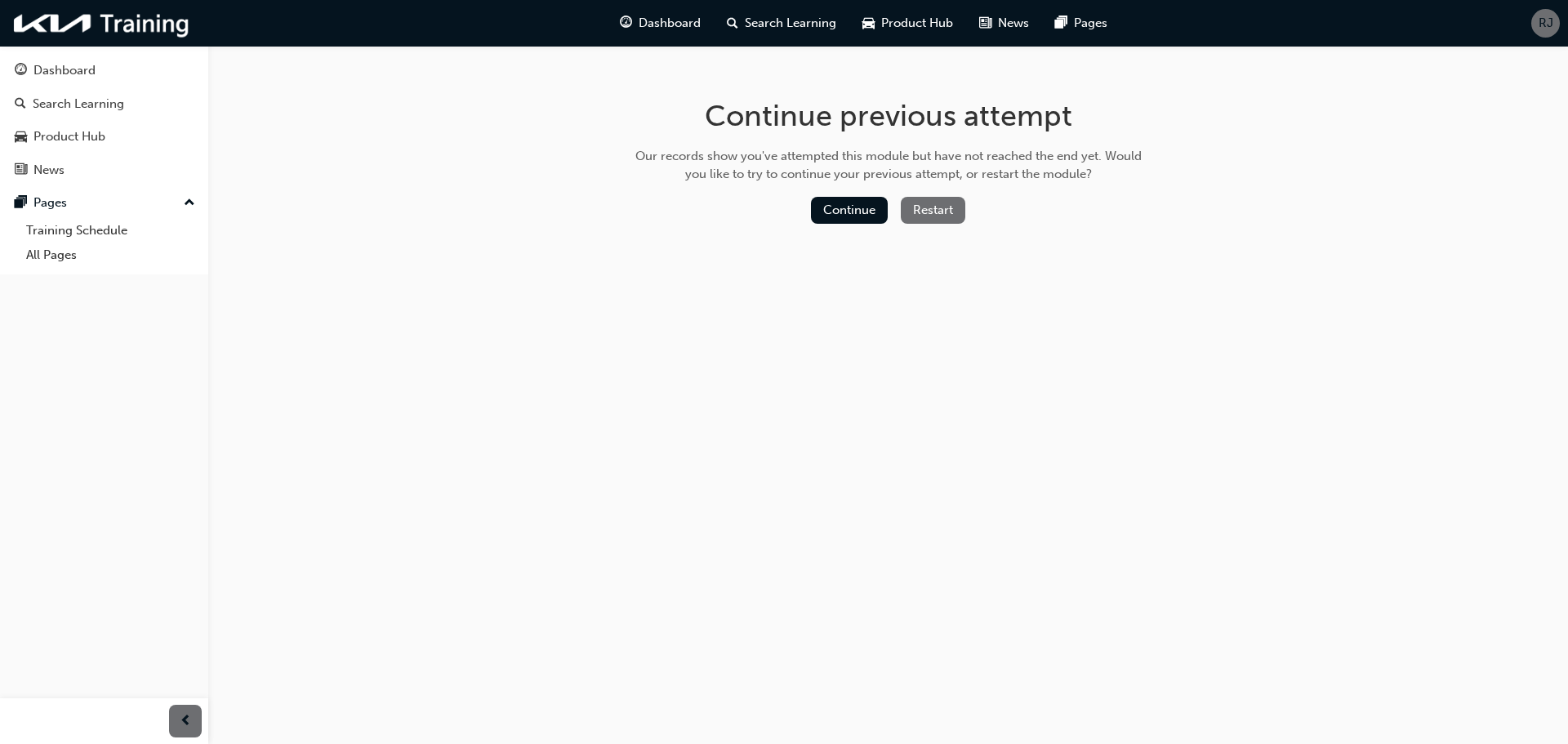
click at [957, 222] on button "Restart" at bounding box center [932, 210] width 64 height 27
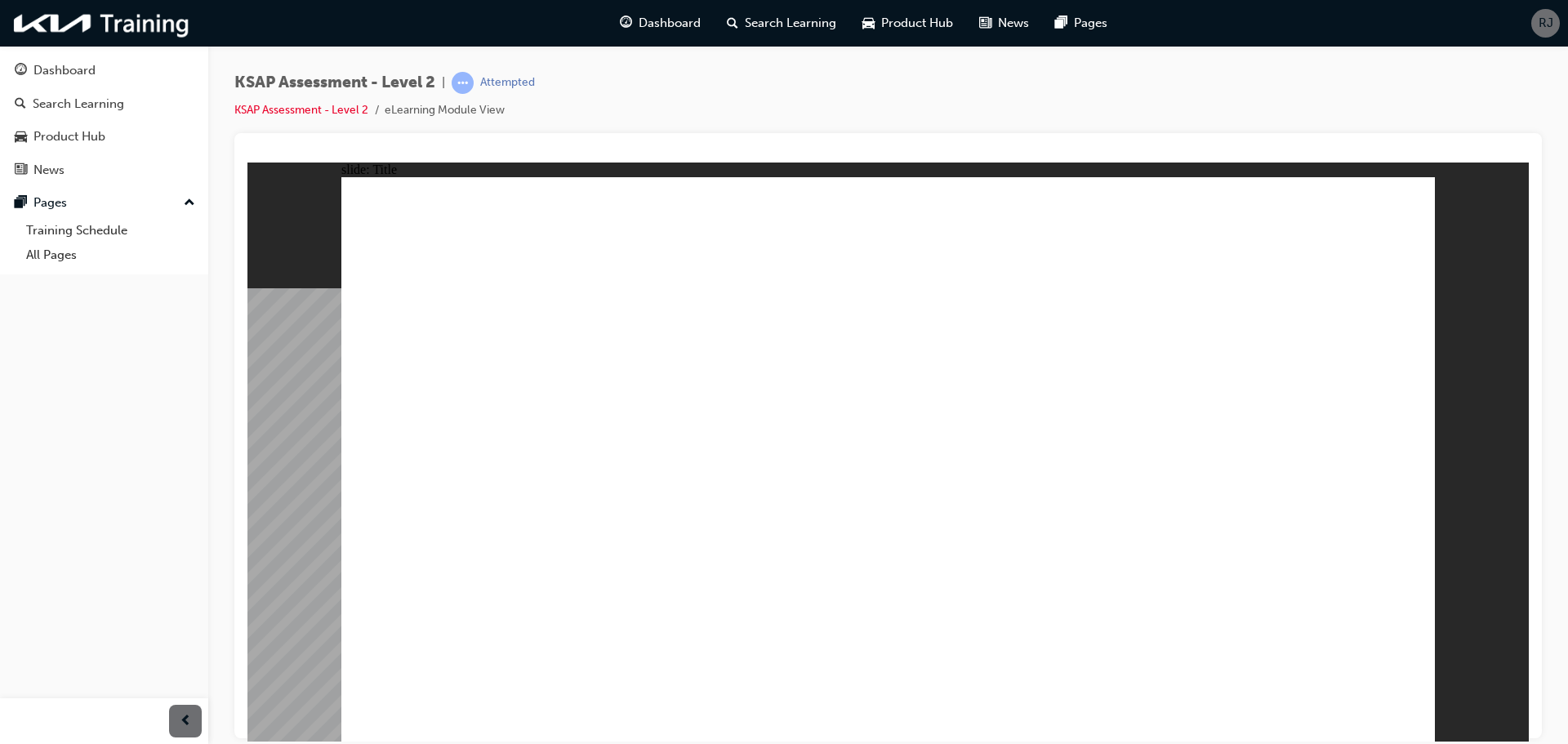
radio input "true"
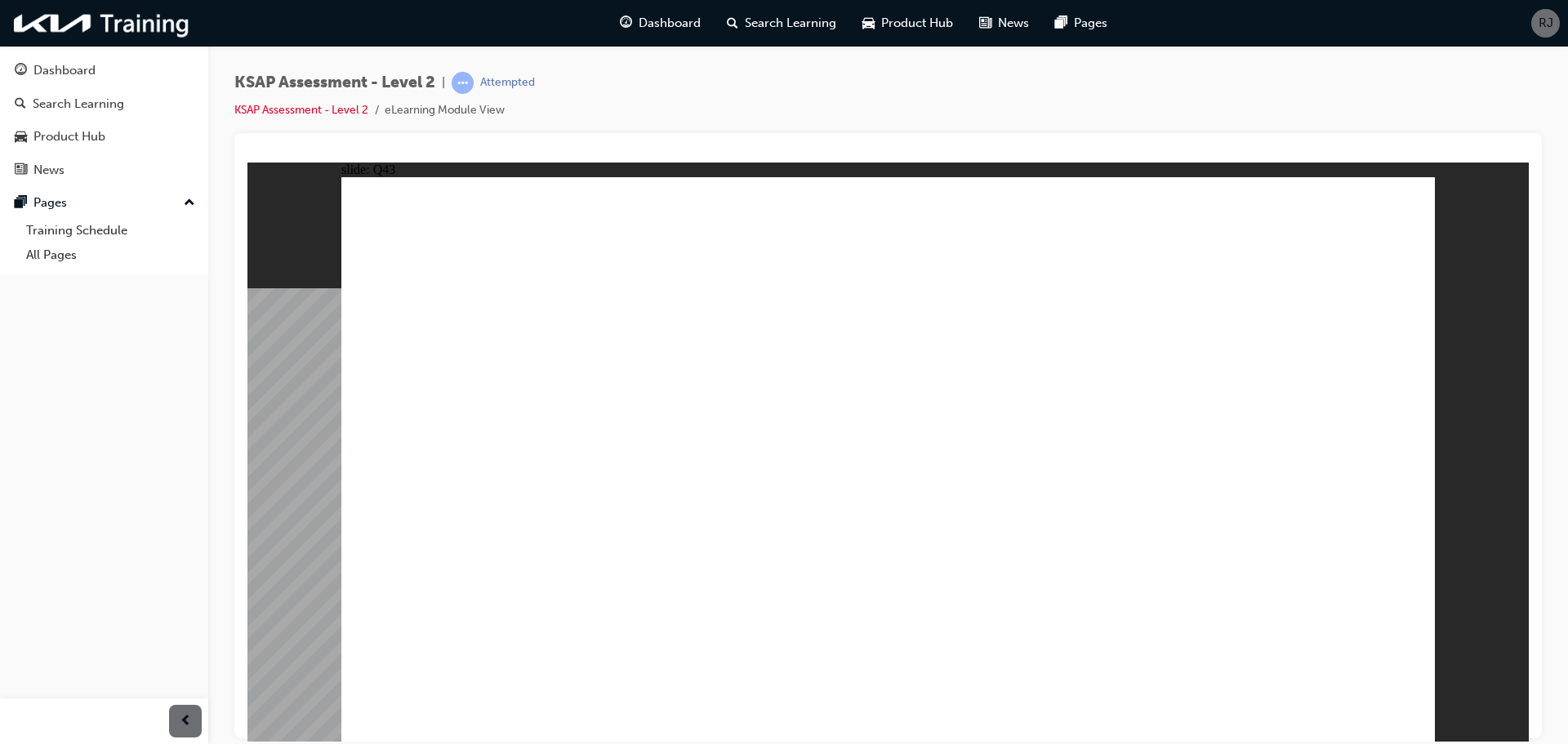
drag, startPoint x: 1004, startPoint y: 382, endPoint x: 916, endPoint y: 421, distance: 96.3
radio input "true"
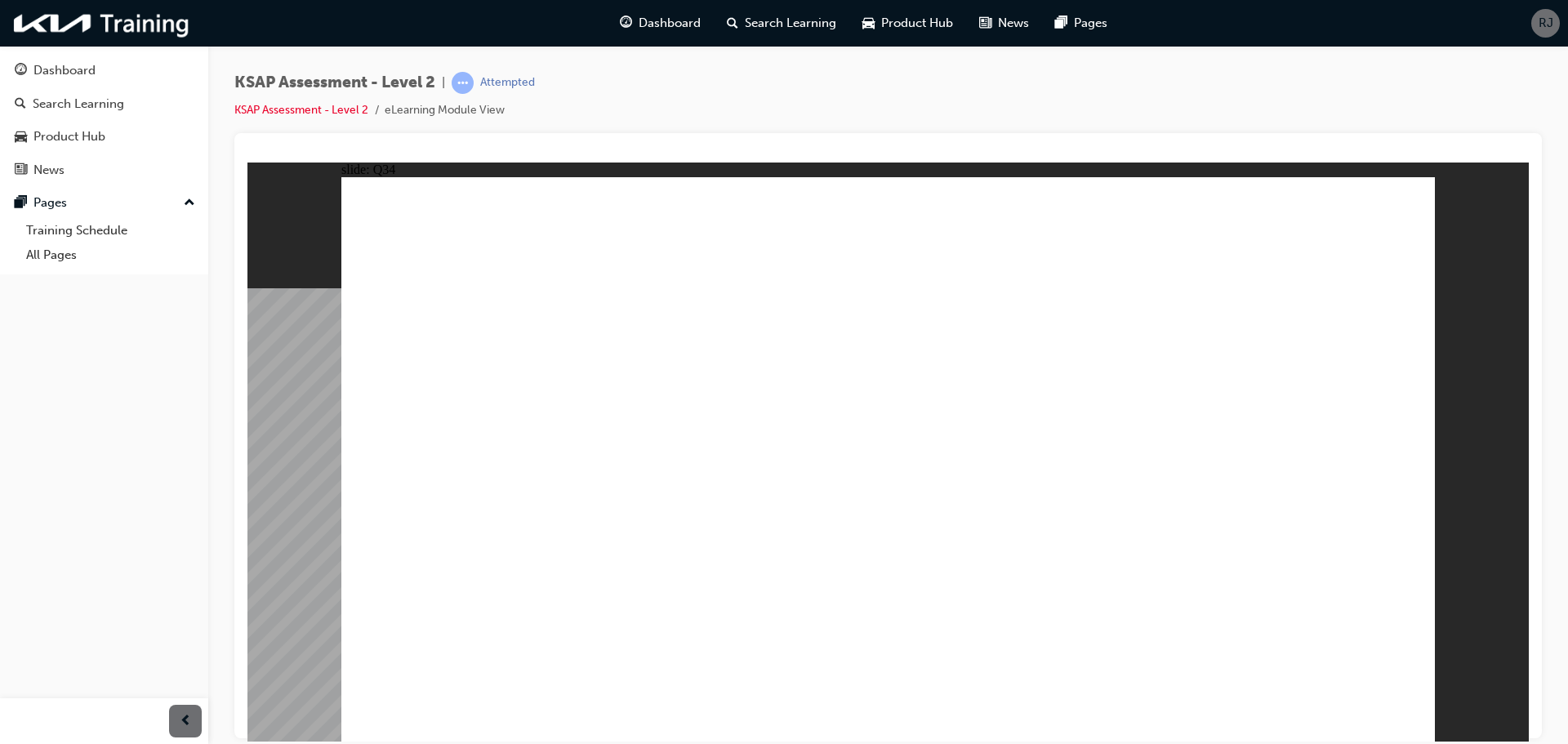
radio input "true"
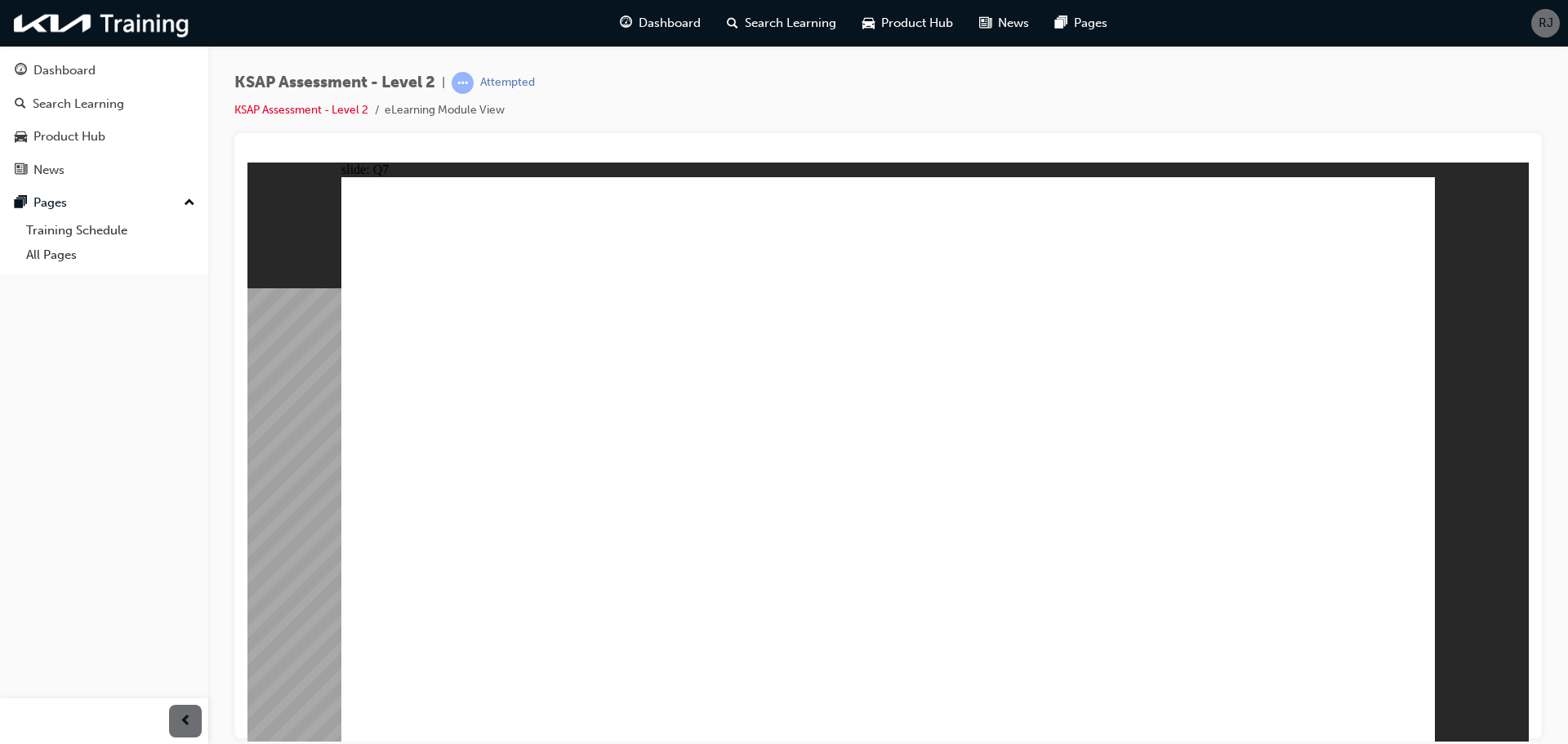
radio input "true"
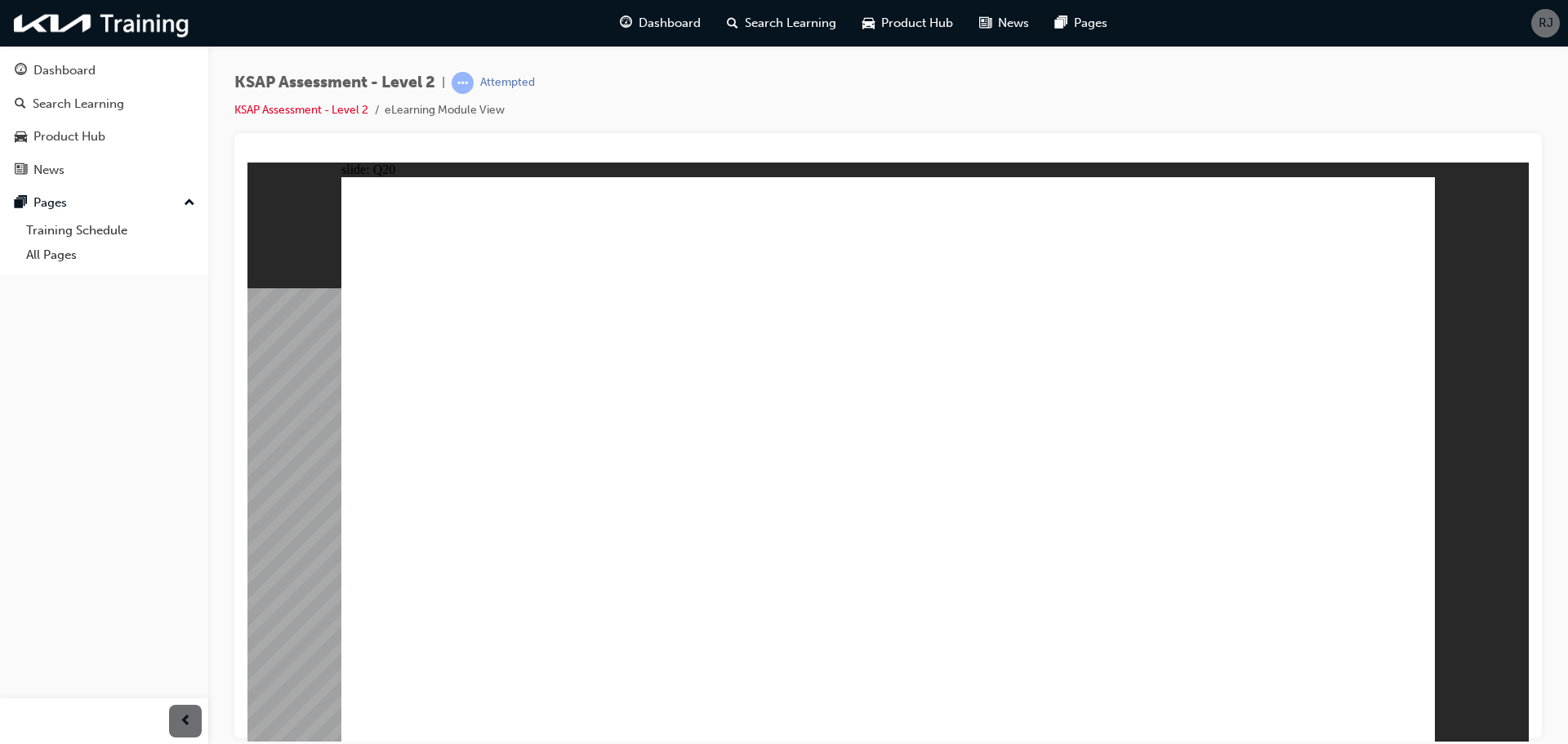
radio input "true"
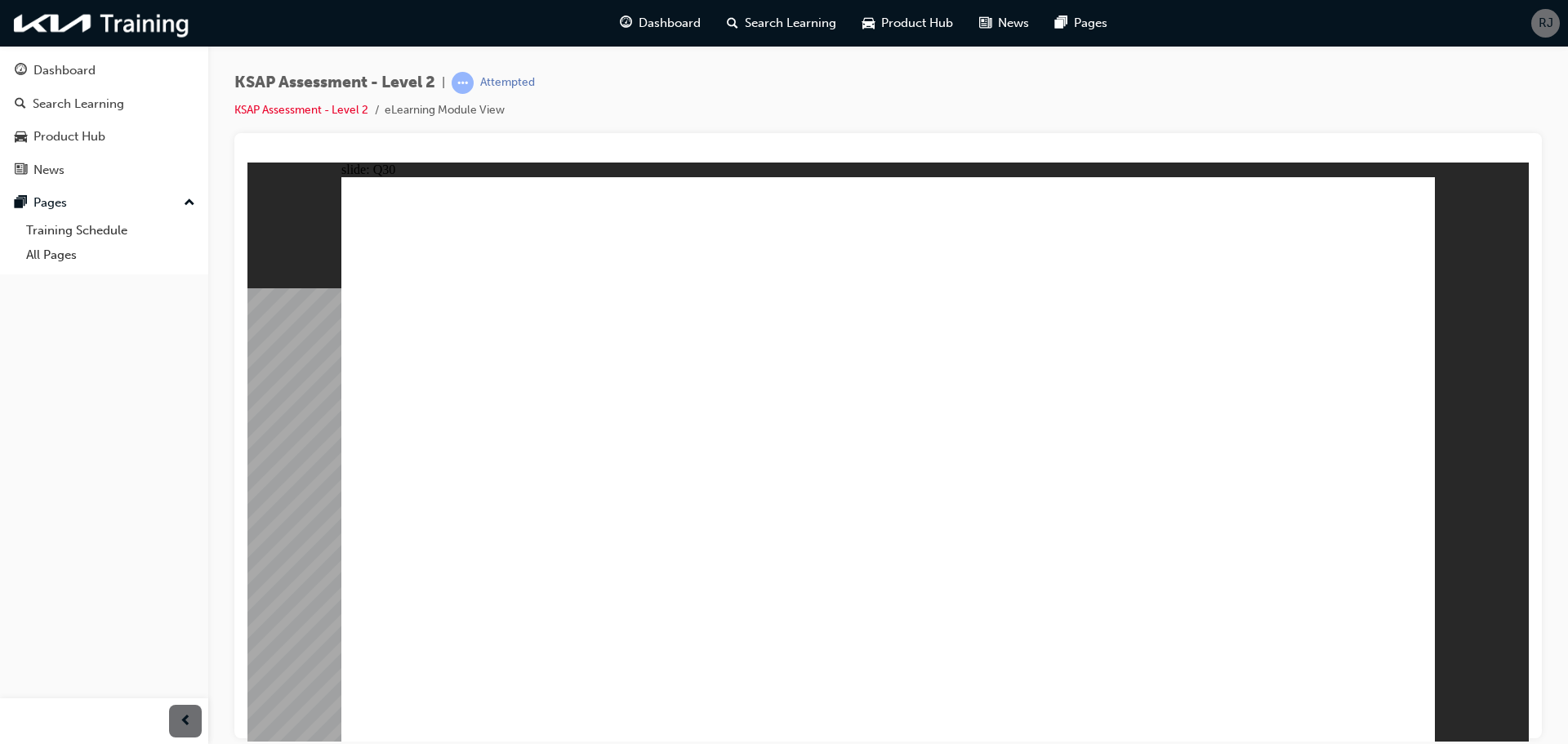
radio input "true"
drag, startPoint x: 699, startPoint y: 358, endPoint x: 702, endPoint y: 334, distance: 24.2
drag, startPoint x: 679, startPoint y: 362, endPoint x: 805, endPoint y: 404, distance: 132.8
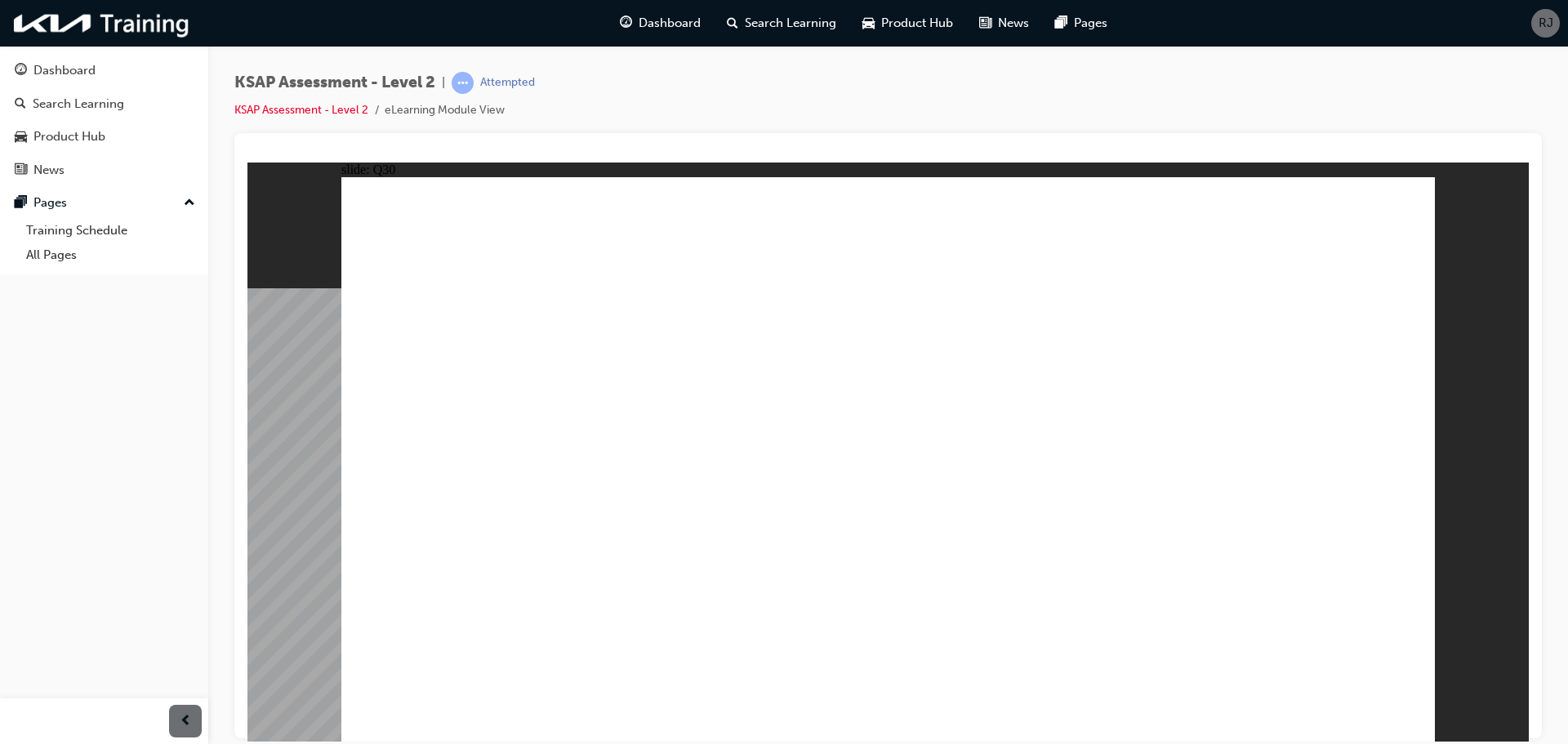
radio input "true"
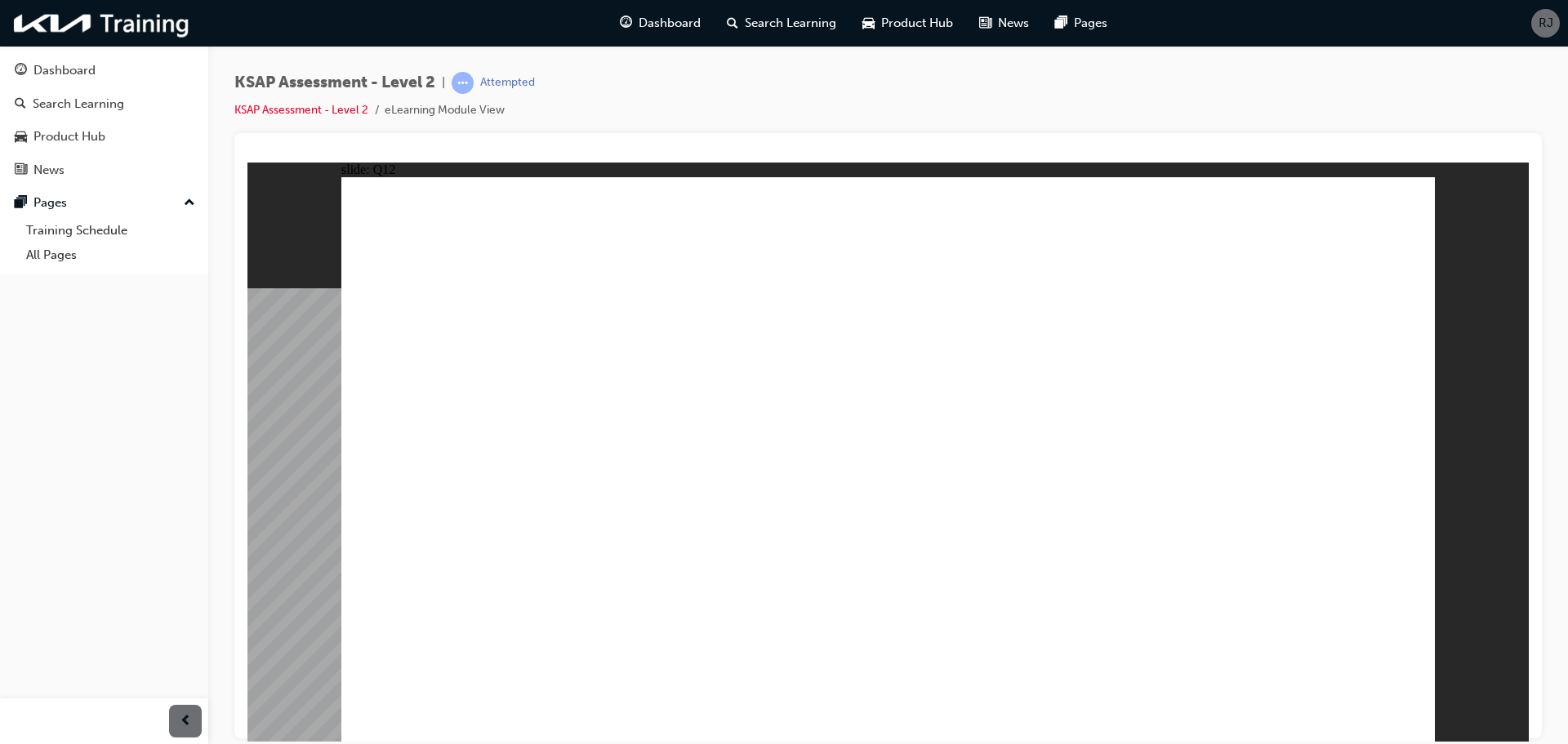
radio input "true"
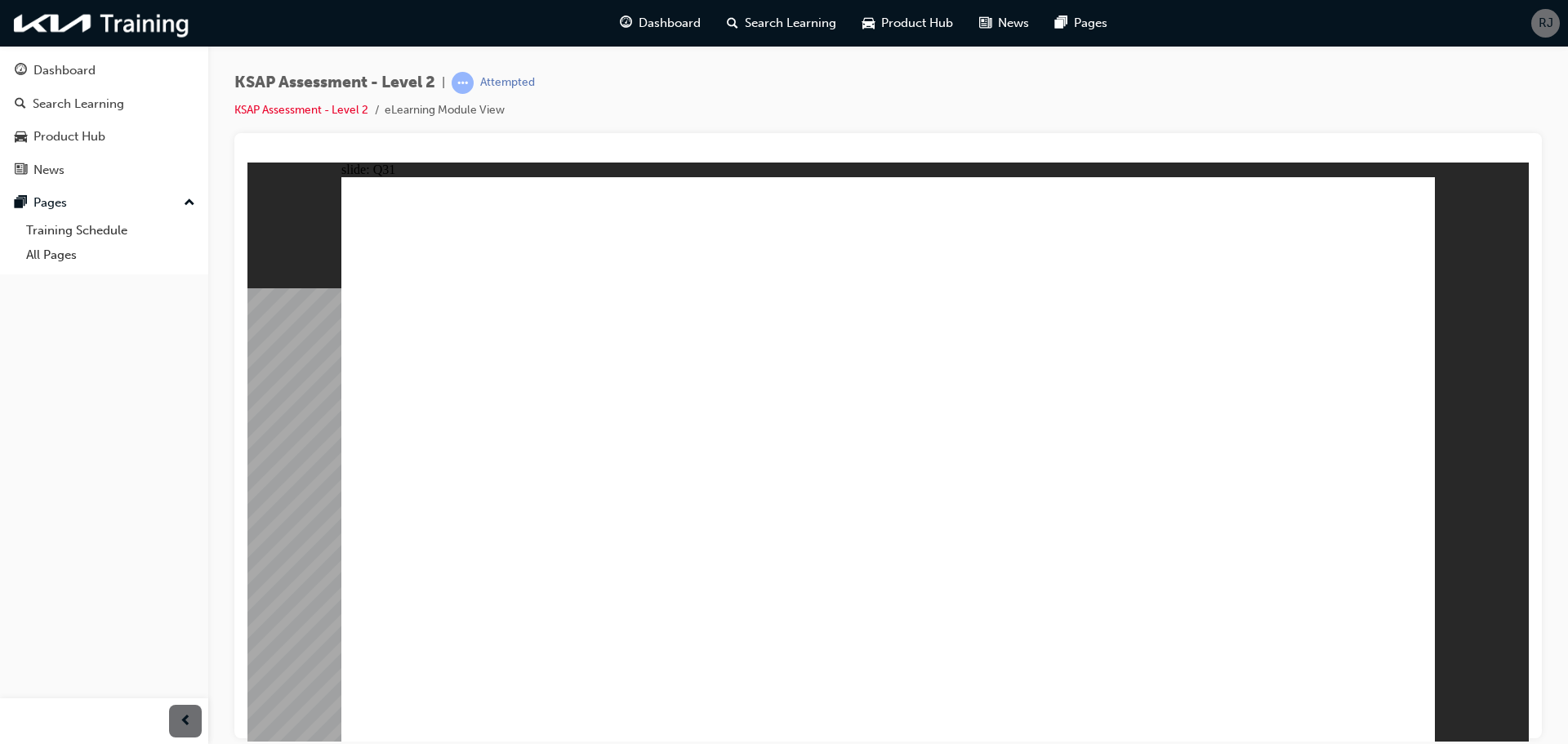
radio input "true"
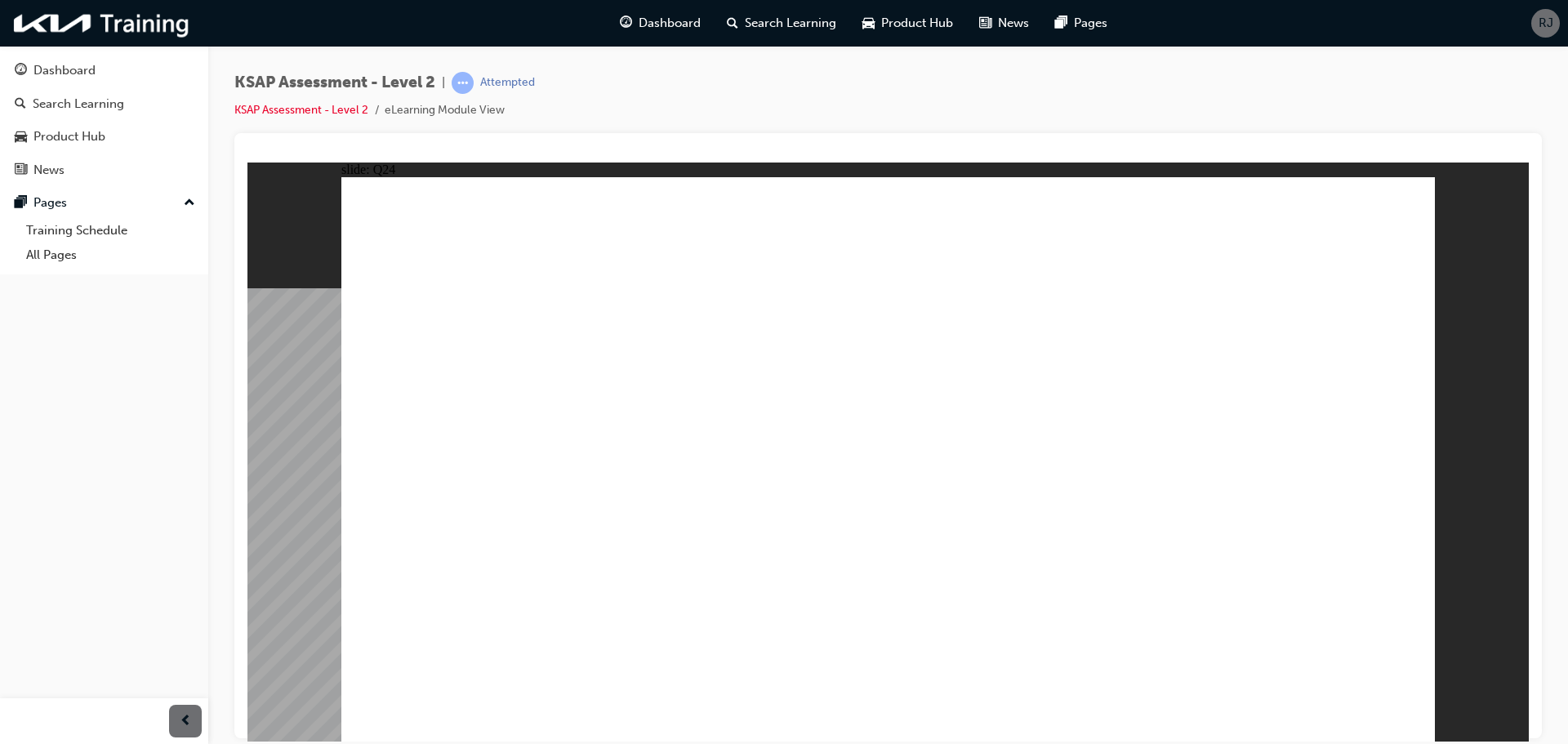
radio input "true"
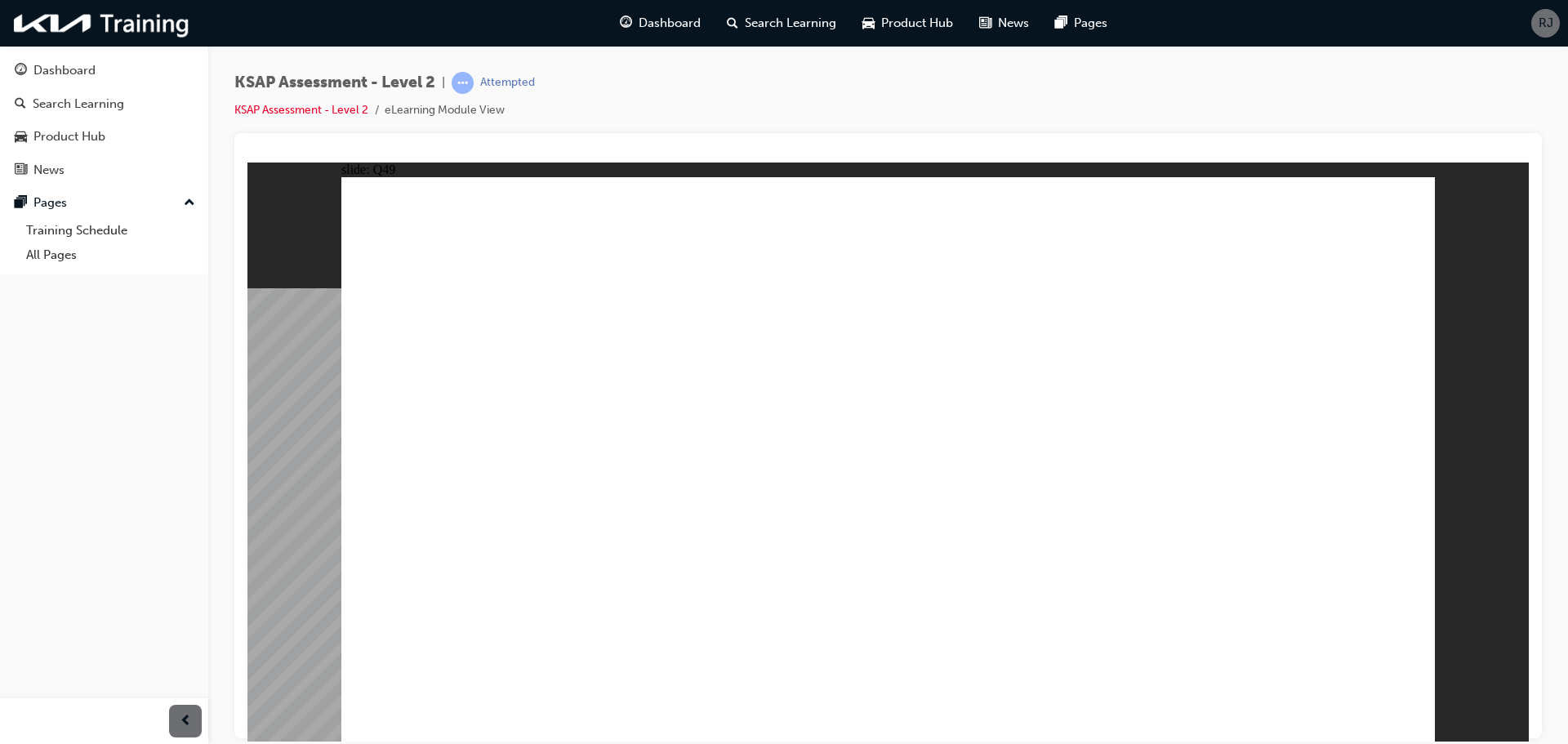
radio input "true"
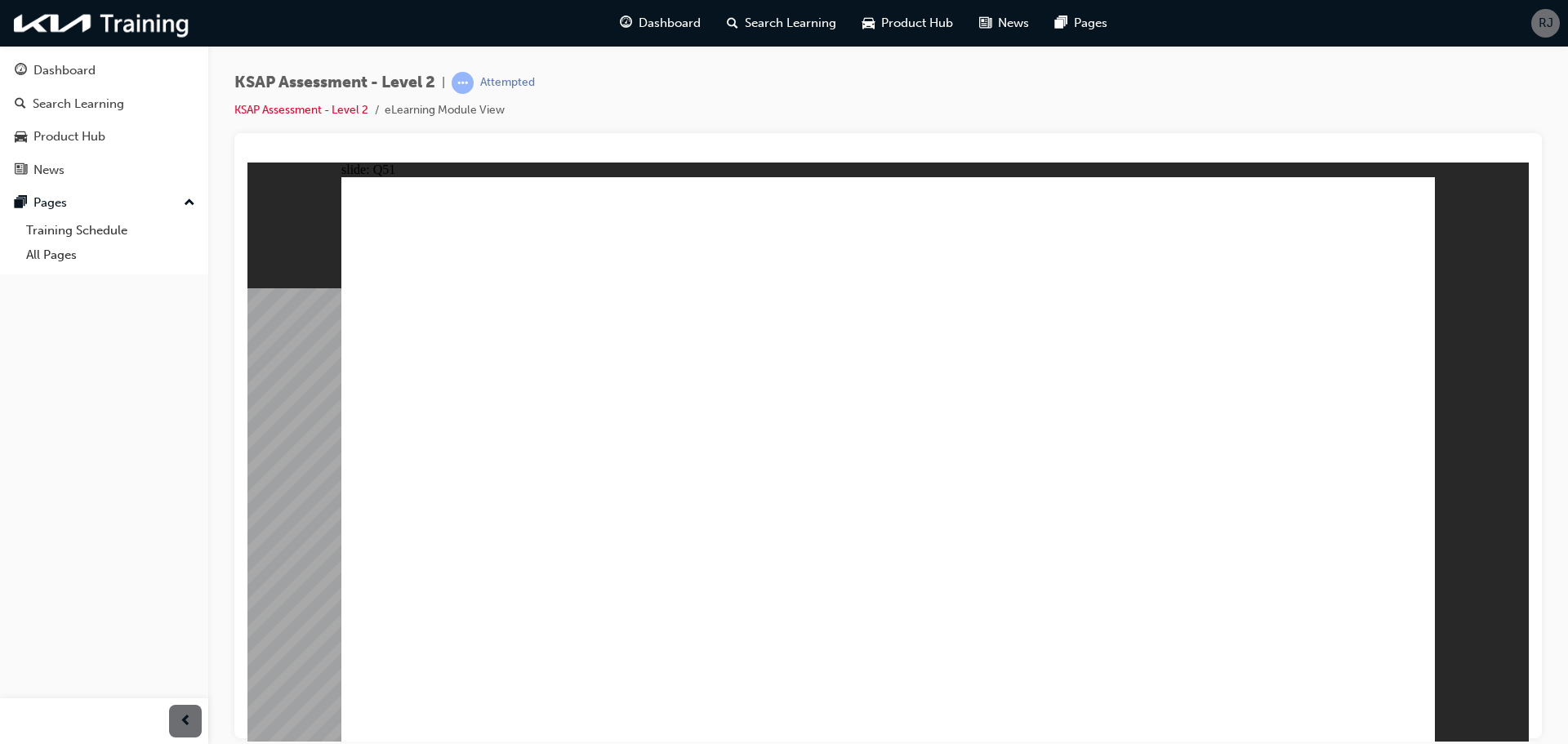
radio input "true"
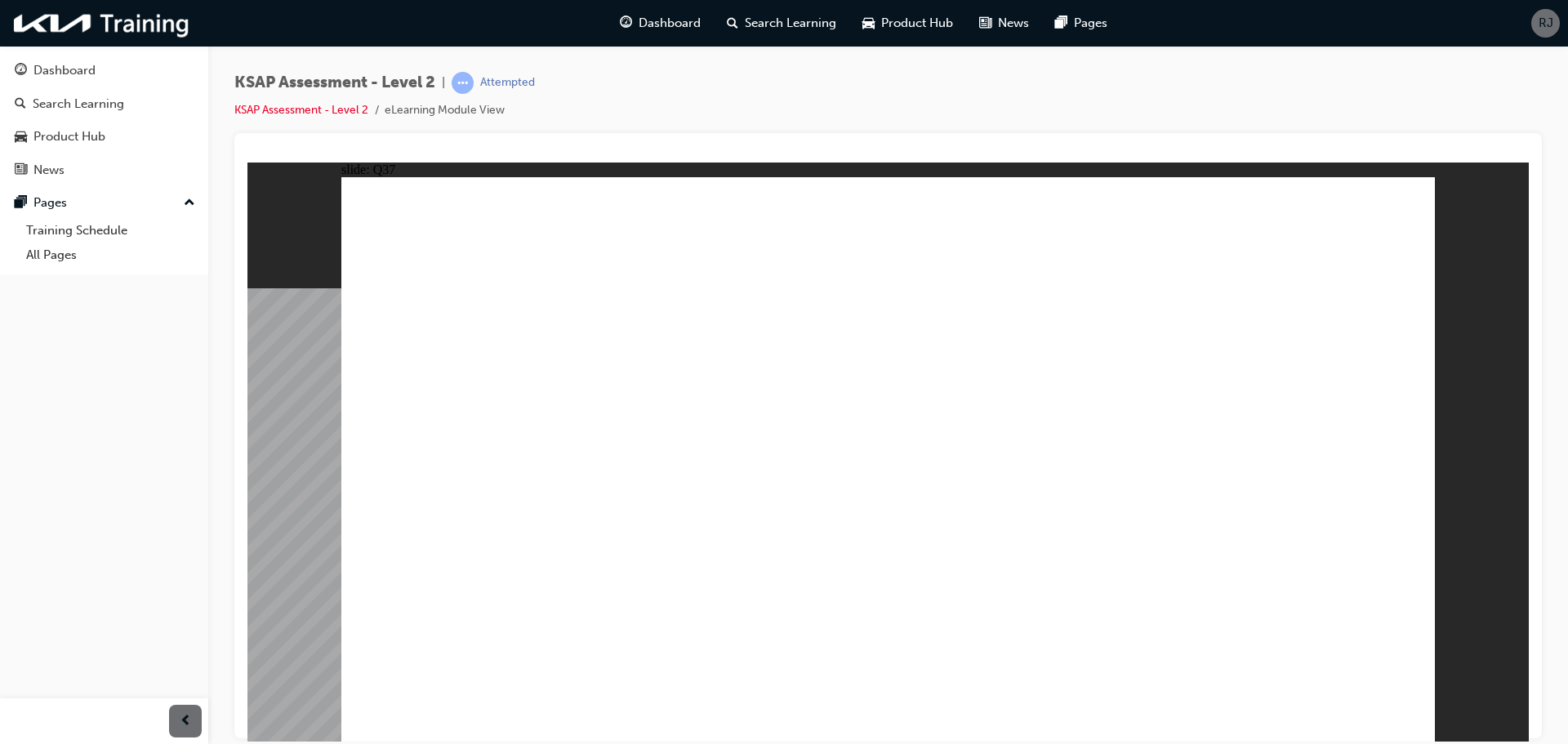
radio input "true"
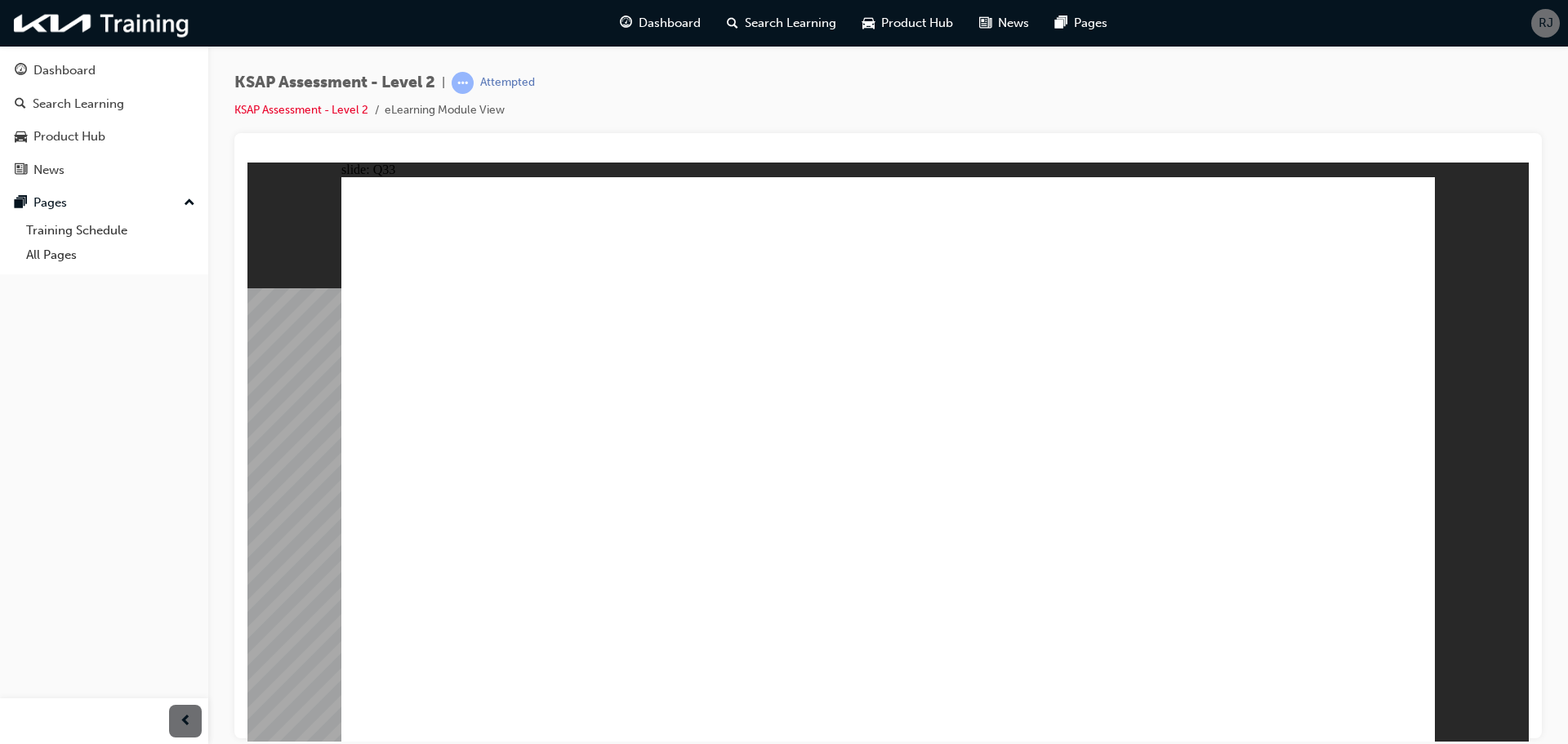
radio input "true"
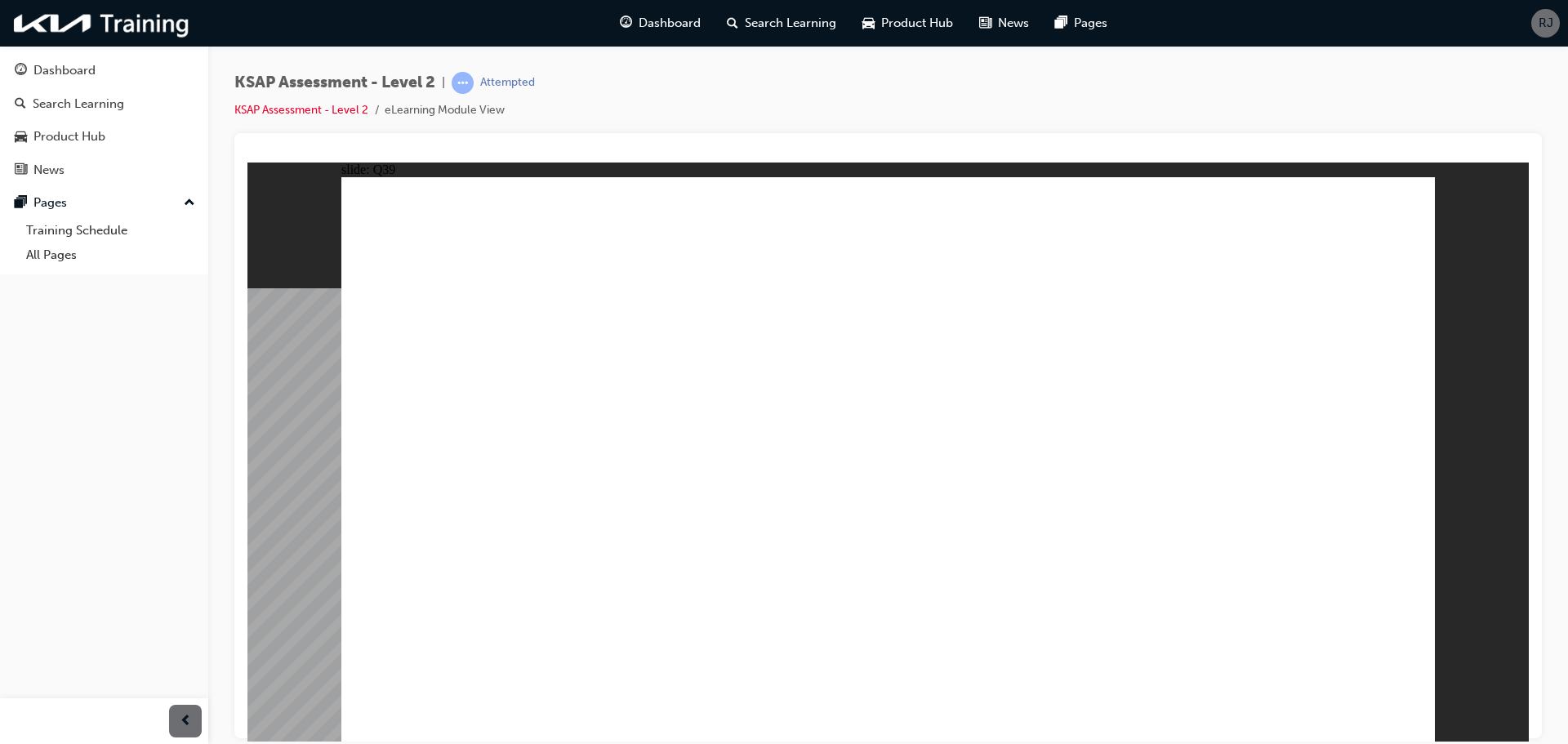
radio input "true"
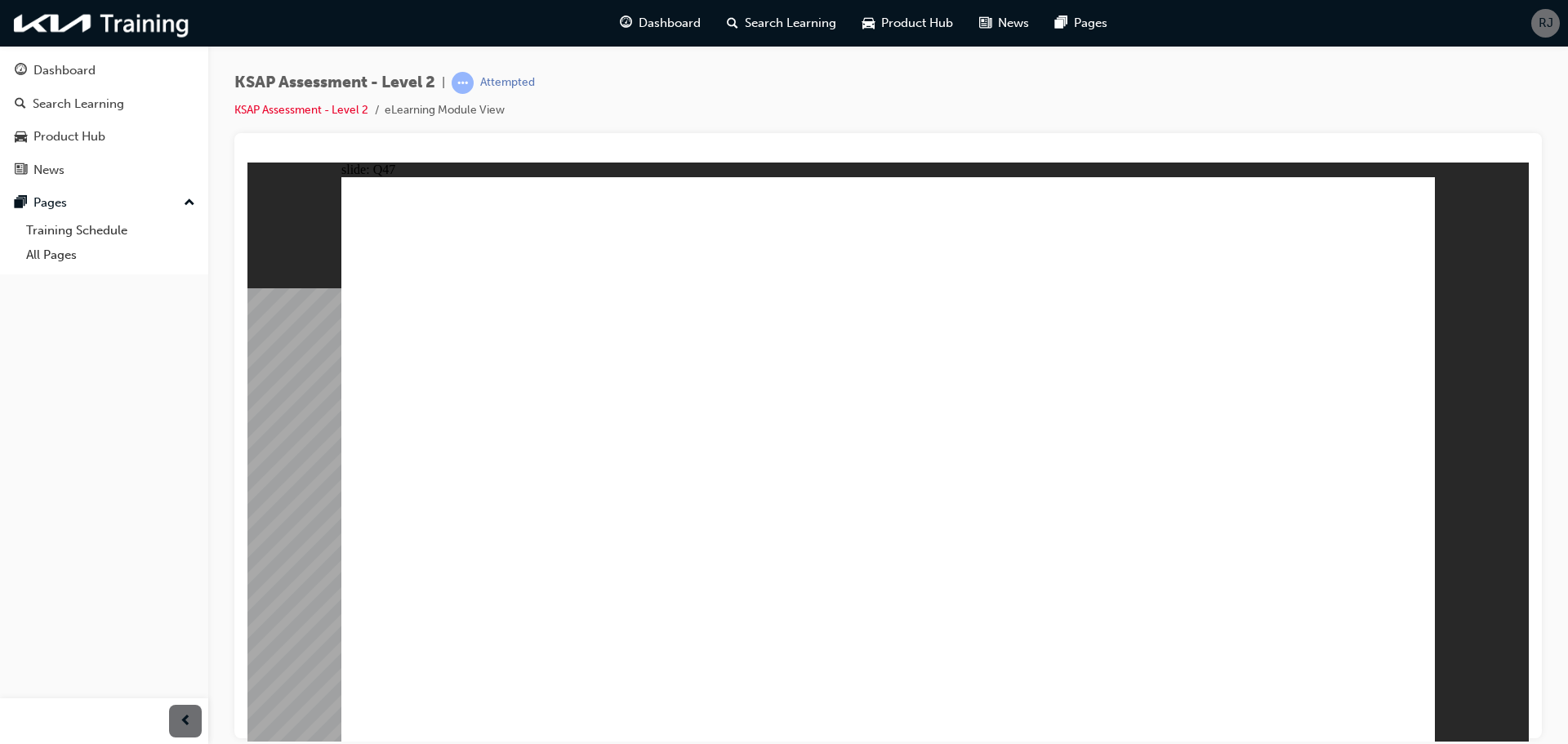
radio input "true"
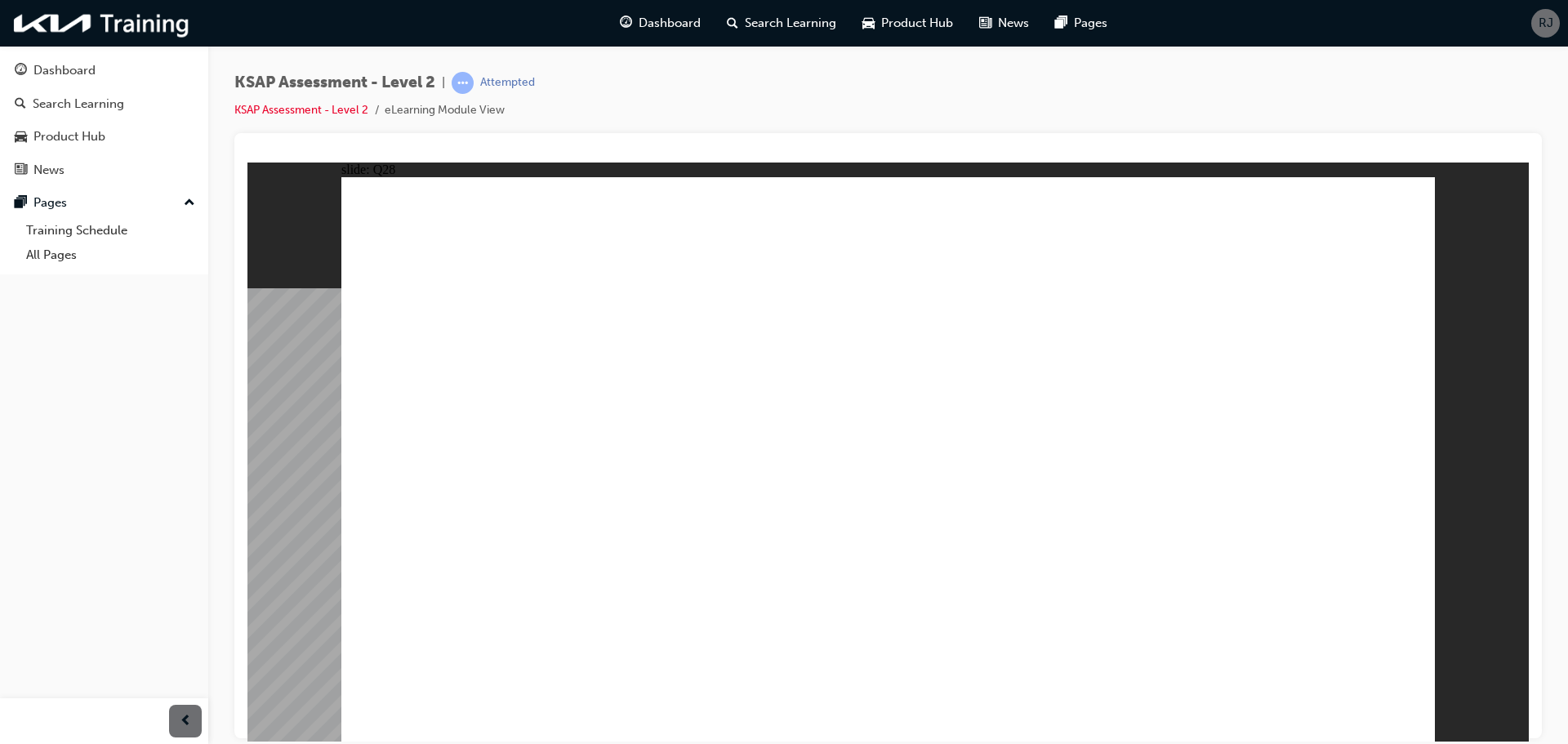
radio input "true"
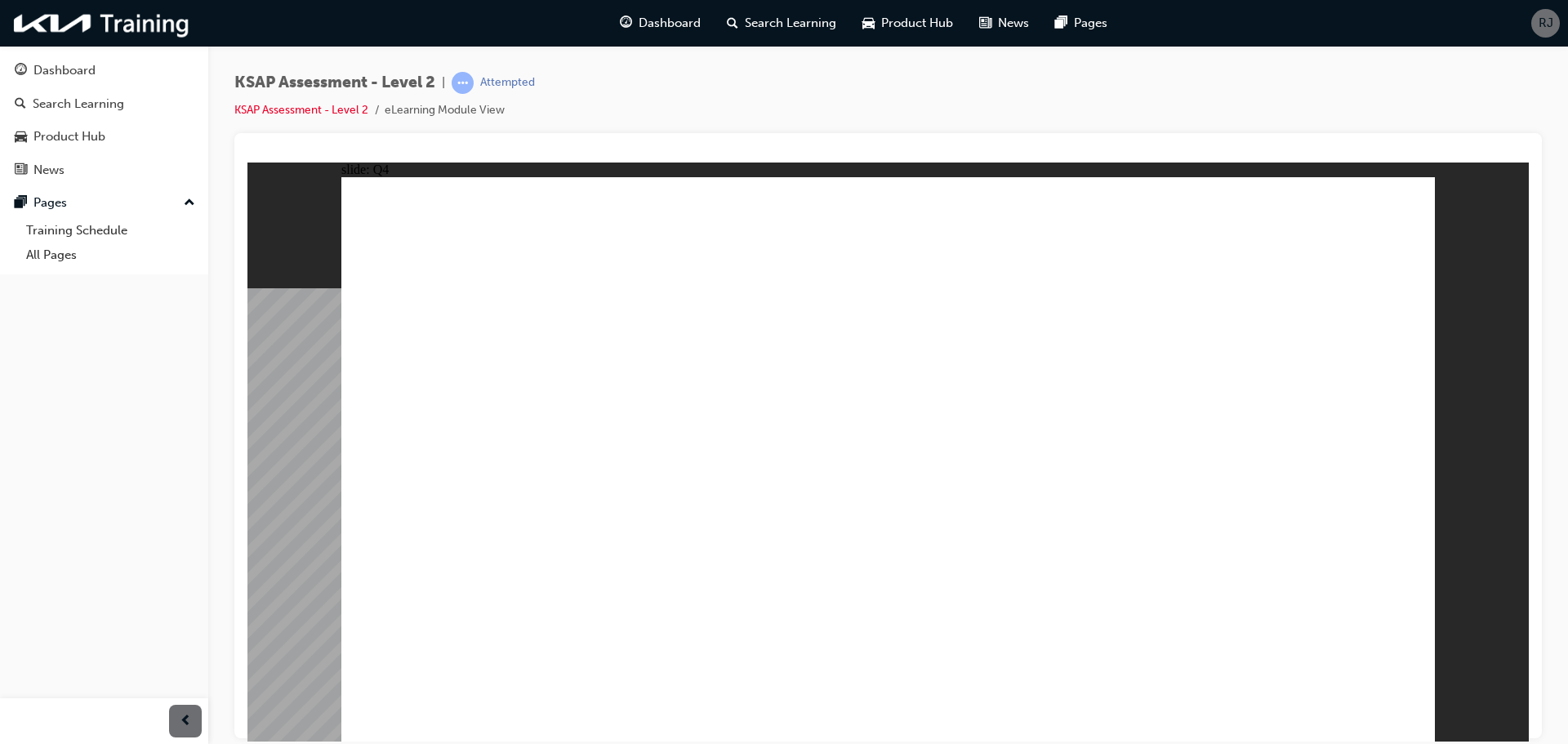
radio input "true"
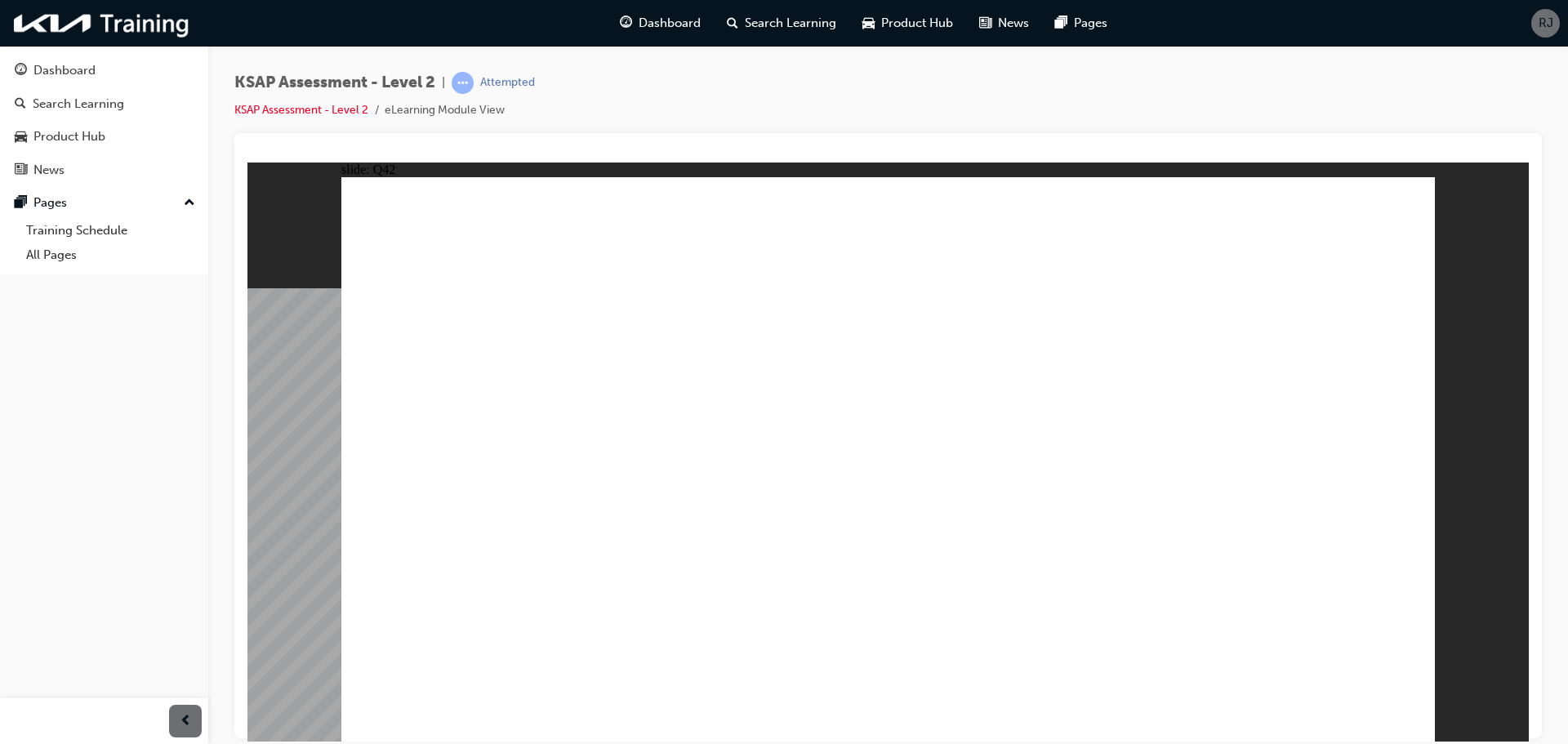
radio input "true"
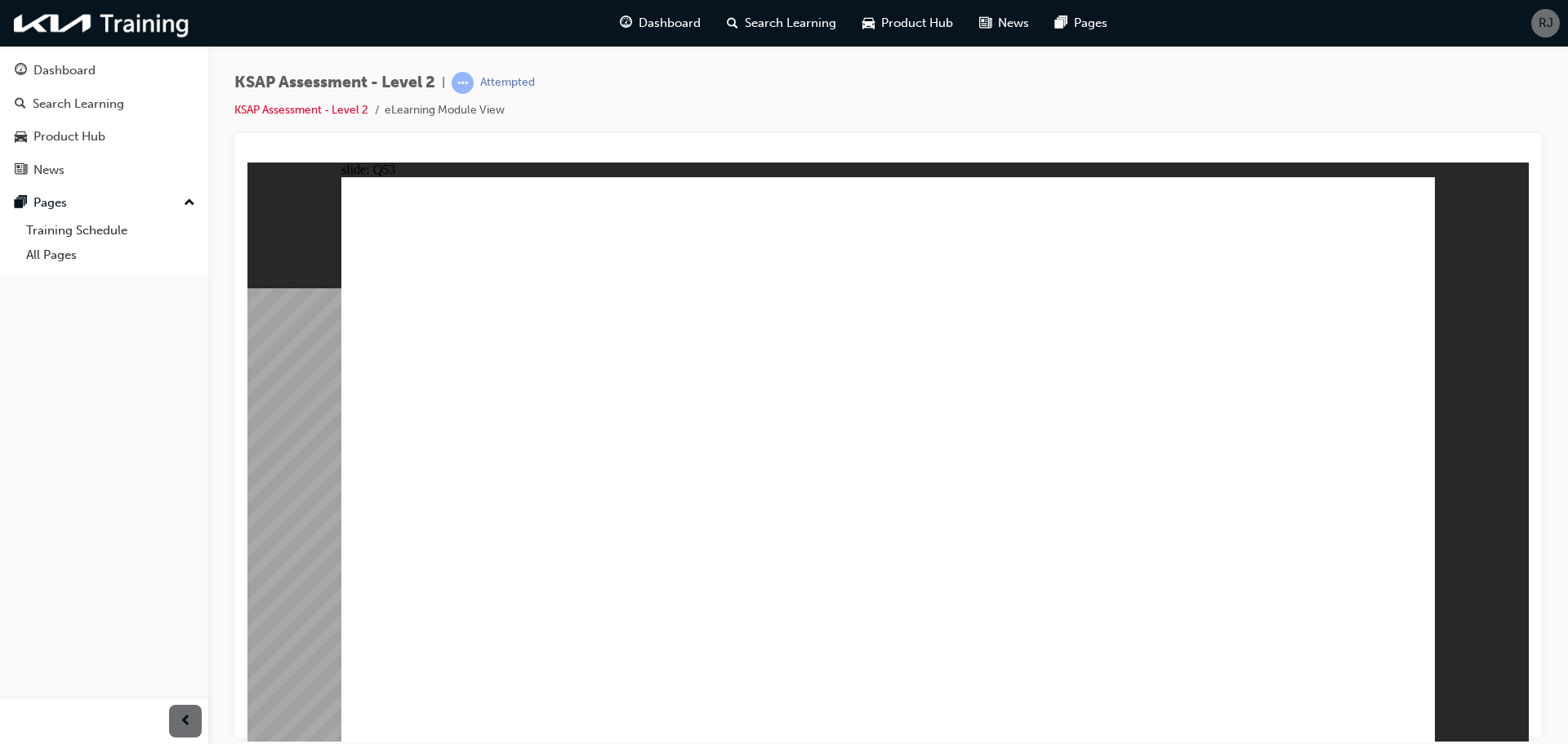
radio input "true"
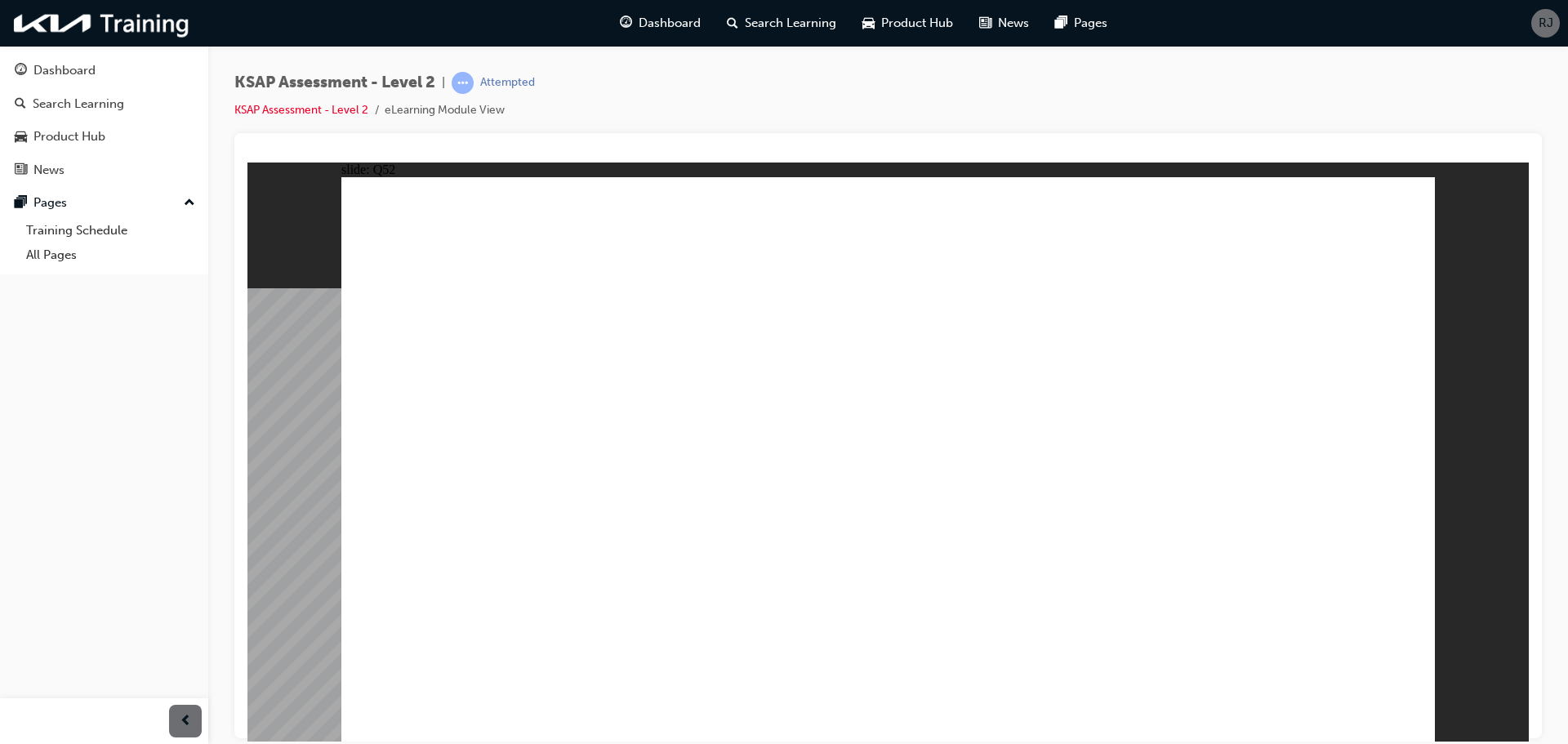
radio input "true"
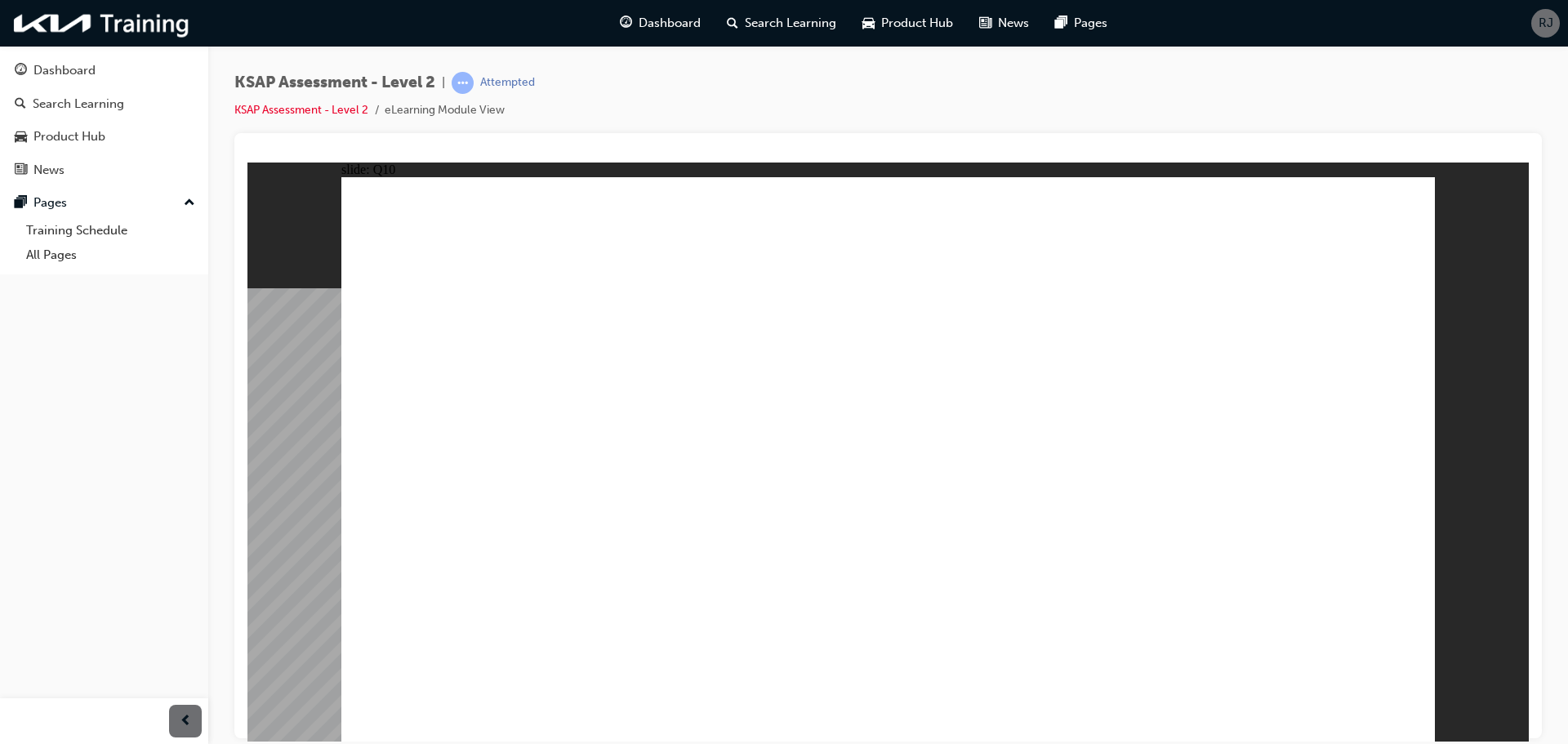
radio input "true"
